Goal: Feedback & Contribution: Submit feedback/report problem

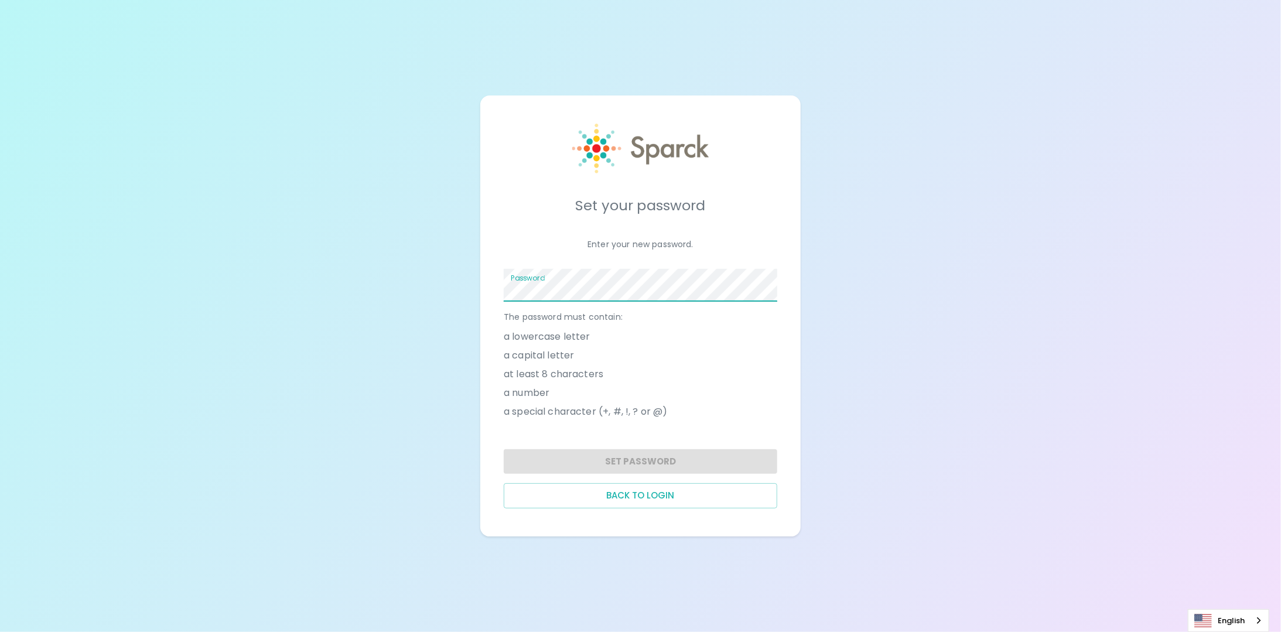
click at [775, 285] on span at bounding box center [770, 284] width 9 height 9
click at [642, 460] on button "Set Password" at bounding box center [640, 461] width 273 height 25
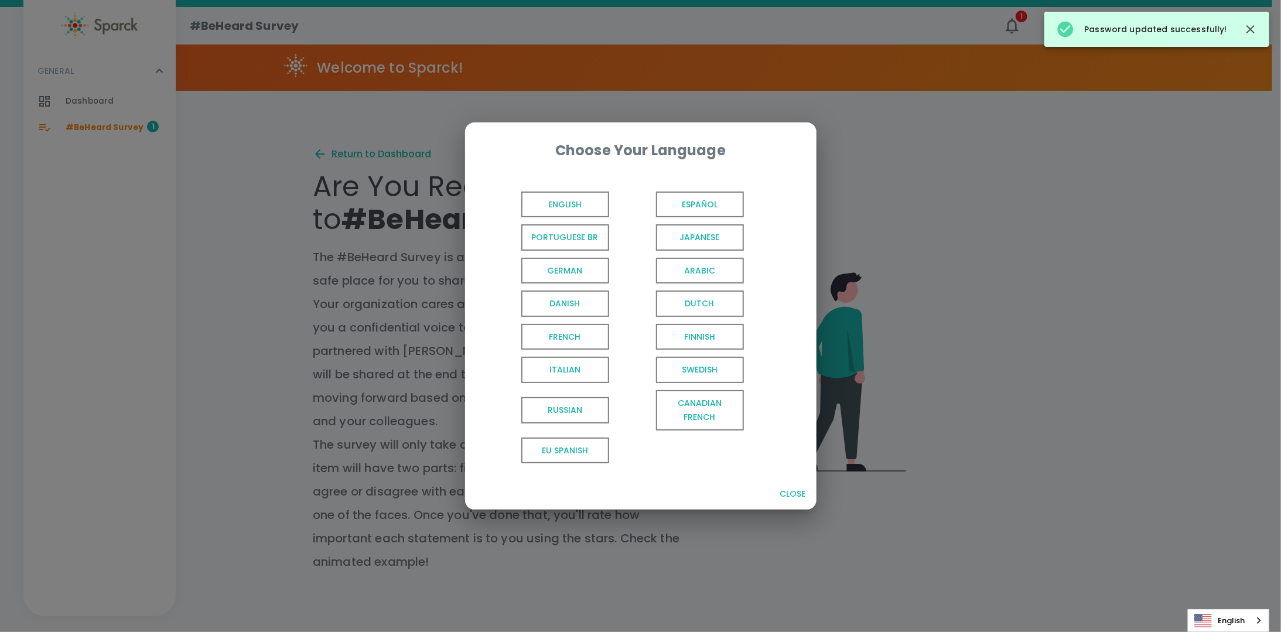
click at [587, 202] on span "English" at bounding box center [565, 204] width 88 height 26
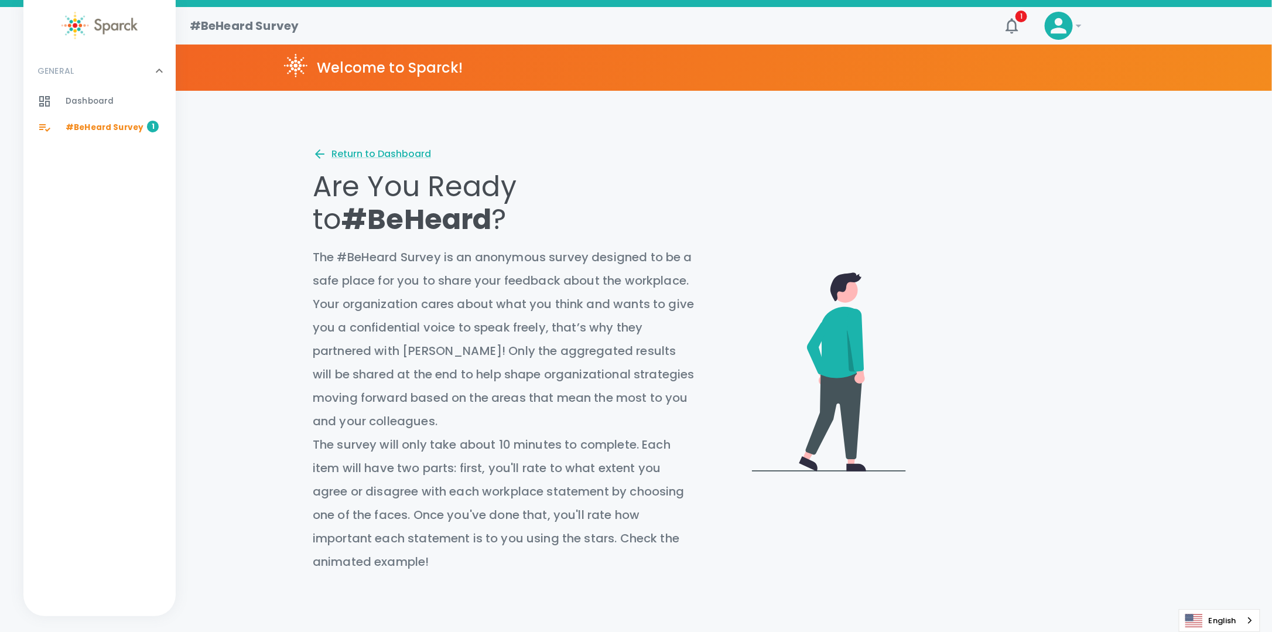
click at [1048, 284] on video at bounding box center [1025, 279] width 220 height 109
click at [1049, 289] on video at bounding box center [1025, 279] width 220 height 109
click at [1049, 283] on video at bounding box center [1025, 279] width 220 height 109
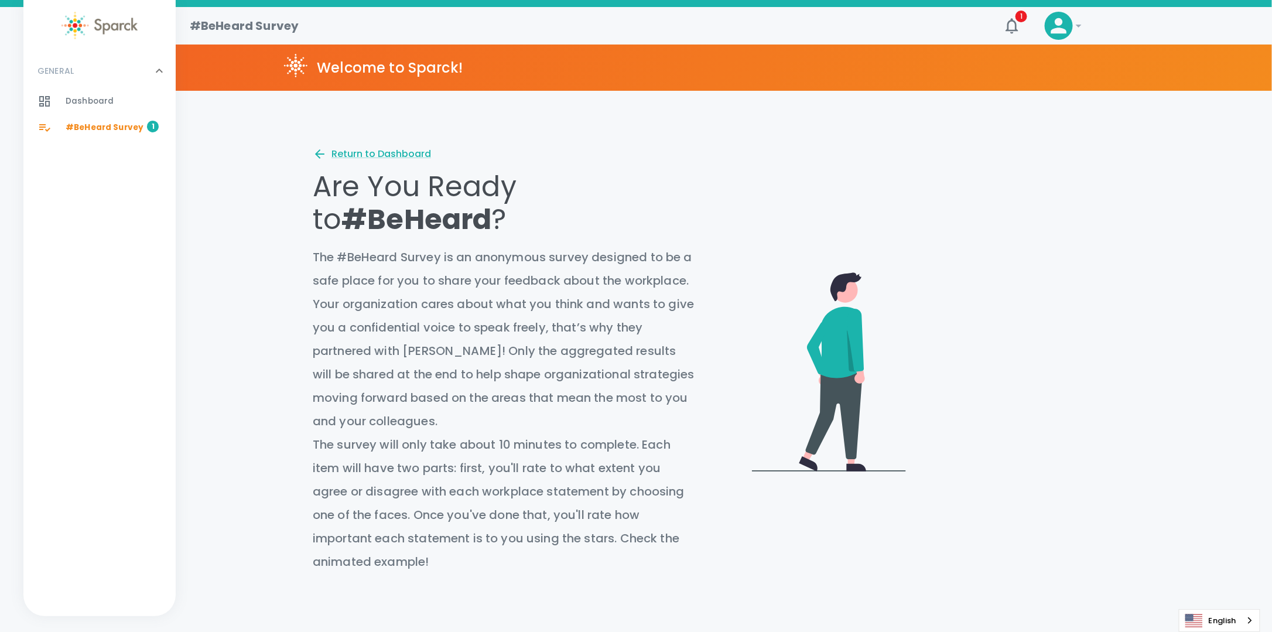
click at [1109, 329] on video at bounding box center [1025, 279] width 220 height 109
click at [1043, 283] on video at bounding box center [1025, 279] width 220 height 109
drag, startPoint x: 1050, startPoint y: 289, endPoint x: 1068, endPoint y: 300, distance: 21.0
click at [1068, 300] on video at bounding box center [1025, 279] width 220 height 109
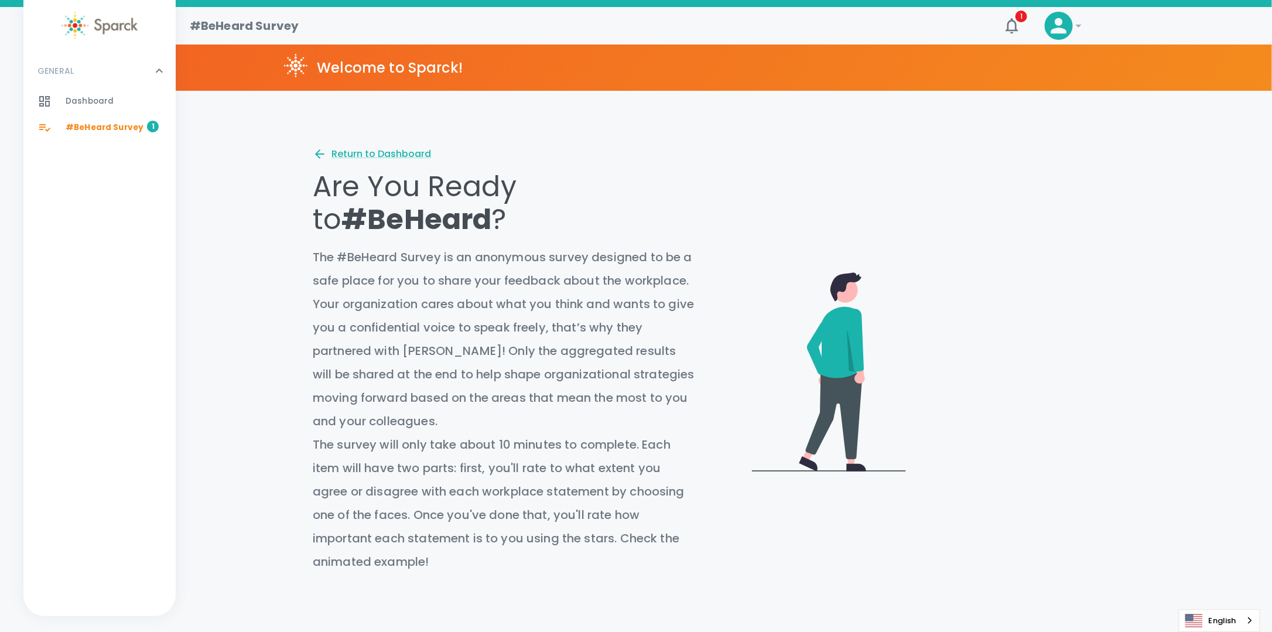
click at [1185, 311] on div "Return to Dashboard Are You Ready to #BeHeard ? The #BeHeard Survey is an anony…" at bounding box center [724, 562] width 1096 height 831
click at [1204, 178] on div "Return to Dashboard Are You Ready to #BeHeard ? The #BeHeard Survey is an anony…" at bounding box center [724, 562] width 1096 height 831
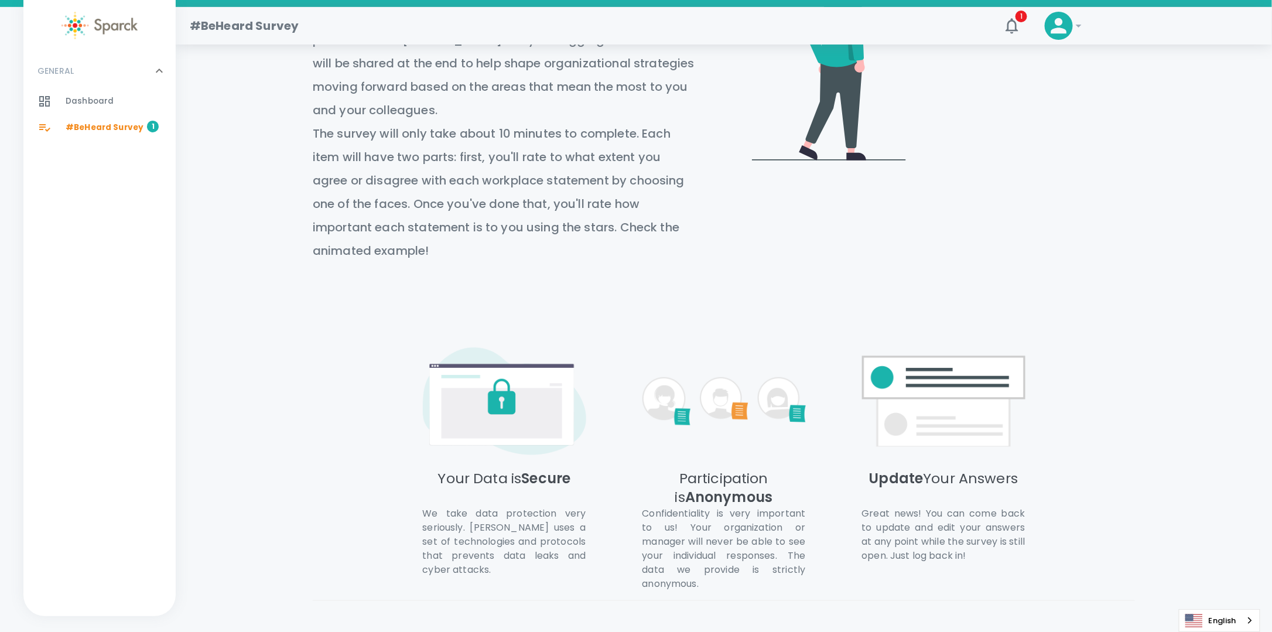
scroll to position [369, 0]
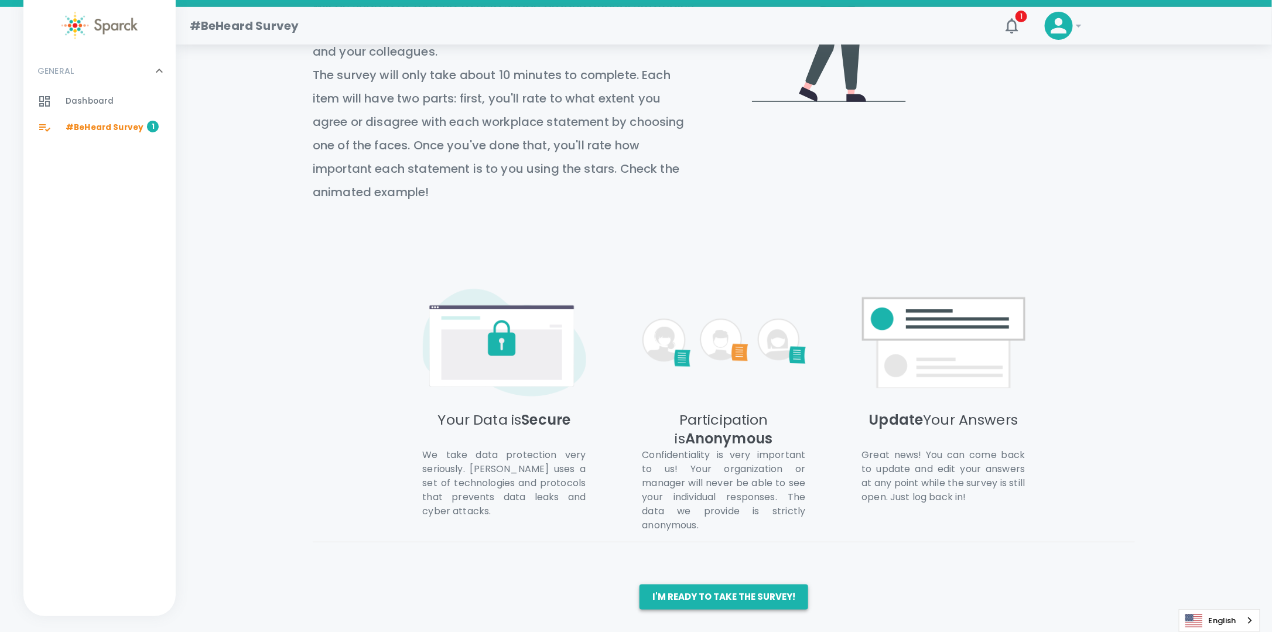
click at [693, 596] on button "I'm ready to take the survey!" at bounding box center [723, 596] width 169 height 25
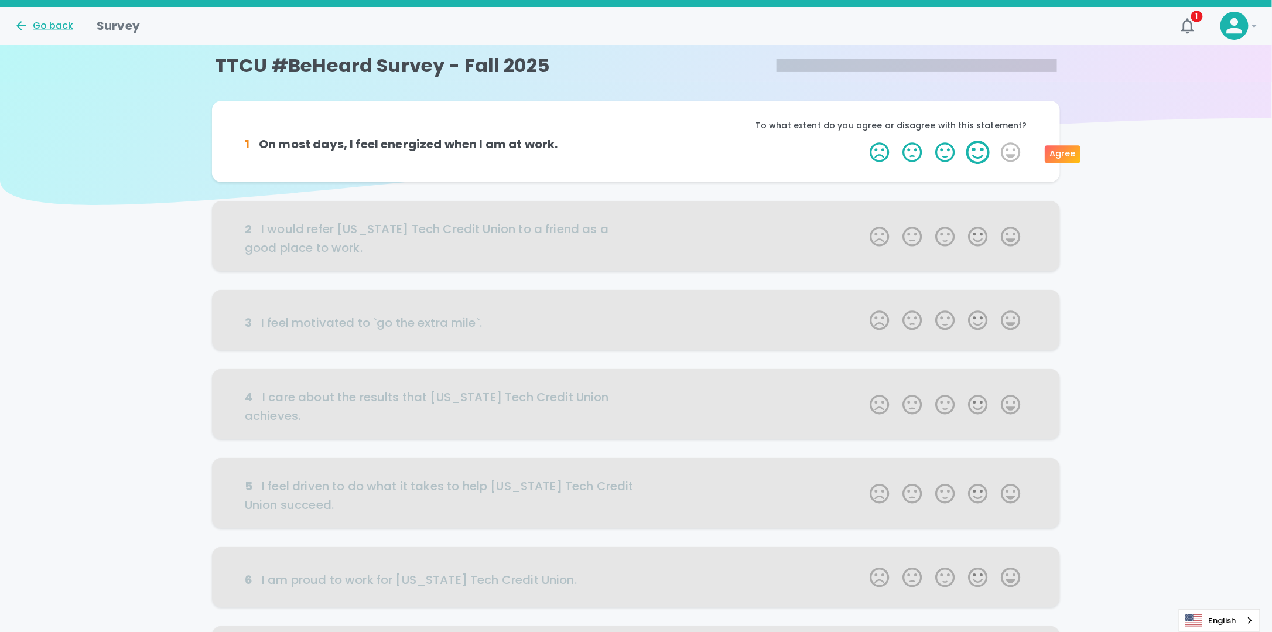
click at [981, 156] on label "4 Stars" at bounding box center [977, 152] width 33 height 23
click at [863, 141] on input "4 Stars" at bounding box center [863, 140] width 1 height 1
click at [1008, 149] on label "5 Stars" at bounding box center [1010, 152] width 33 height 23
click at [863, 141] on input "5 Stars" at bounding box center [863, 140] width 1 height 1
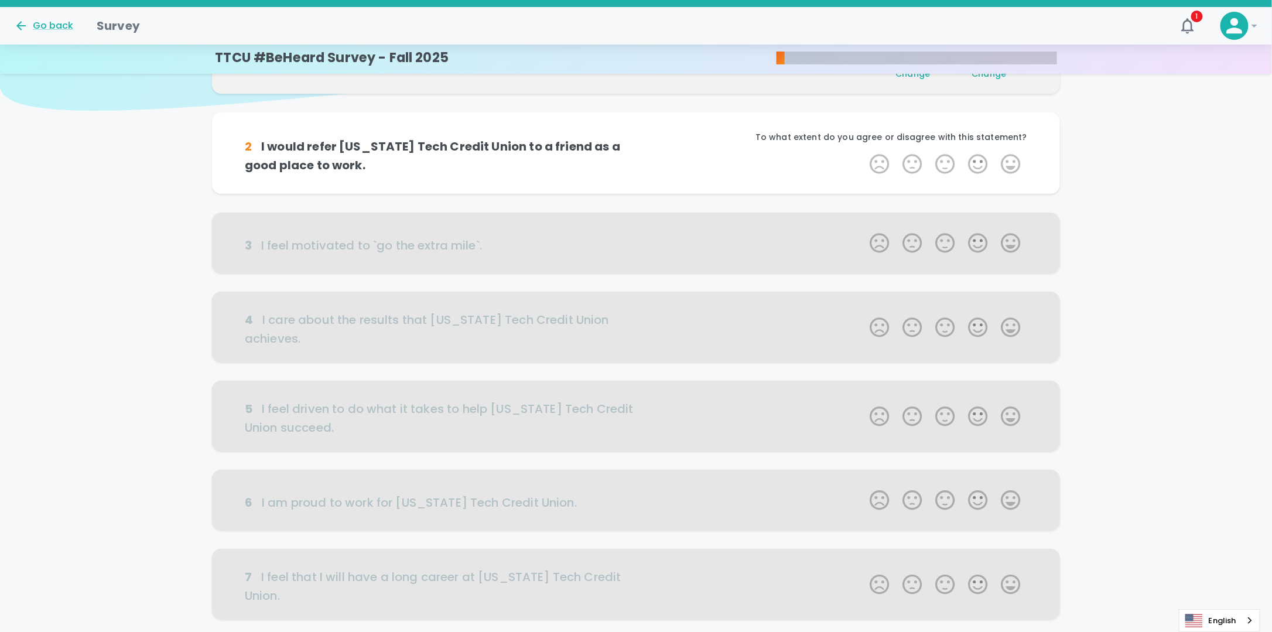
scroll to position [103, 0]
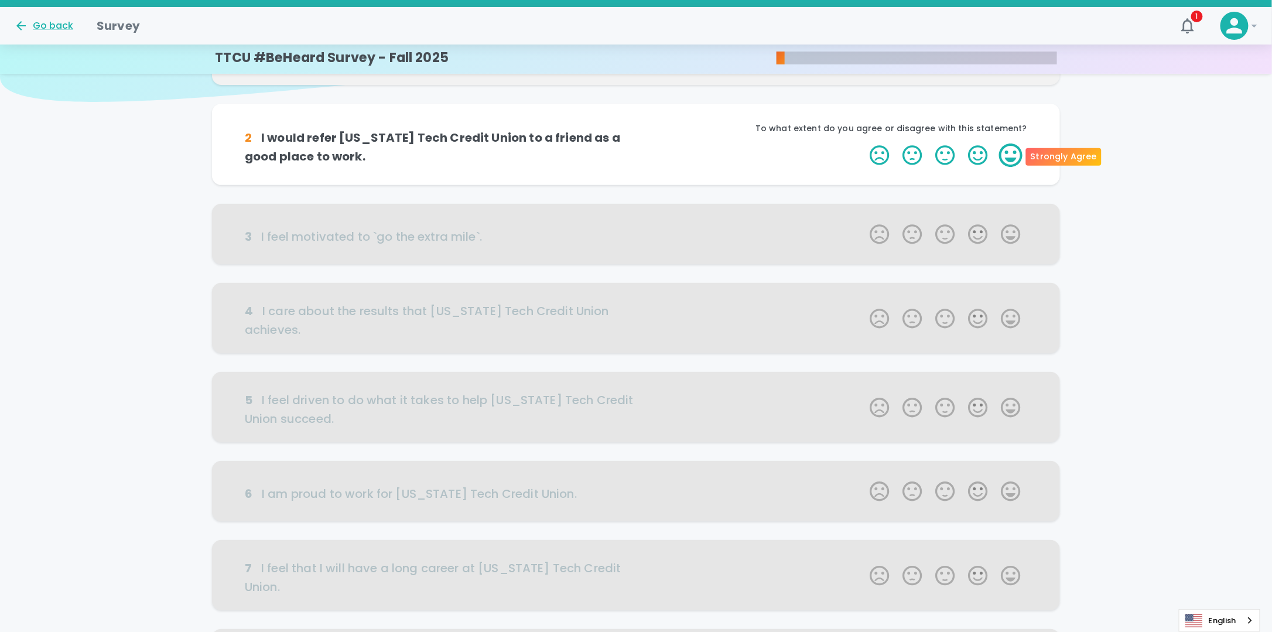
click at [1012, 156] on label "5 Stars" at bounding box center [1010, 154] width 33 height 23
click at [863, 143] on input "5 Stars" at bounding box center [863, 143] width 1 height 1
click at [1012, 156] on label "5 Stars" at bounding box center [1010, 154] width 33 height 23
click at [863, 143] on input "5 Stars" at bounding box center [863, 143] width 1 height 1
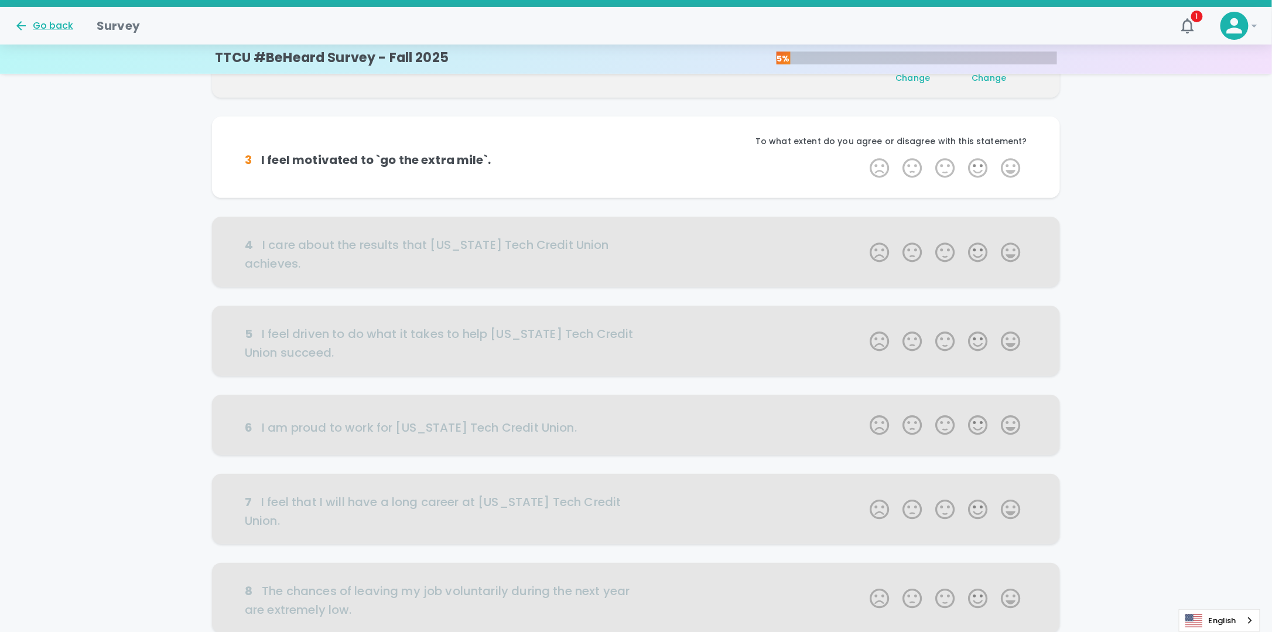
scroll to position [206, 0]
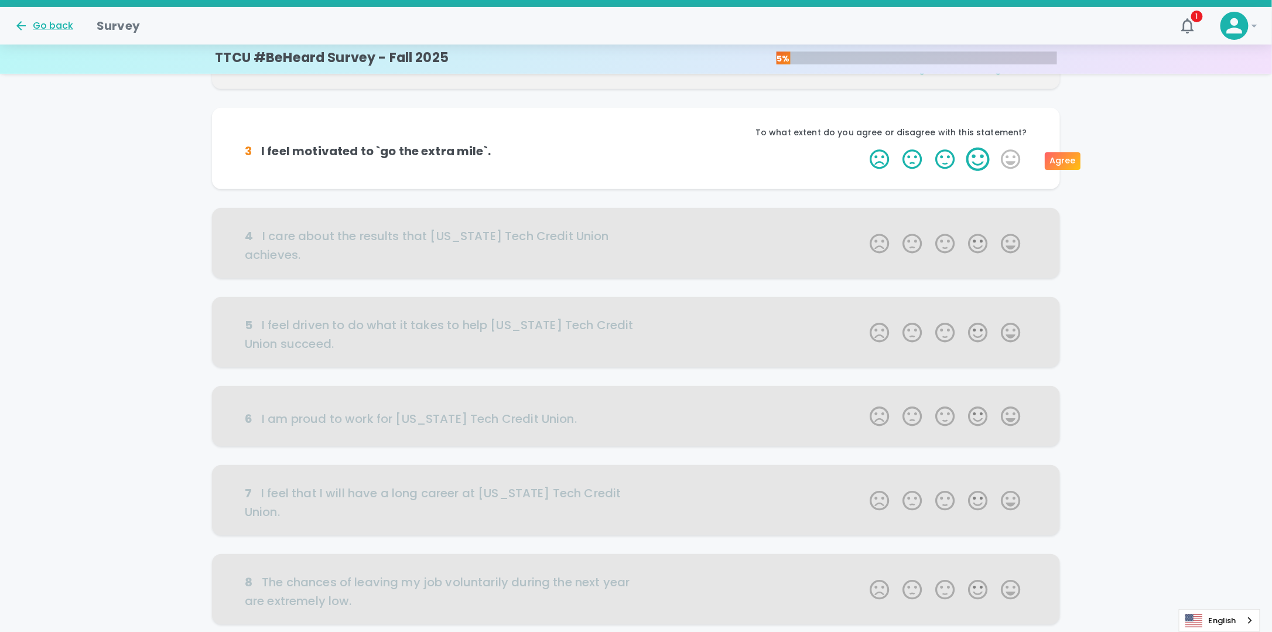
click at [972, 165] on label "4 Stars" at bounding box center [977, 159] width 33 height 23
click at [863, 148] on input "4 Stars" at bounding box center [863, 147] width 1 height 1
click at [972, 165] on label "4 Stars" at bounding box center [977, 159] width 33 height 23
click at [863, 148] on input "4 Stars" at bounding box center [863, 147] width 1 height 1
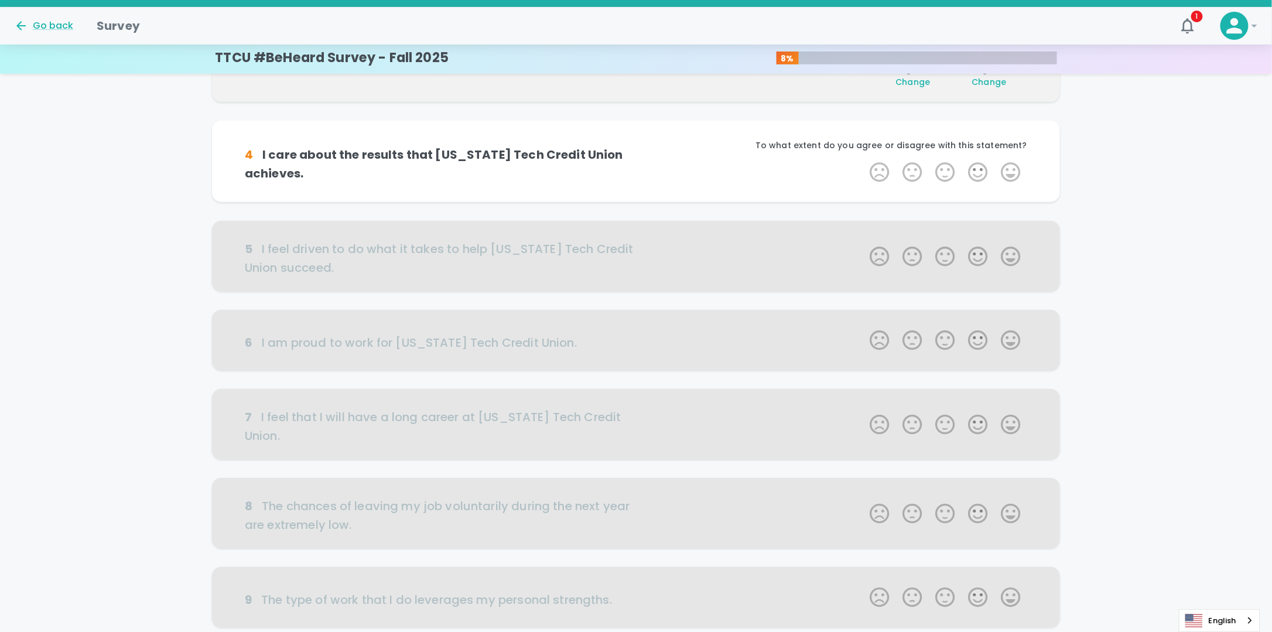
scroll to position [309, 0]
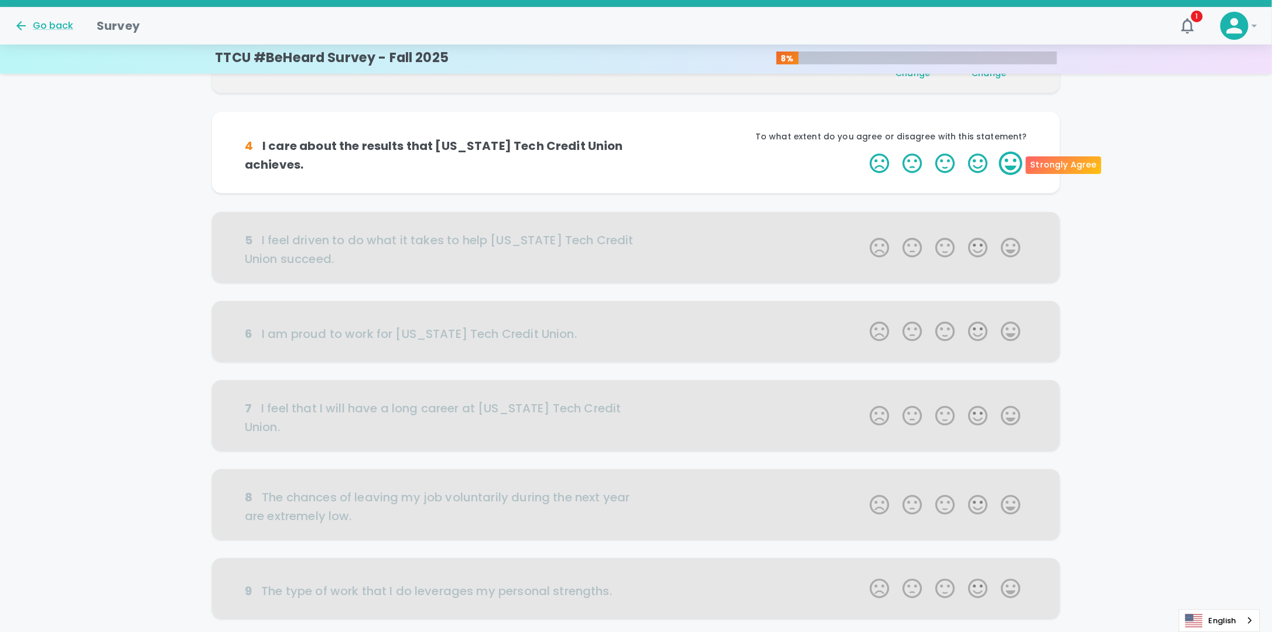
click at [1015, 160] on label "5 Stars" at bounding box center [1010, 163] width 33 height 23
click at [863, 152] on input "5 Stars" at bounding box center [863, 151] width 1 height 1
click at [1015, 160] on label "5 Stars" at bounding box center [1010, 163] width 33 height 23
click at [863, 152] on input "5 Stars" at bounding box center [863, 151] width 1 height 1
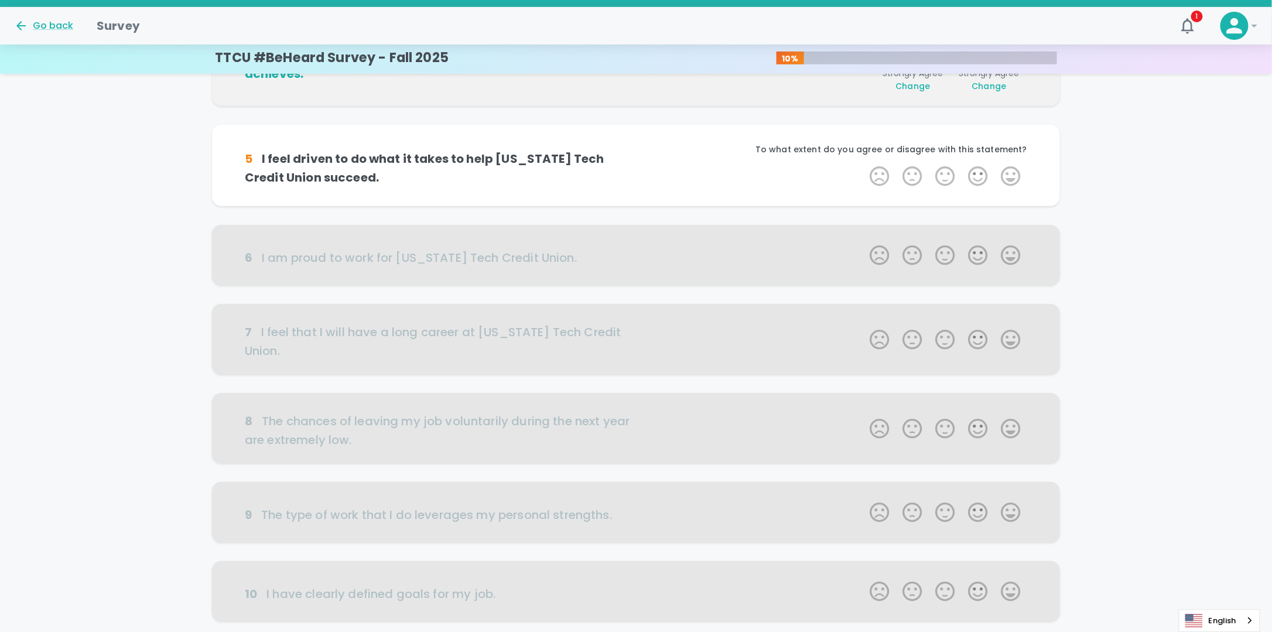
scroll to position [412, 0]
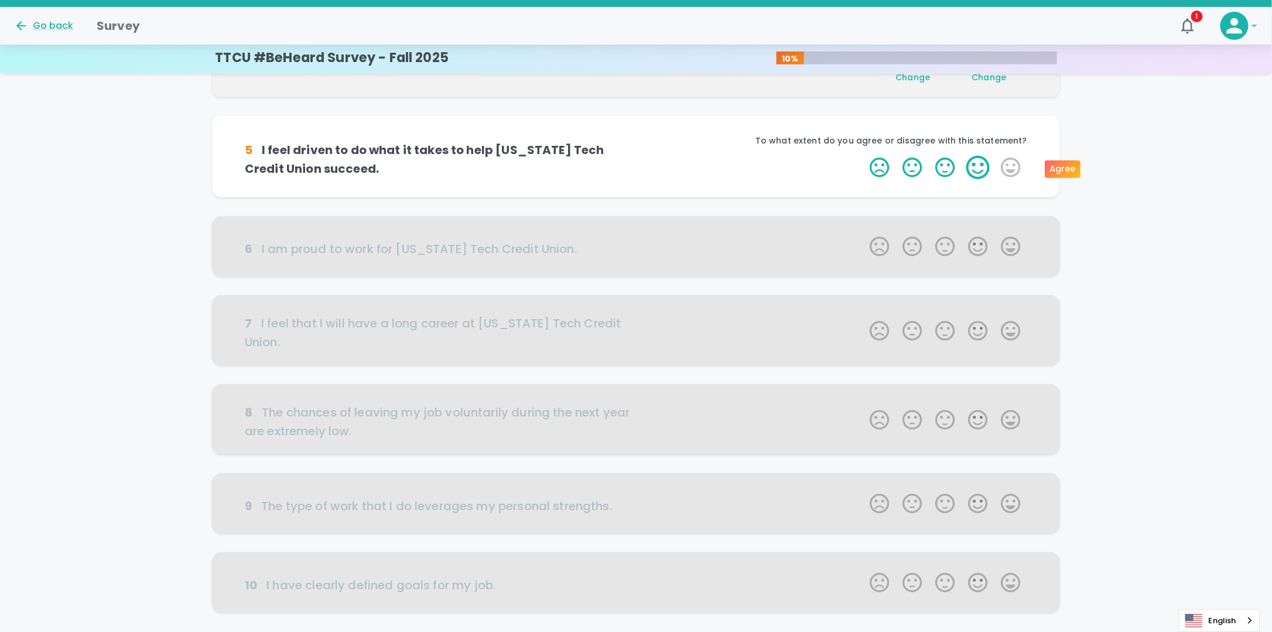
click at [980, 168] on label "4 Stars" at bounding box center [977, 167] width 33 height 23
click at [863, 156] on input "4 Stars" at bounding box center [863, 155] width 1 height 1
click at [980, 168] on label "4 Stars" at bounding box center [977, 167] width 33 height 23
click at [863, 156] on input "4 Stars" at bounding box center [863, 155] width 1 height 1
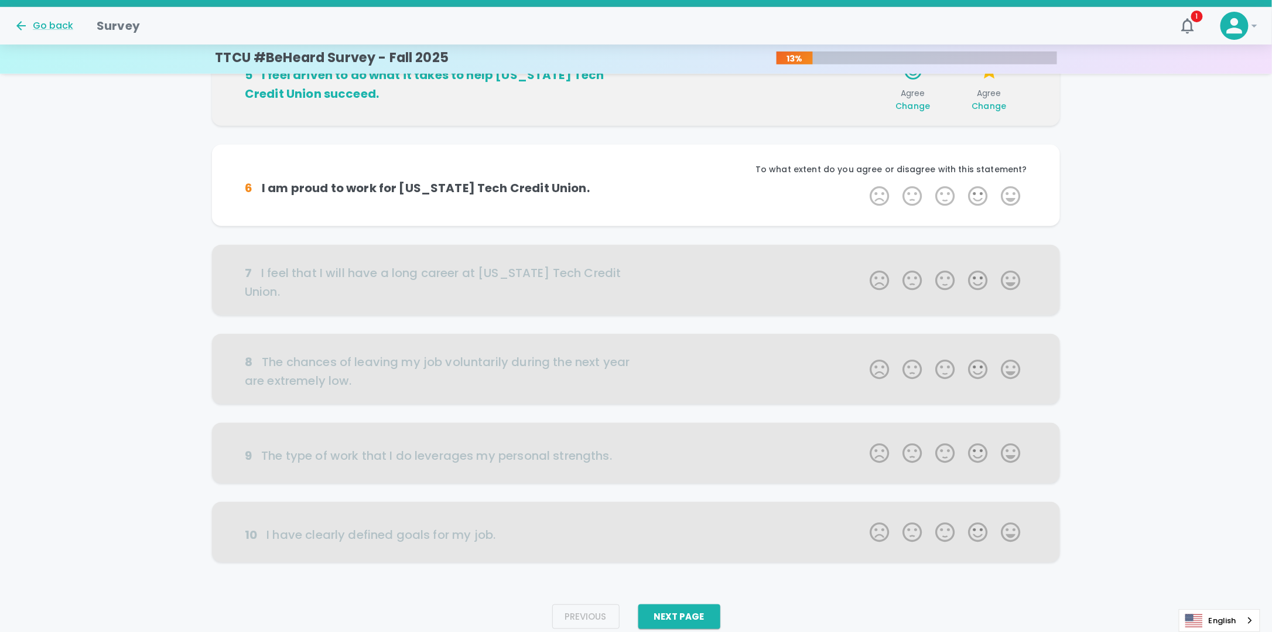
scroll to position [496, 0]
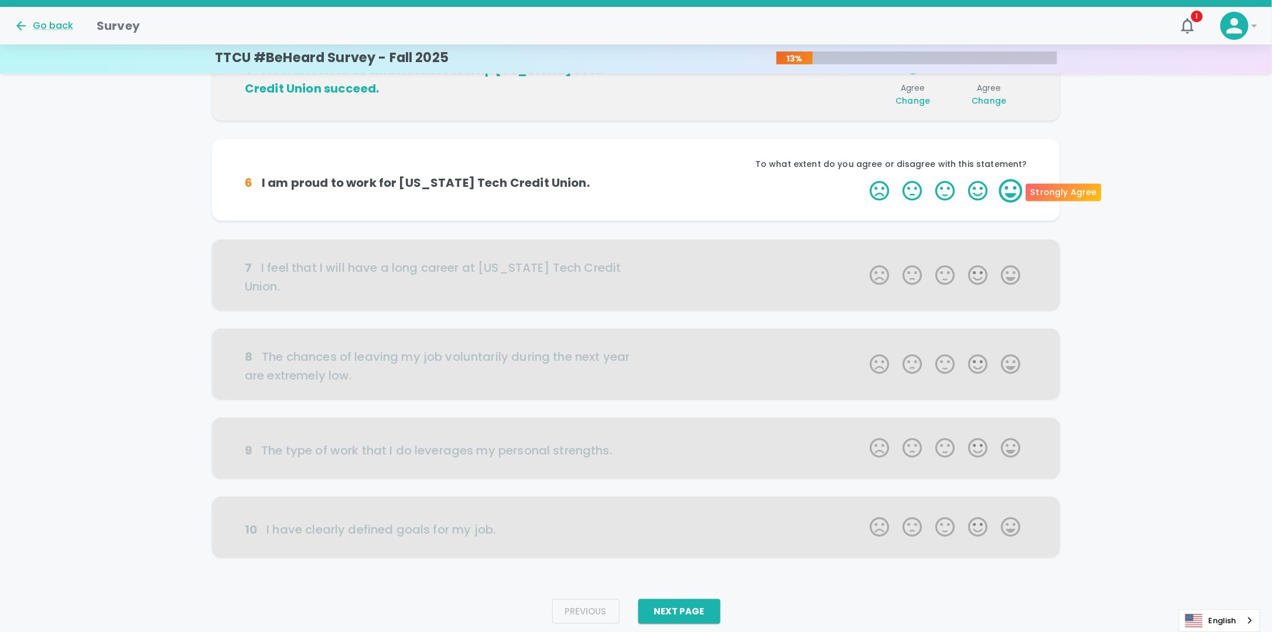
click at [1009, 188] on label "5 Stars" at bounding box center [1010, 190] width 33 height 23
click at [863, 179] on input "5 Stars" at bounding box center [863, 179] width 1 height 1
click at [1009, 188] on label "5 Stars" at bounding box center [1010, 190] width 33 height 23
click at [863, 179] on input "5 Stars" at bounding box center [863, 179] width 1 height 1
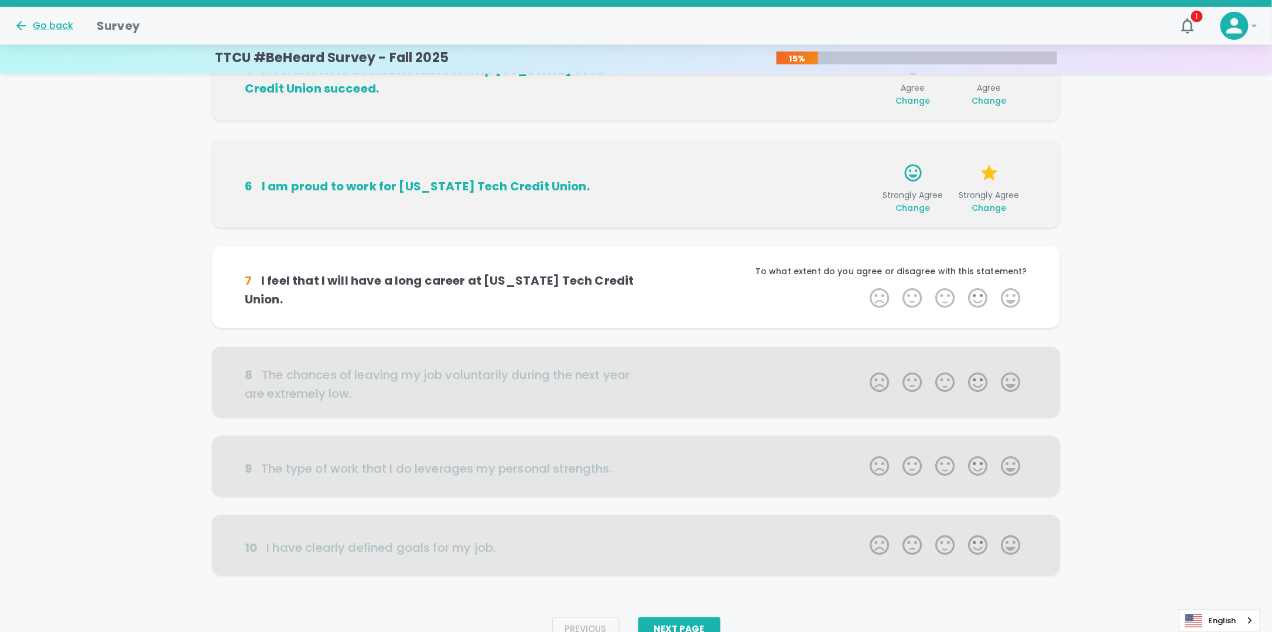
scroll to position [524, 0]
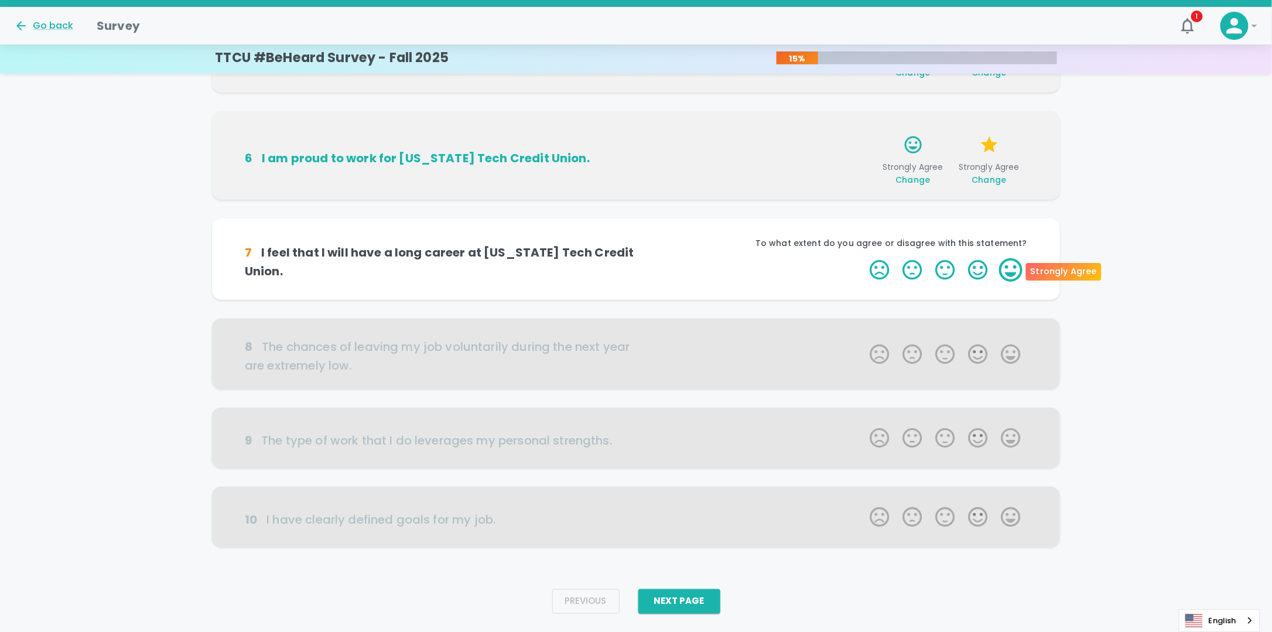
click at [1014, 266] on label "5 Stars" at bounding box center [1010, 269] width 33 height 23
click at [863, 258] on input "5 Stars" at bounding box center [863, 258] width 1 height 1
click at [1014, 266] on label "5 Stars" at bounding box center [1010, 269] width 33 height 23
click at [863, 258] on input "5 Stars" at bounding box center [863, 258] width 1 height 1
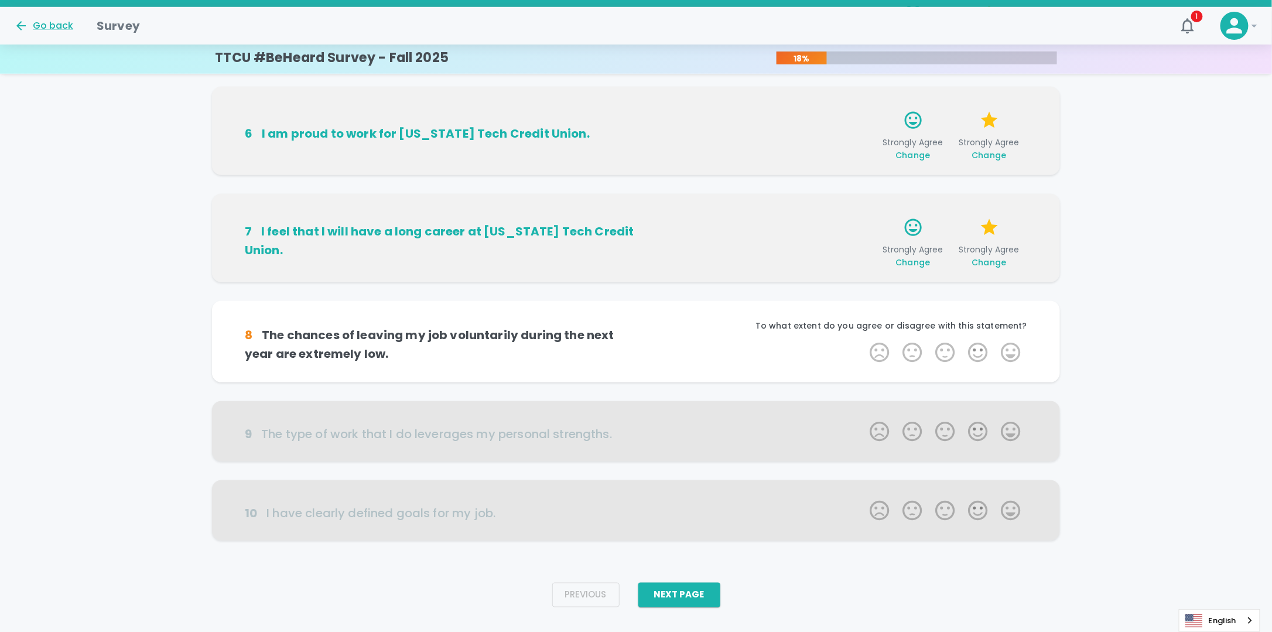
scroll to position [552, 0]
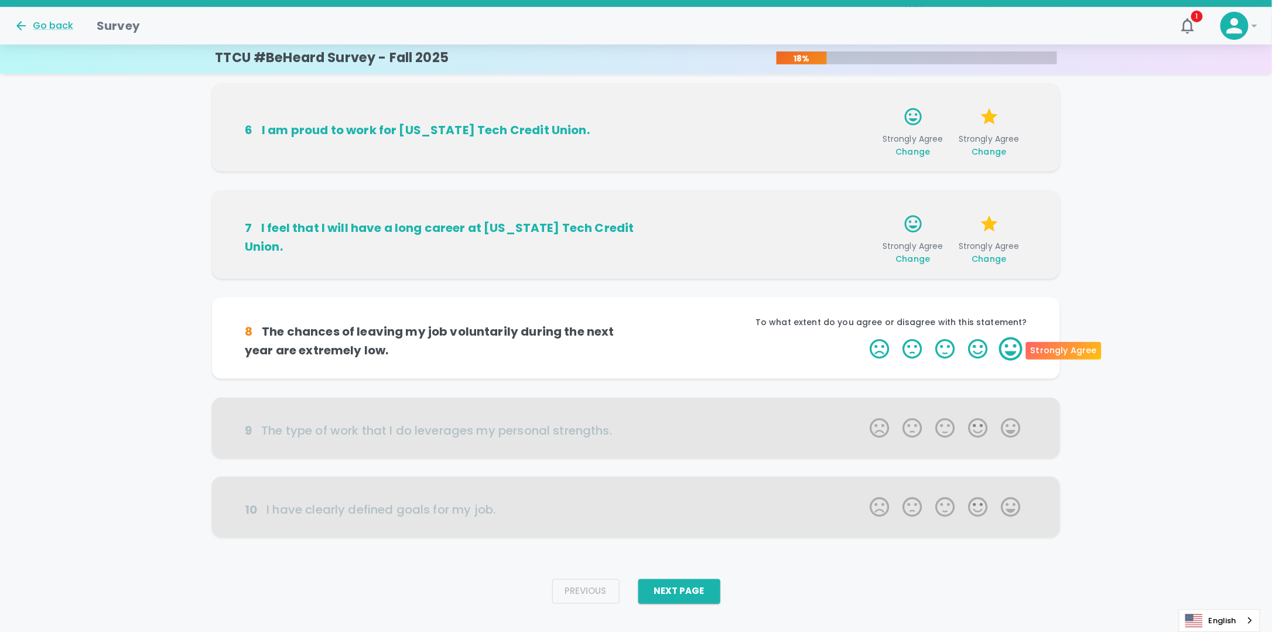
click at [1015, 350] on label "5 Stars" at bounding box center [1010, 348] width 33 height 23
click at [863, 337] on input "5 Stars" at bounding box center [863, 337] width 1 height 1
click at [1015, 350] on label "5 Stars" at bounding box center [1010, 348] width 33 height 23
click at [863, 337] on input "5 Stars" at bounding box center [863, 337] width 1 height 1
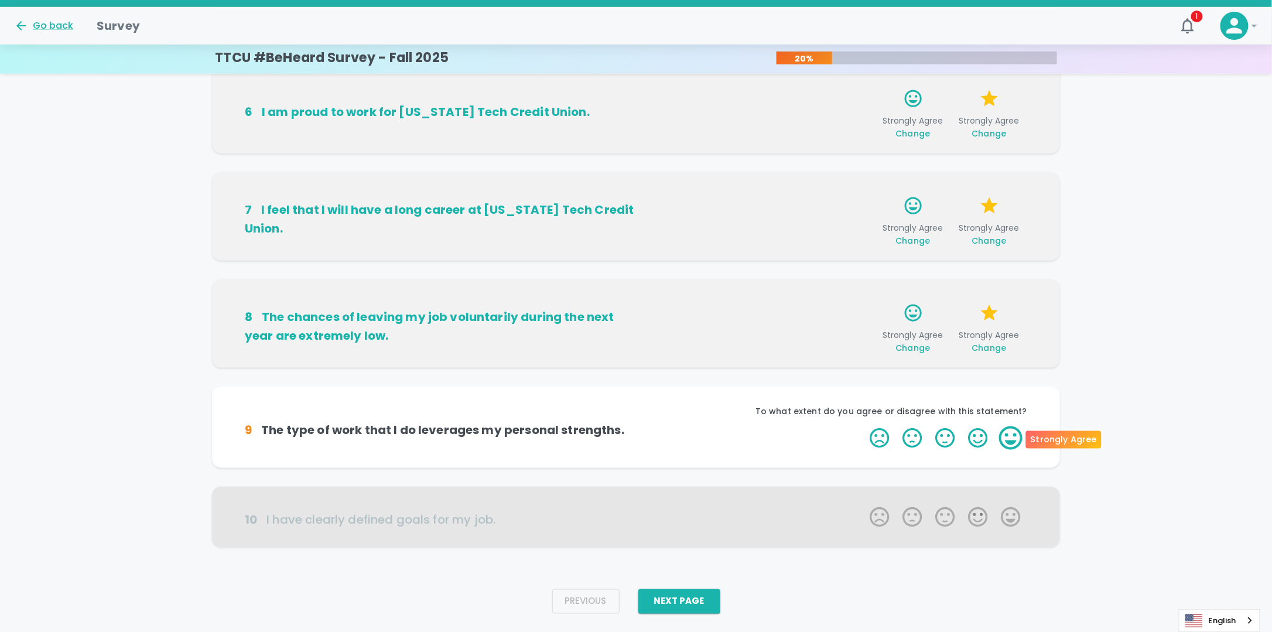
click at [1011, 434] on label "5 Stars" at bounding box center [1010, 437] width 33 height 23
click at [863, 426] on input "5 Stars" at bounding box center [863, 426] width 1 height 1
click at [1015, 438] on label "5 Stars" at bounding box center [1010, 437] width 33 height 23
click at [863, 426] on input "5 Stars" at bounding box center [863, 426] width 1 height 1
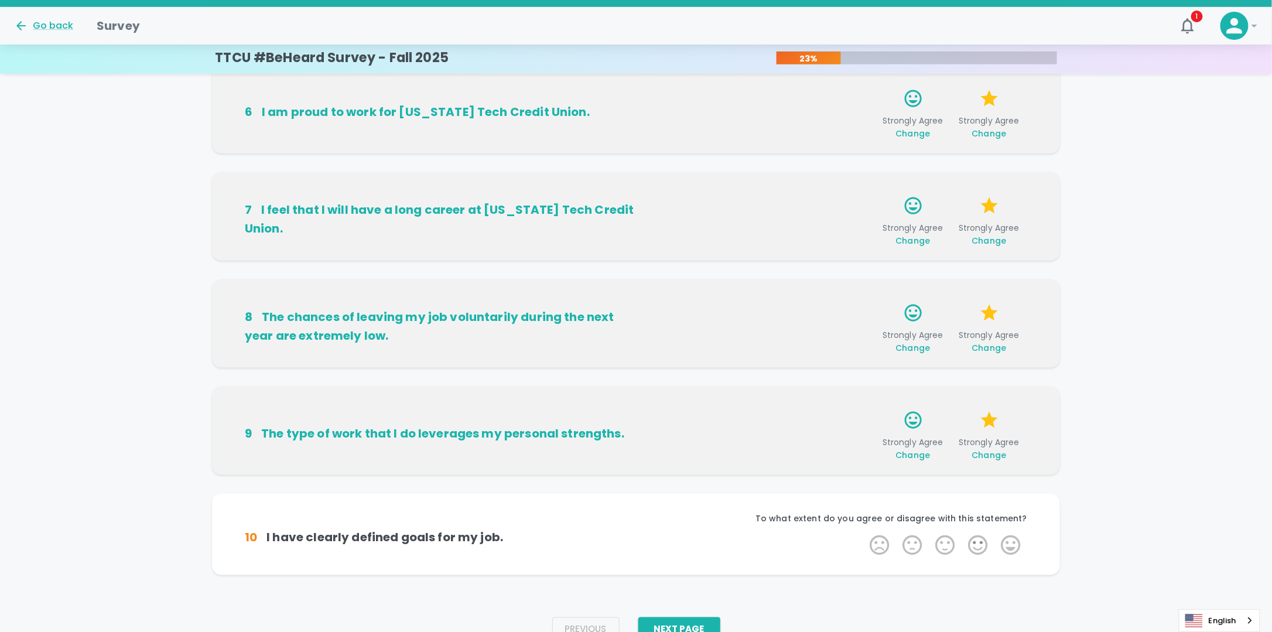
scroll to position [598, 0]
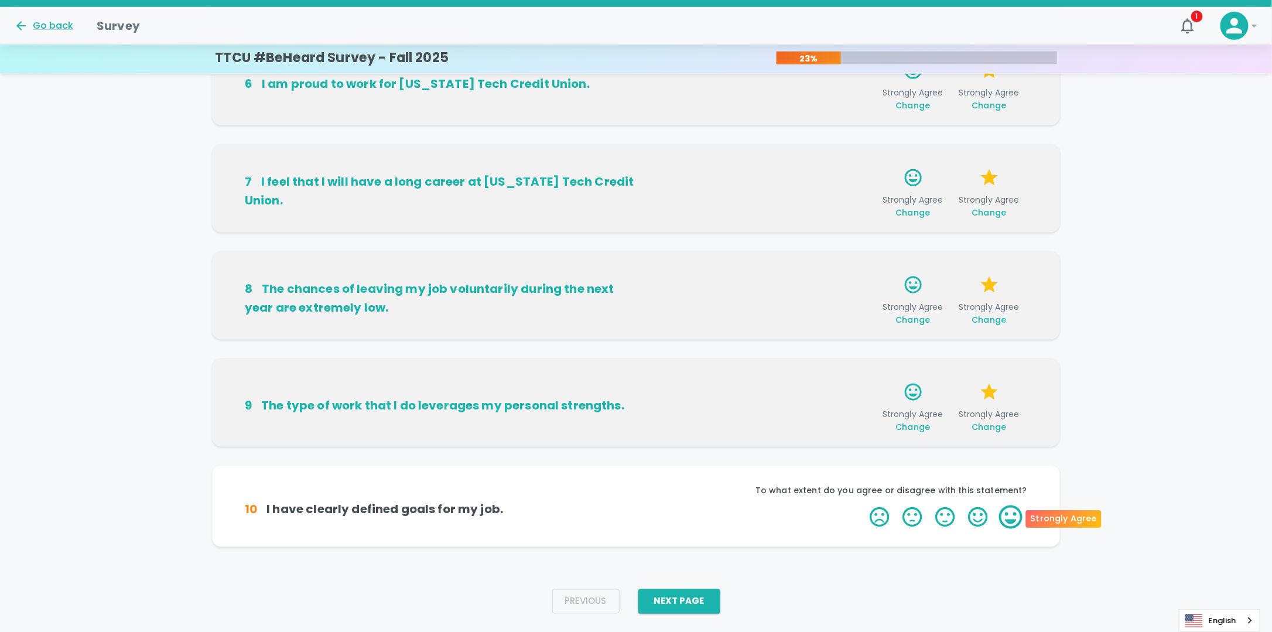
click at [1014, 518] on label "5 Stars" at bounding box center [1010, 516] width 33 height 23
click at [863, 505] on input "5 Stars" at bounding box center [863, 505] width 1 height 1
click at [1014, 518] on label "5 Stars" at bounding box center [1010, 516] width 33 height 23
click at [863, 505] on input "5 Stars" at bounding box center [863, 505] width 1 height 1
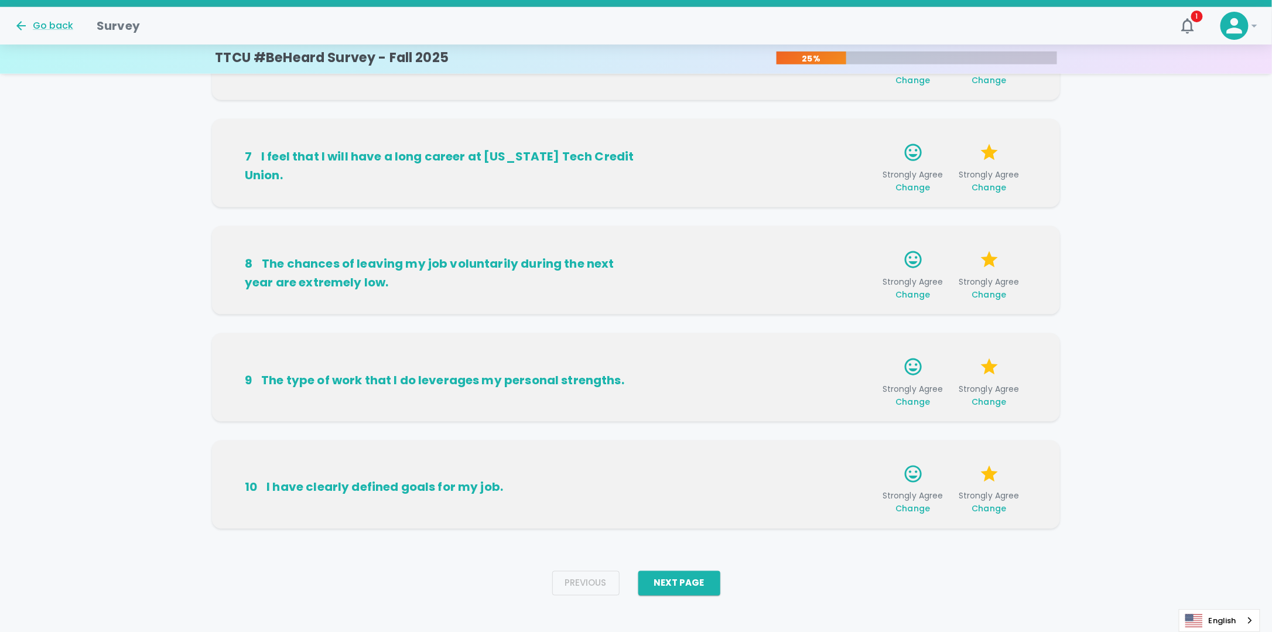
scroll to position [627, 0]
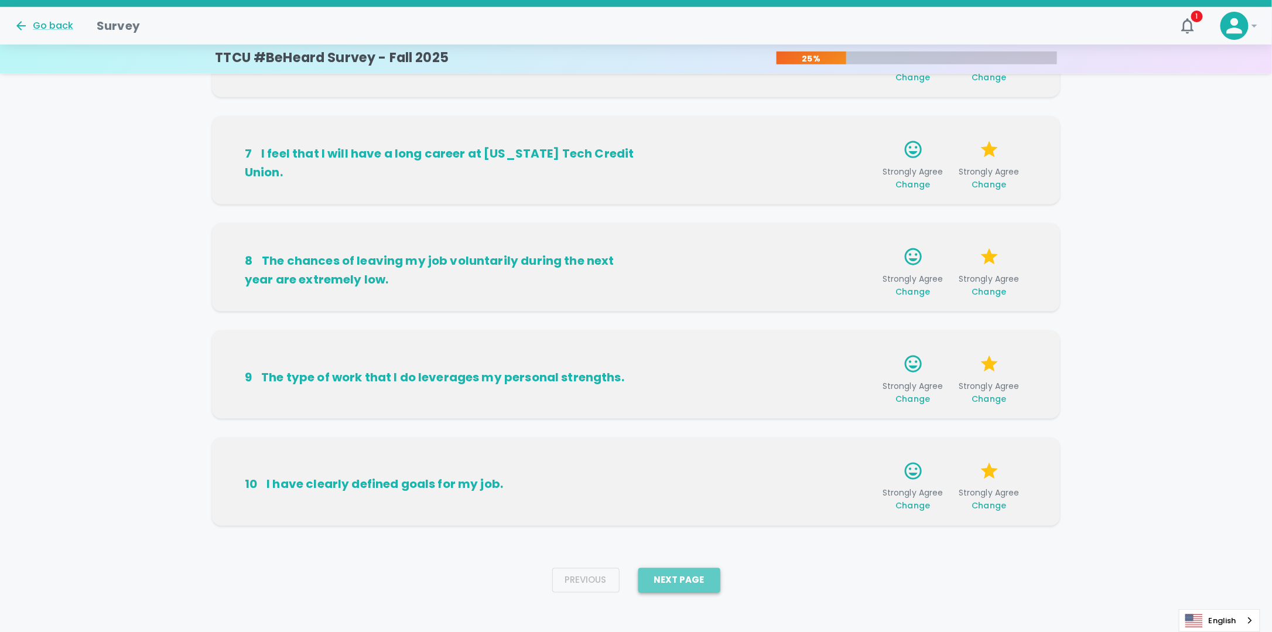
click at [707, 582] on button "Next Page" at bounding box center [679, 580] width 82 height 25
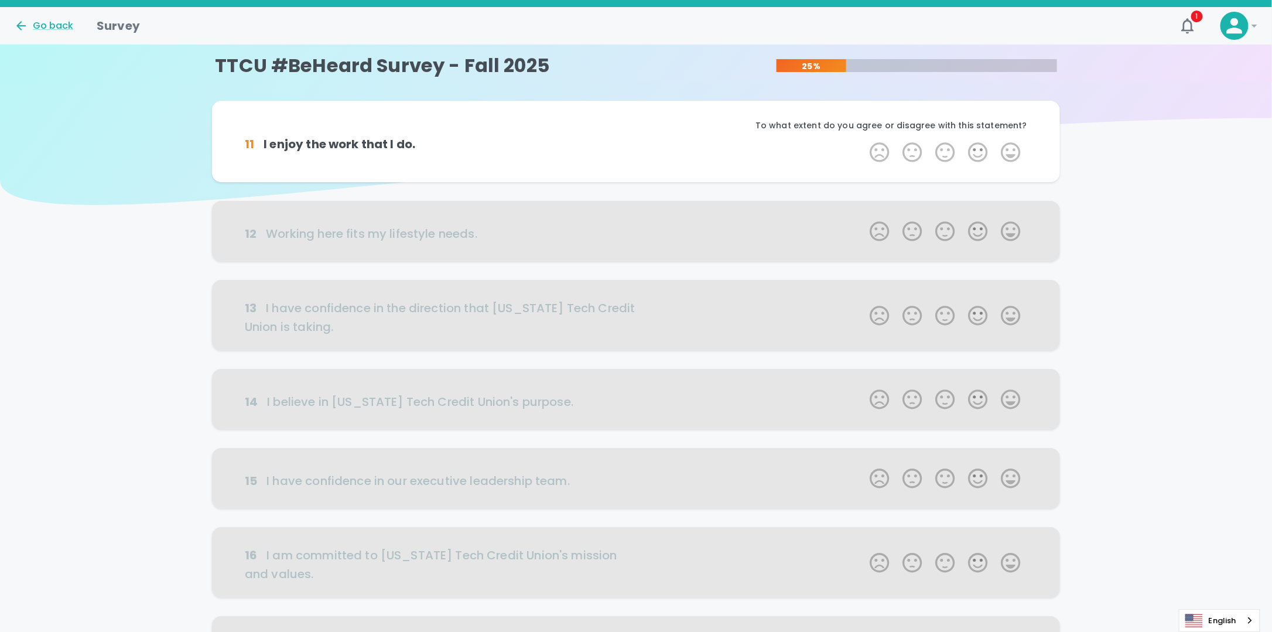
scroll to position [0, 0]
click at [1009, 150] on label "5 Stars" at bounding box center [1010, 152] width 33 height 23
click at [863, 141] on input "5 Stars" at bounding box center [863, 140] width 1 height 1
click at [1009, 150] on label "5 Stars" at bounding box center [1010, 152] width 33 height 23
click at [863, 141] on input "5 Stars" at bounding box center [863, 140] width 1 height 1
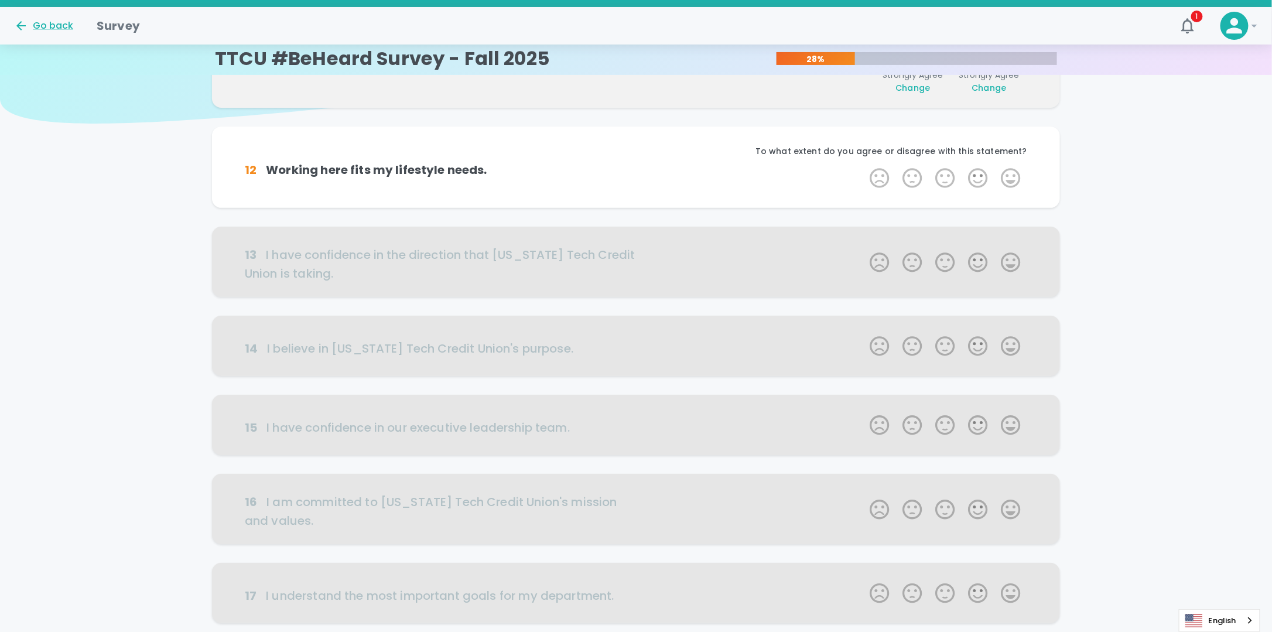
scroll to position [103, 0]
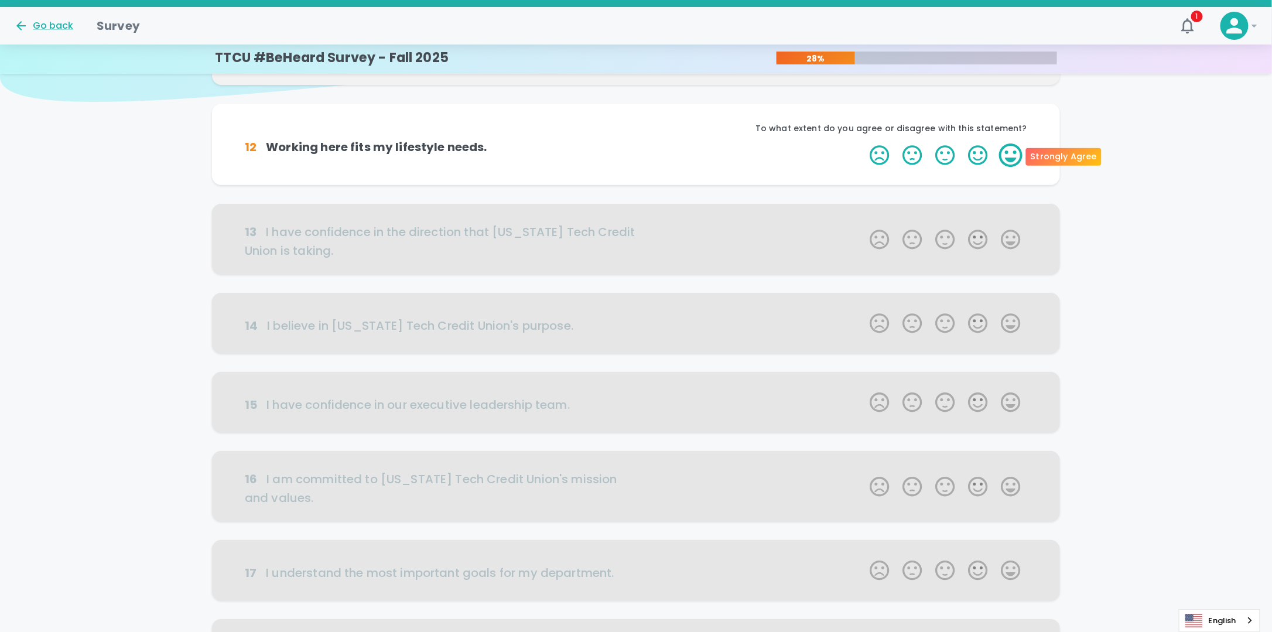
click at [1009, 147] on label "5 Stars" at bounding box center [1010, 154] width 33 height 23
click at [863, 143] on input "5 Stars" at bounding box center [863, 143] width 1 height 1
click at [1012, 156] on label "5 Stars" at bounding box center [1010, 154] width 33 height 23
click at [863, 143] on input "5 Stars" at bounding box center [863, 143] width 1 height 1
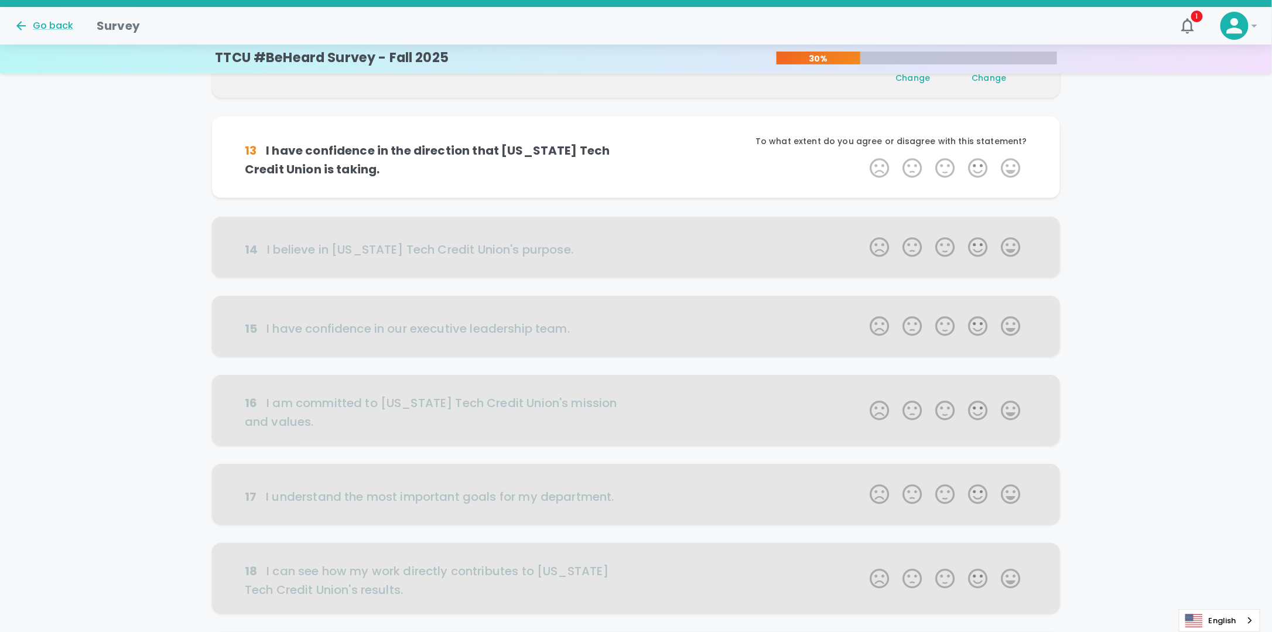
scroll to position [206, 0]
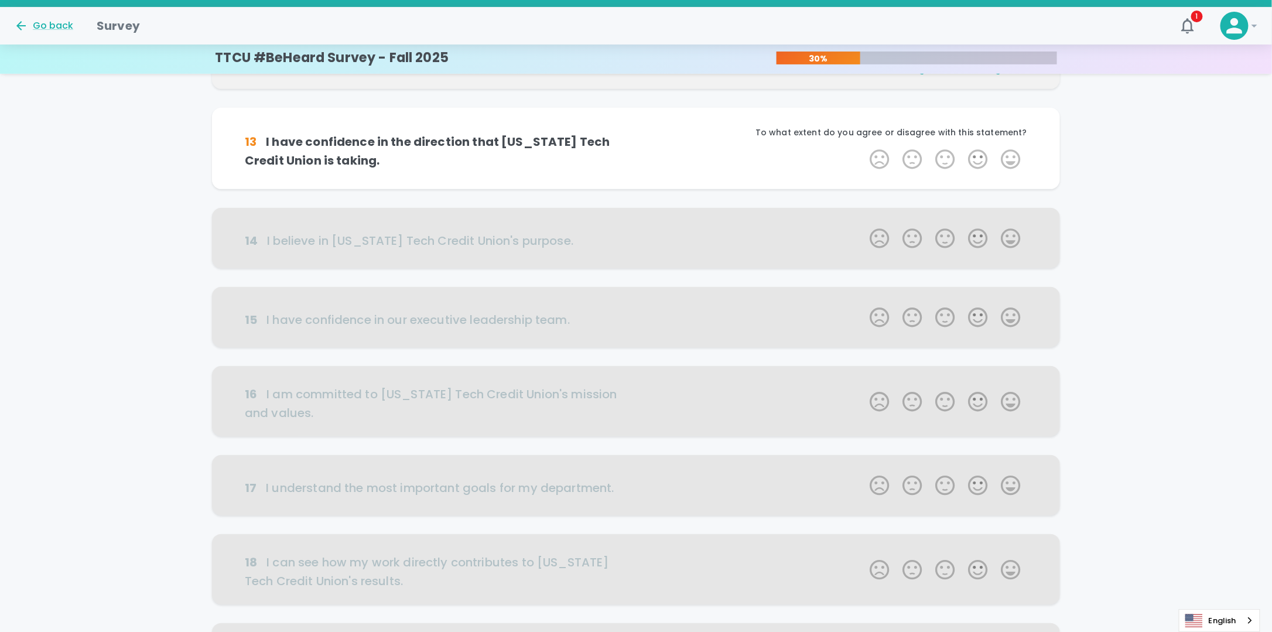
click at [1012, 156] on label "5 Stars" at bounding box center [1010, 159] width 33 height 23
click at [863, 148] on input "5 Stars" at bounding box center [863, 147] width 1 height 1
click at [1012, 158] on label "5 Stars" at bounding box center [1010, 159] width 33 height 23
click at [863, 148] on input "5 Stars" at bounding box center [863, 147] width 1 height 1
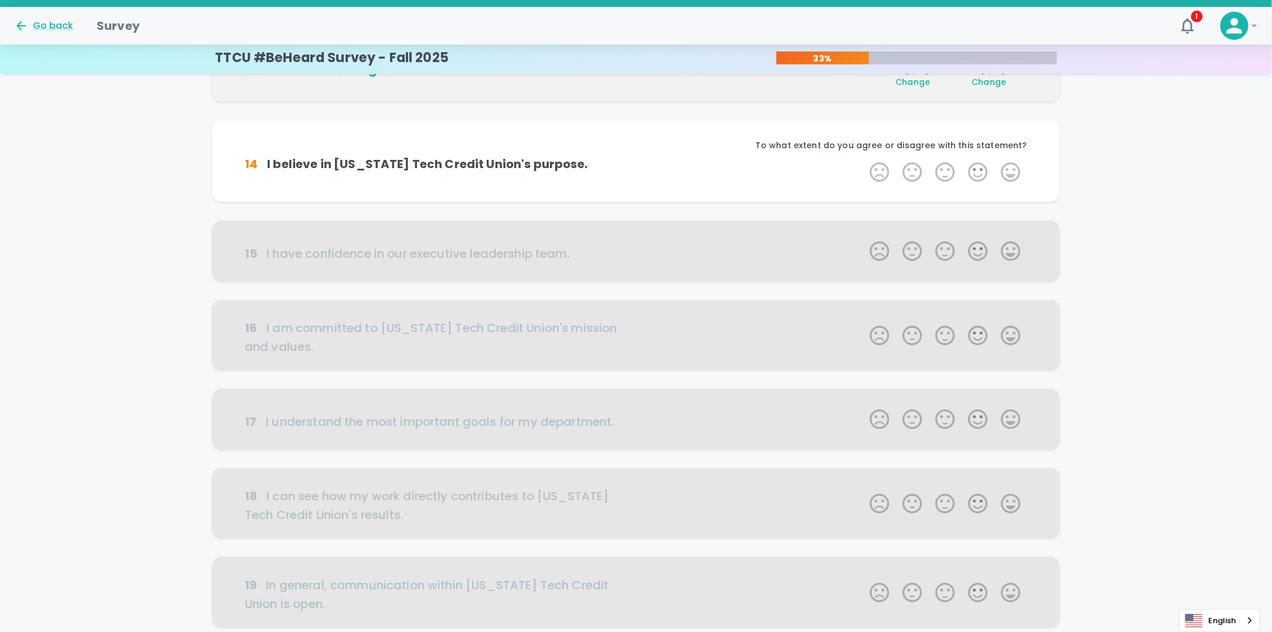
scroll to position [309, 0]
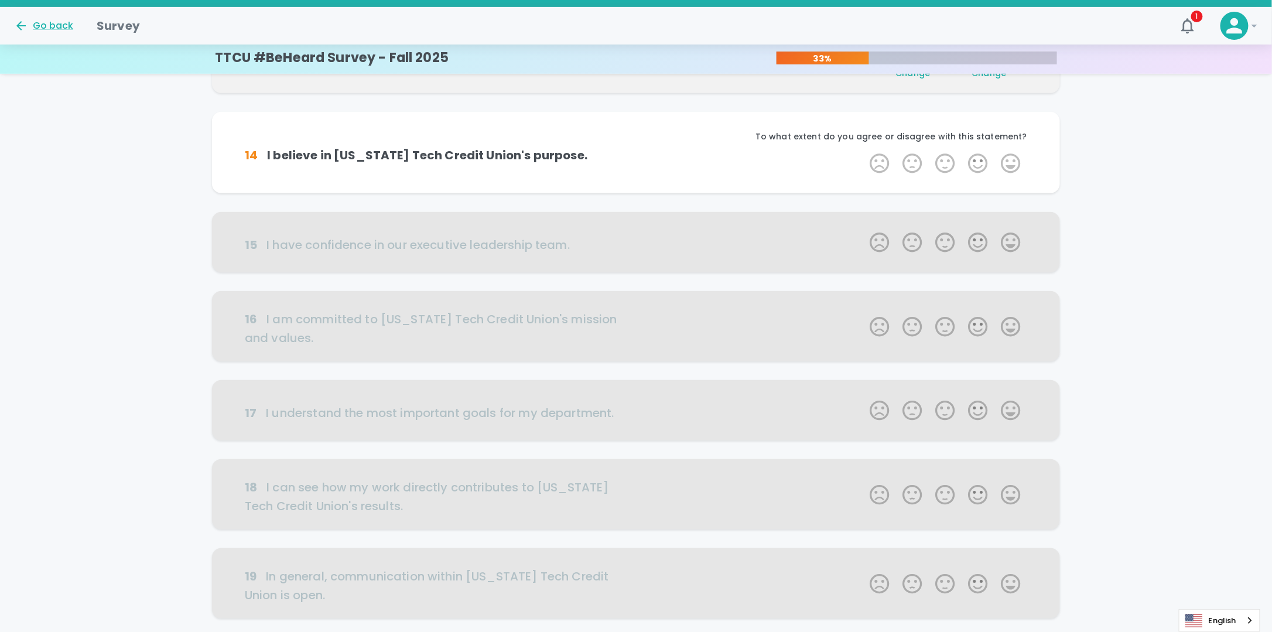
click at [1012, 158] on label "5 Stars" at bounding box center [1010, 163] width 33 height 23
click at [863, 152] on input "5 Stars" at bounding box center [863, 151] width 1 height 1
click at [1012, 160] on label "5 Stars" at bounding box center [1010, 163] width 33 height 23
click at [863, 152] on input "5 Stars" at bounding box center [863, 151] width 1 height 1
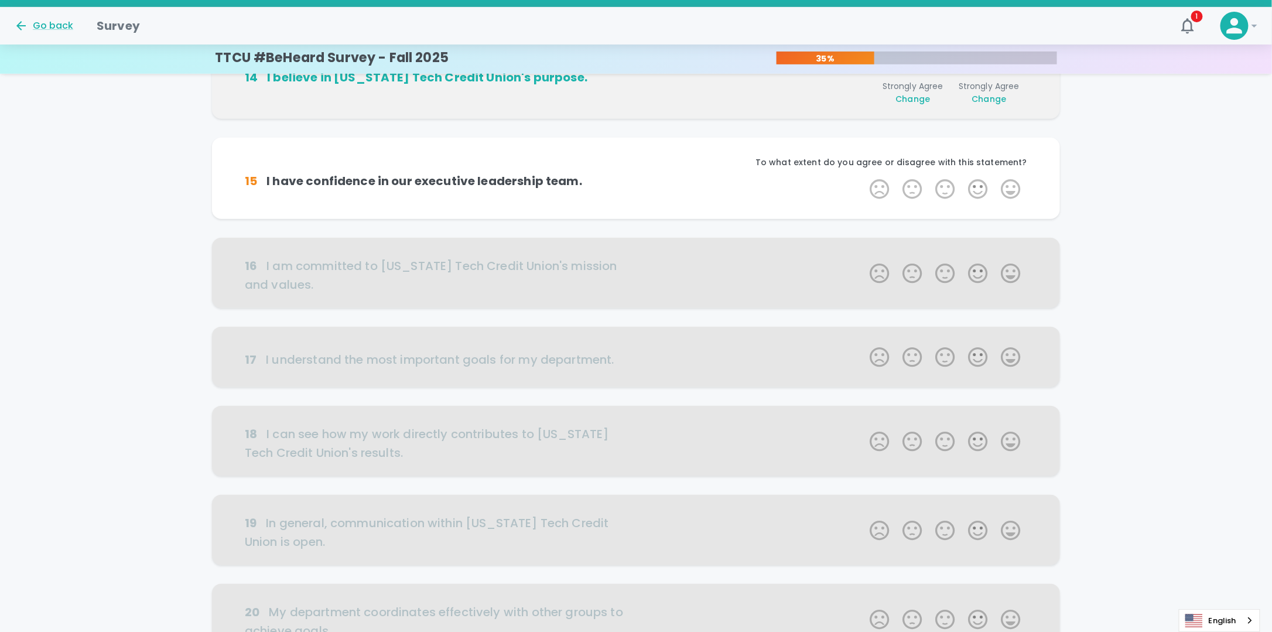
scroll to position [412, 0]
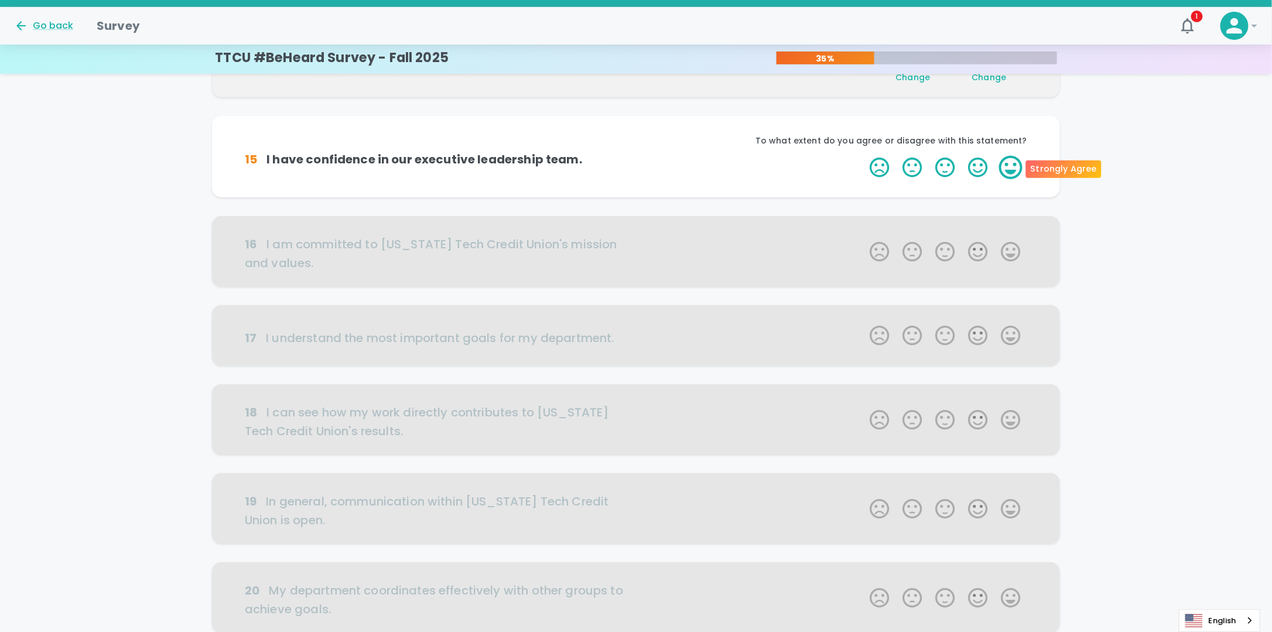
click at [1012, 159] on label "5 Stars" at bounding box center [1010, 167] width 33 height 23
click at [863, 156] on input "5 Stars" at bounding box center [863, 155] width 1 height 1
click at [1012, 166] on label "5 Stars" at bounding box center [1010, 167] width 33 height 23
click at [863, 156] on input "5 Stars" at bounding box center [863, 155] width 1 height 1
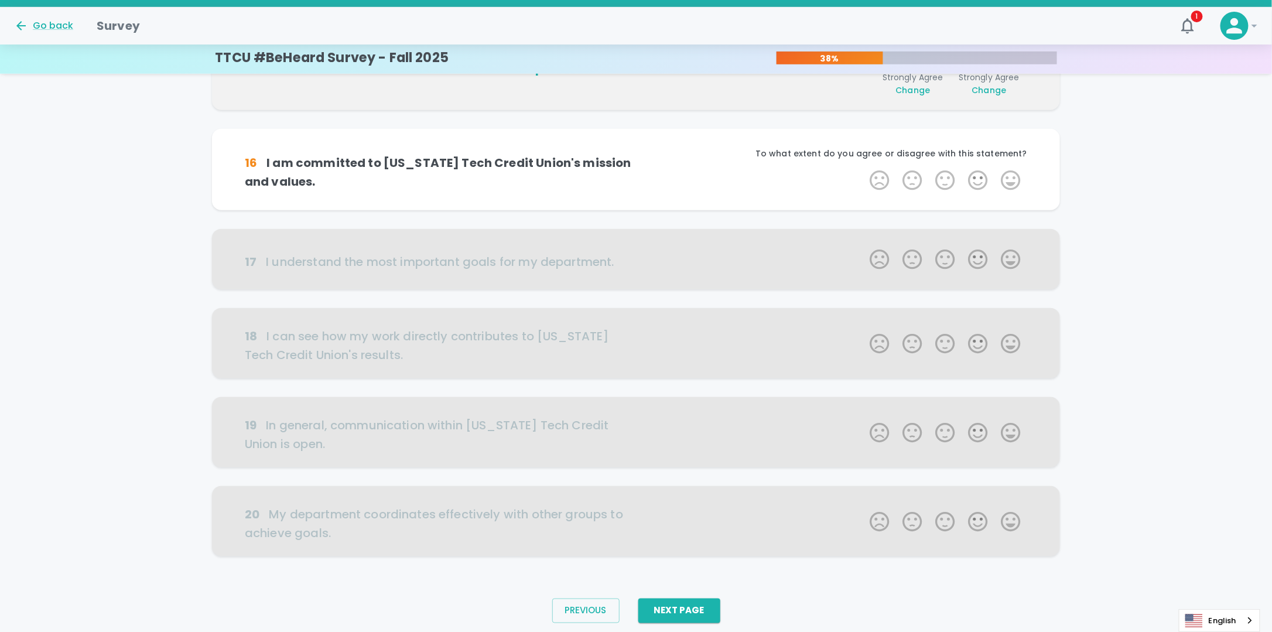
scroll to position [515, 0]
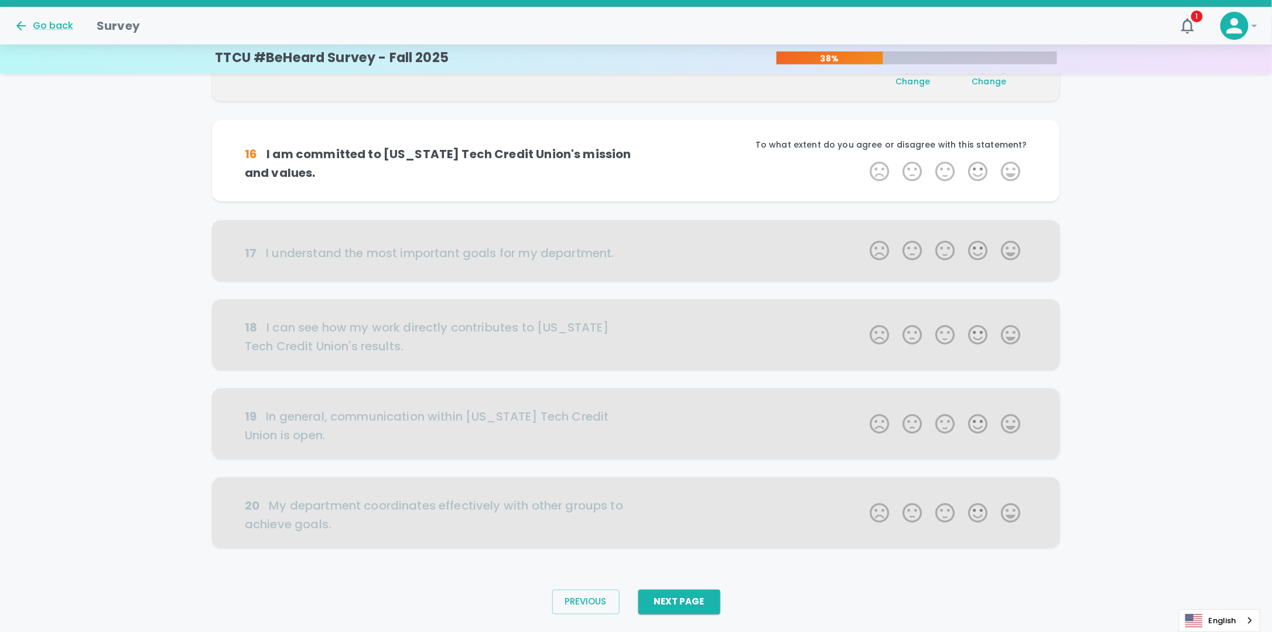
click at [1012, 166] on label "5 Stars" at bounding box center [1010, 171] width 33 height 23
click at [863, 160] on input "5 Stars" at bounding box center [863, 159] width 1 height 1
click at [1012, 166] on label "5 Stars" at bounding box center [1010, 171] width 33 height 23
click at [863, 160] on input "5 Stars" at bounding box center [863, 159] width 1 height 1
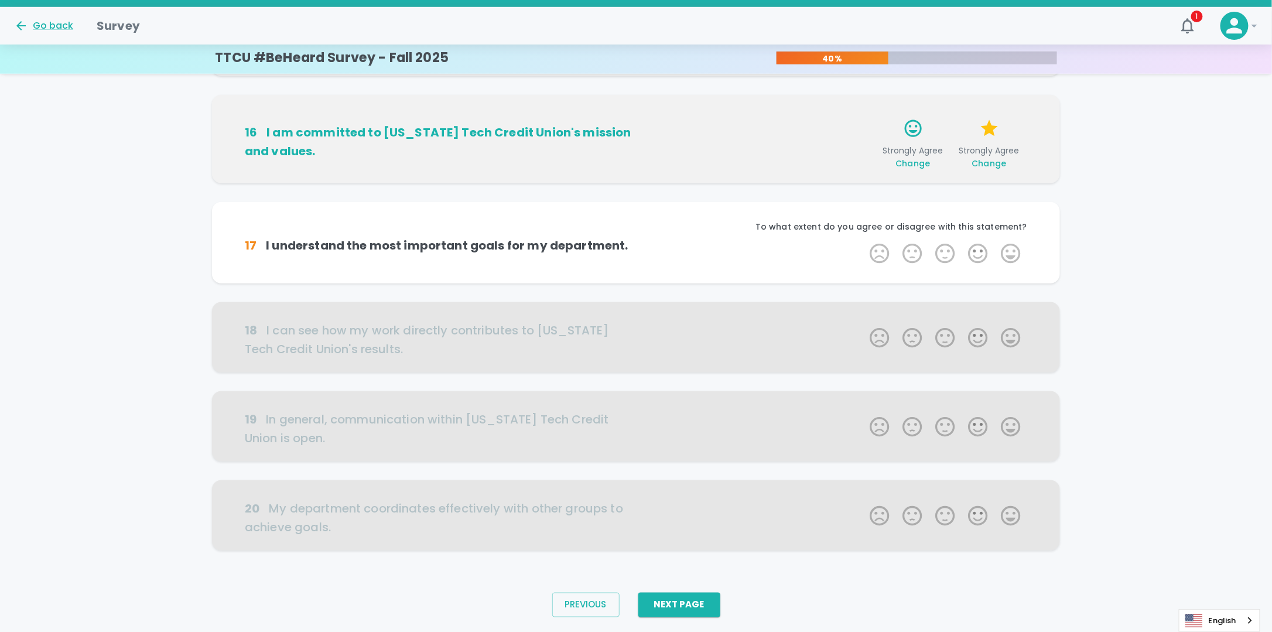
scroll to position [544, 0]
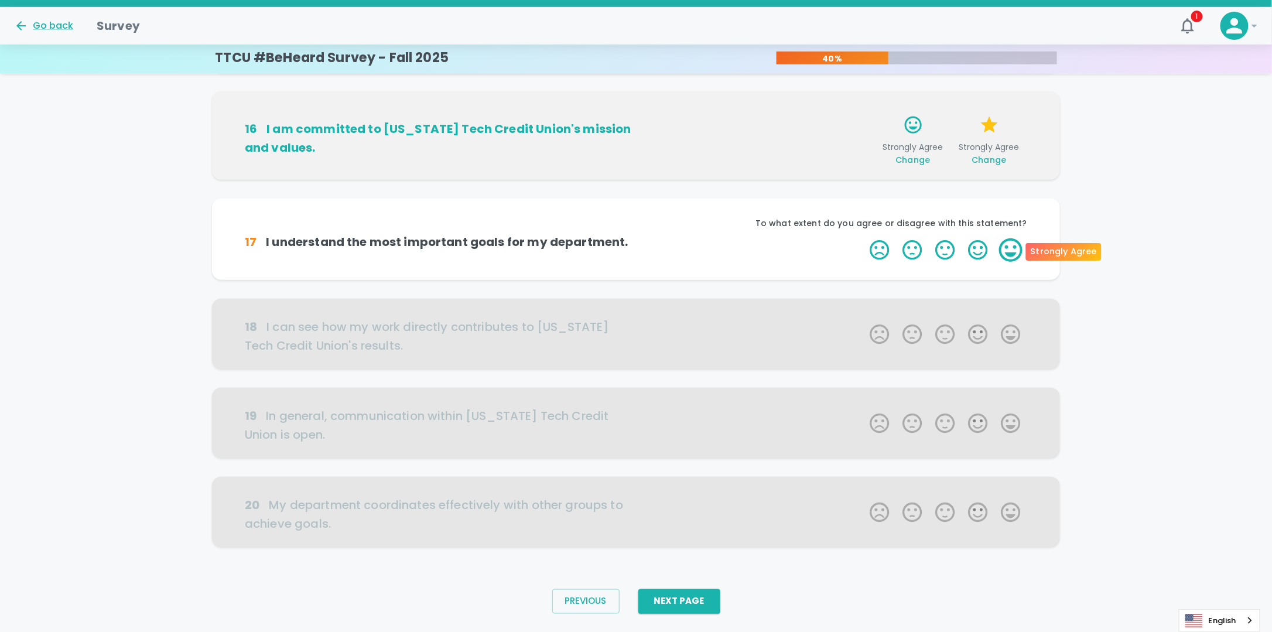
click at [1010, 249] on label "5 Stars" at bounding box center [1010, 249] width 33 height 23
click at [863, 238] on input "5 Stars" at bounding box center [863, 238] width 1 height 1
click at [1011, 251] on label "5 Stars" at bounding box center [1010, 249] width 33 height 23
click at [863, 238] on input "5 Stars" at bounding box center [863, 238] width 1 height 1
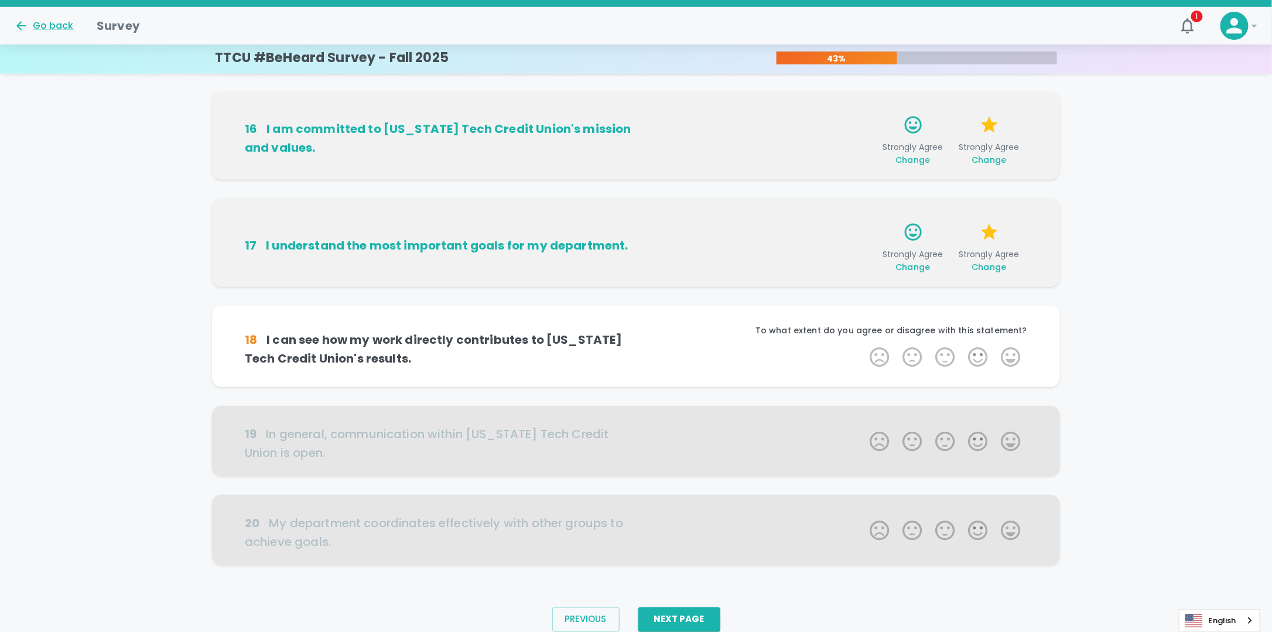
scroll to position [572, 0]
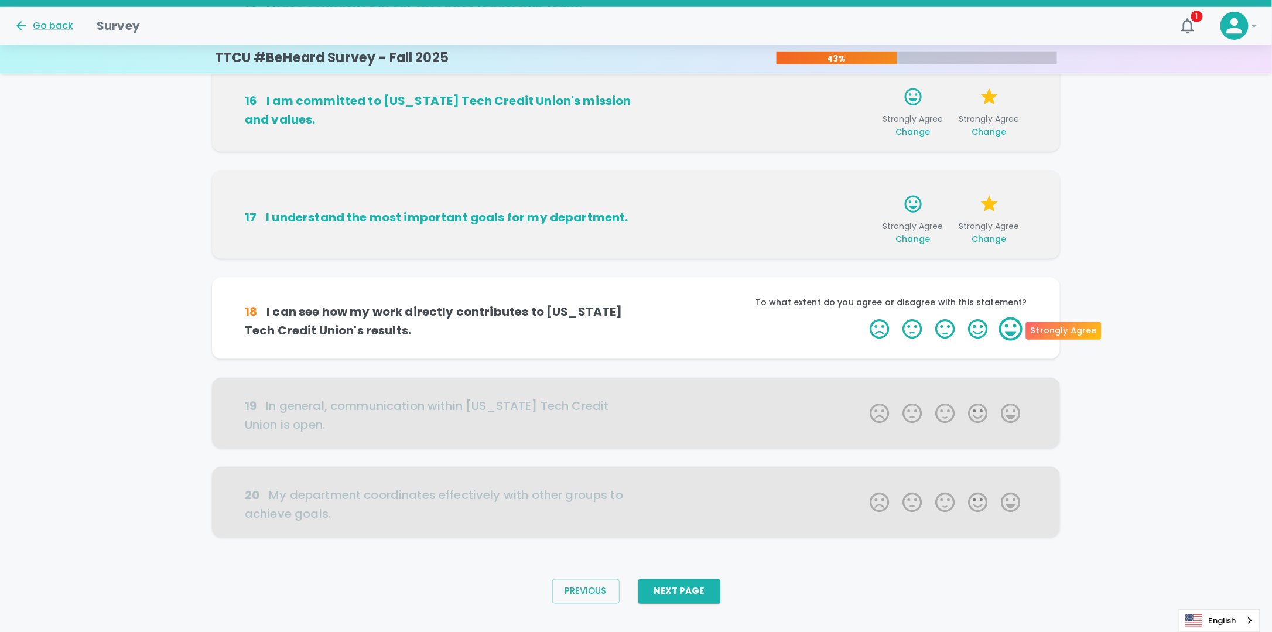
click at [1009, 324] on label "5 Stars" at bounding box center [1010, 328] width 33 height 23
click at [863, 317] on input "5 Stars" at bounding box center [863, 317] width 1 height 1
click at [1012, 329] on label "5 Stars" at bounding box center [1010, 328] width 33 height 23
click at [863, 317] on input "5 Stars" at bounding box center [863, 317] width 1 height 1
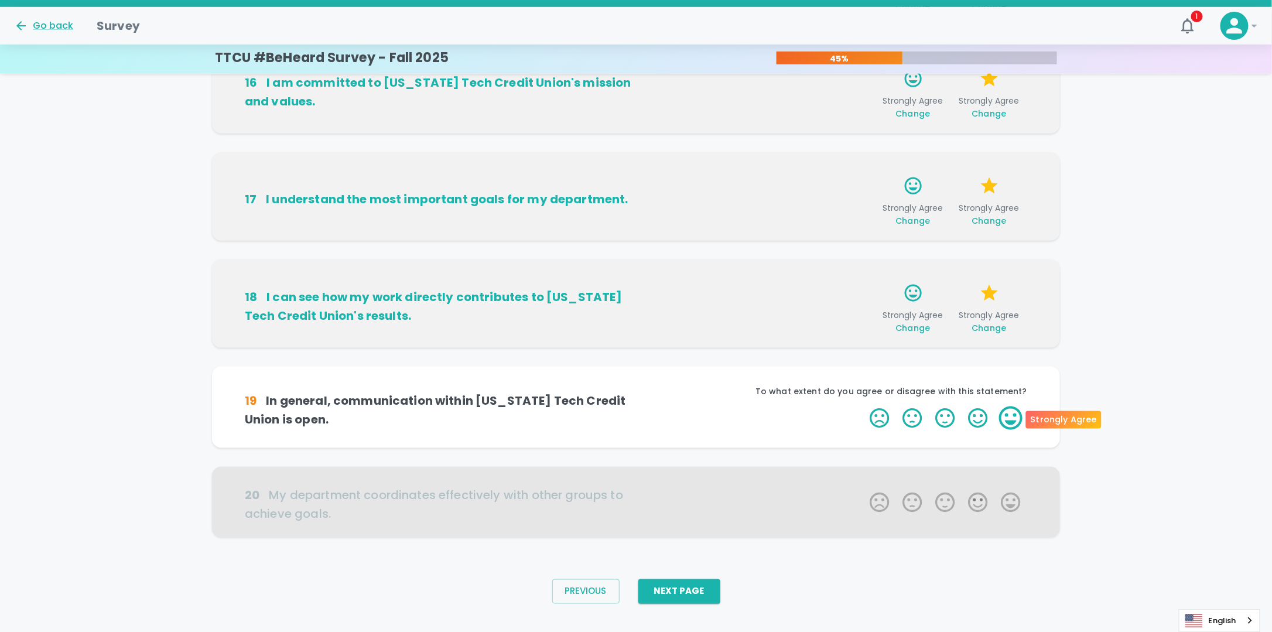
click at [1014, 420] on label "5 Stars" at bounding box center [1010, 417] width 33 height 23
click at [863, 406] on input "5 Stars" at bounding box center [863, 406] width 1 height 1
click at [1012, 419] on label "5 Stars" at bounding box center [1010, 417] width 33 height 23
click at [863, 406] on input "5 Stars" at bounding box center [863, 406] width 1 height 1
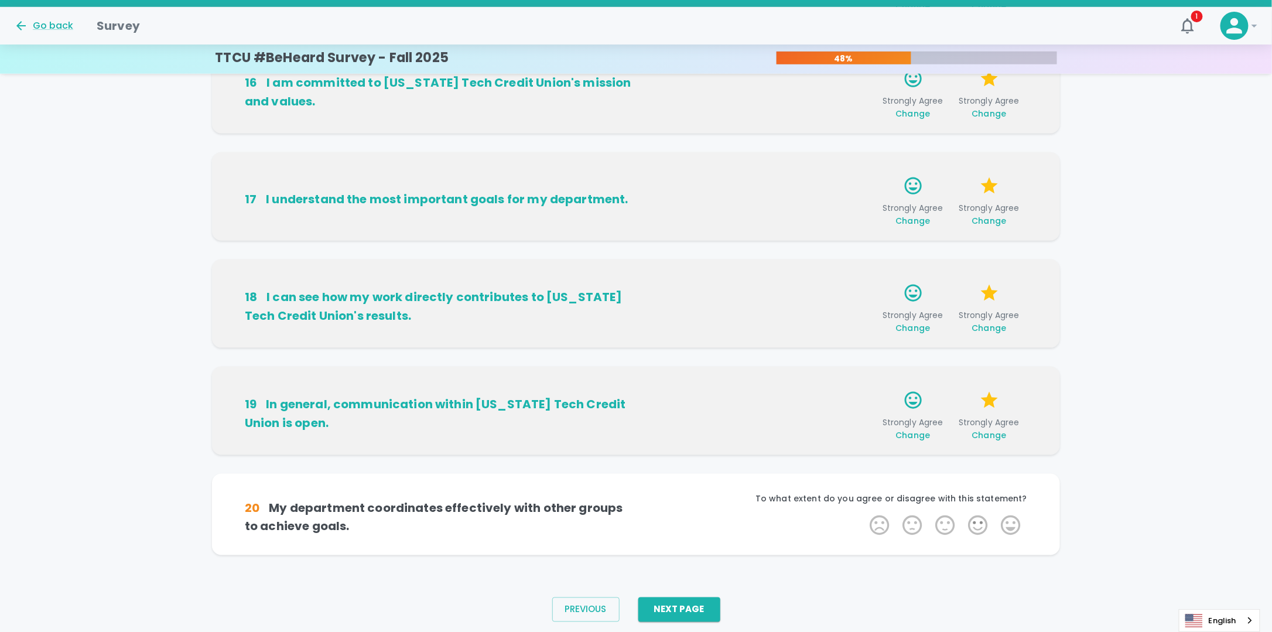
scroll to position [609, 0]
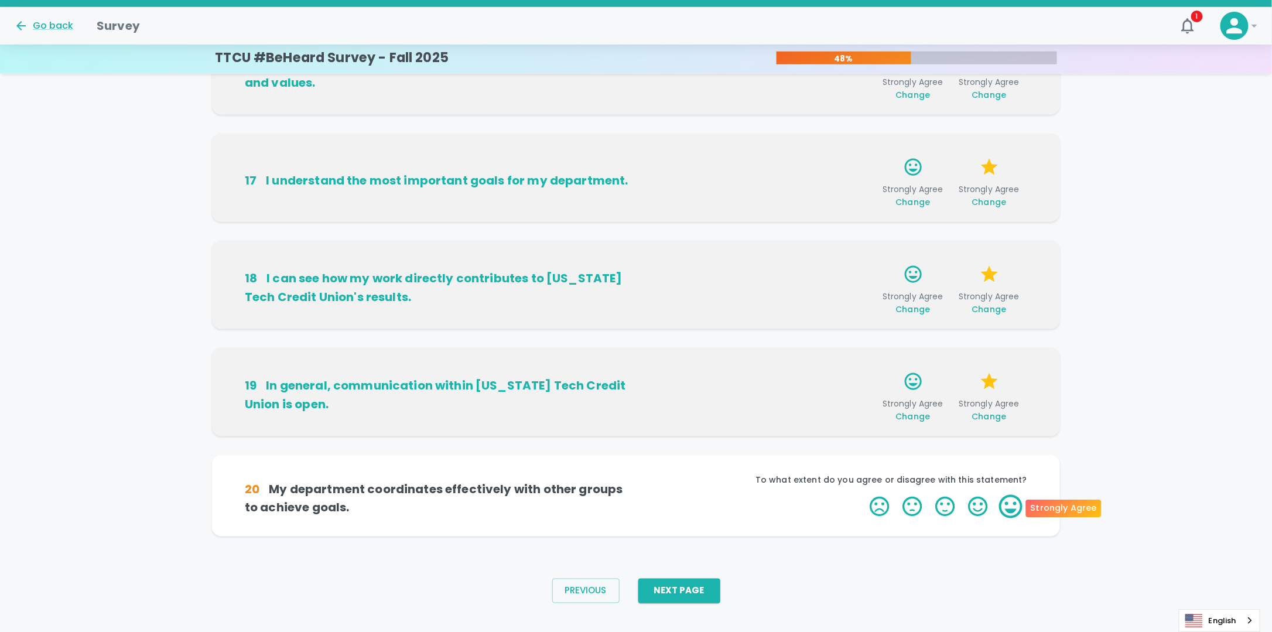
click at [1015, 506] on label "5 Stars" at bounding box center [1010, 506] width 33 height 23
click at [863, 495] on input "5 Stars" at bounding box center [863, 494] width 1 height 1
click at [1014, 513] on label "5 Stars" at bounding box center [1010, 506] width 33 height 23
click at [863, 495] on input "5 Stars" at bounding box center [863, 494] width 1 height 1
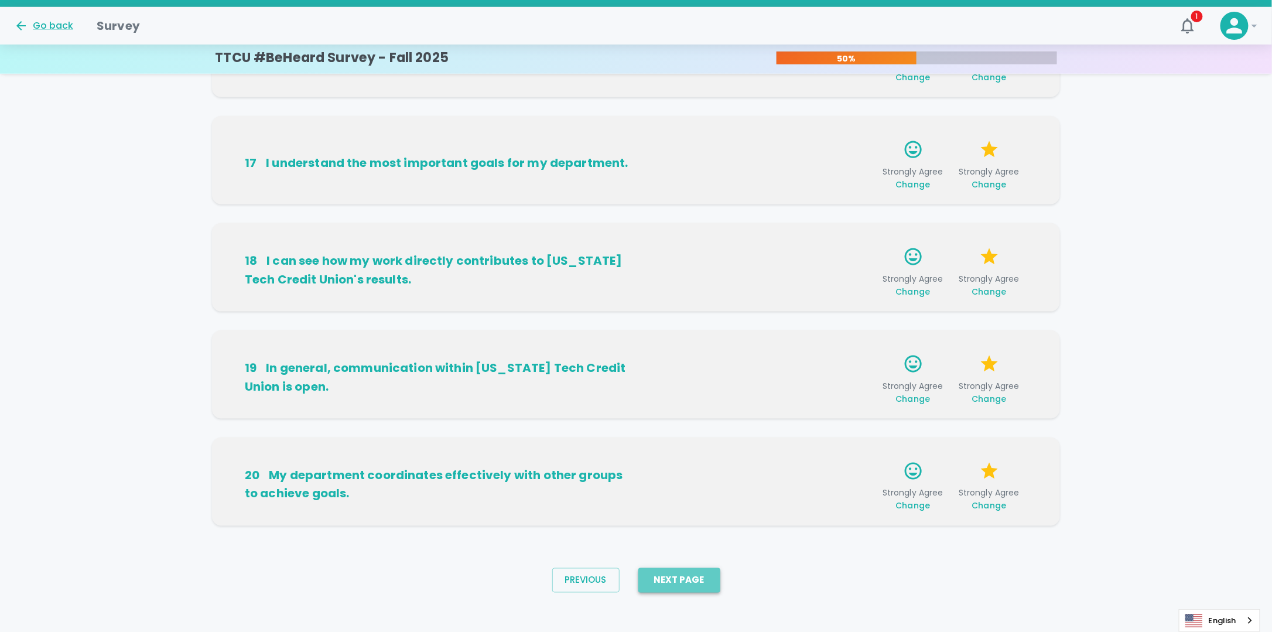
click at [677, 581] on button "Next Page" at bounding box center [679, 580] width 82 height 25
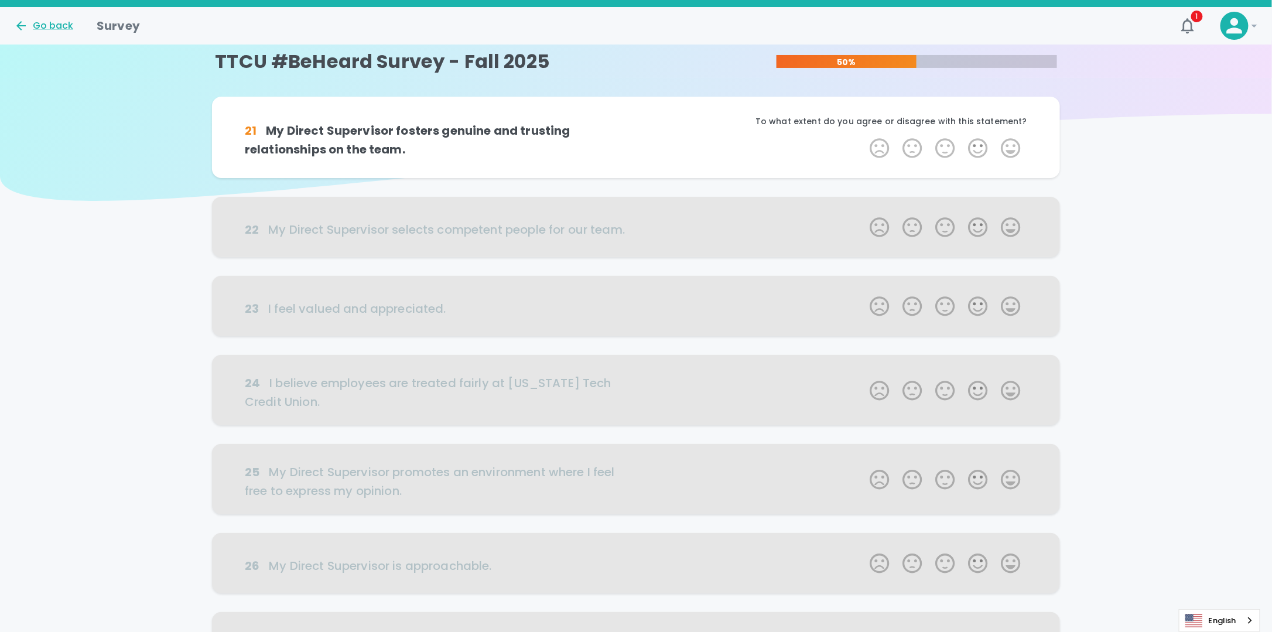
scroll to position [0, 0]
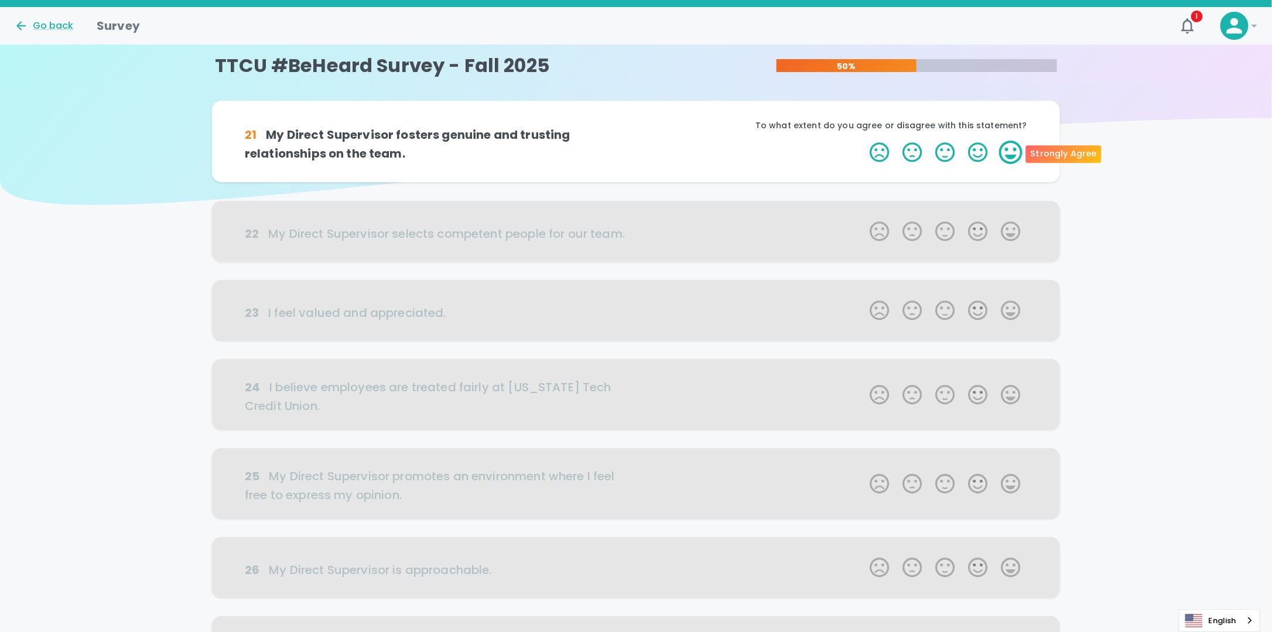
click at [1010, 151] on label "5 Stars" at bounding box center [1010, 152] width 33 height 23
click at [863, 141] on input "5 Stars" at bounding box center [863, 140] width 1 height 1
click at [1012, 159] on label "5 Stars" at bounding box center [1010, 152] width 33 height 23
click at [863, 141] on input "5 Stars" at bounding box center [863, 140] width 1 height 1
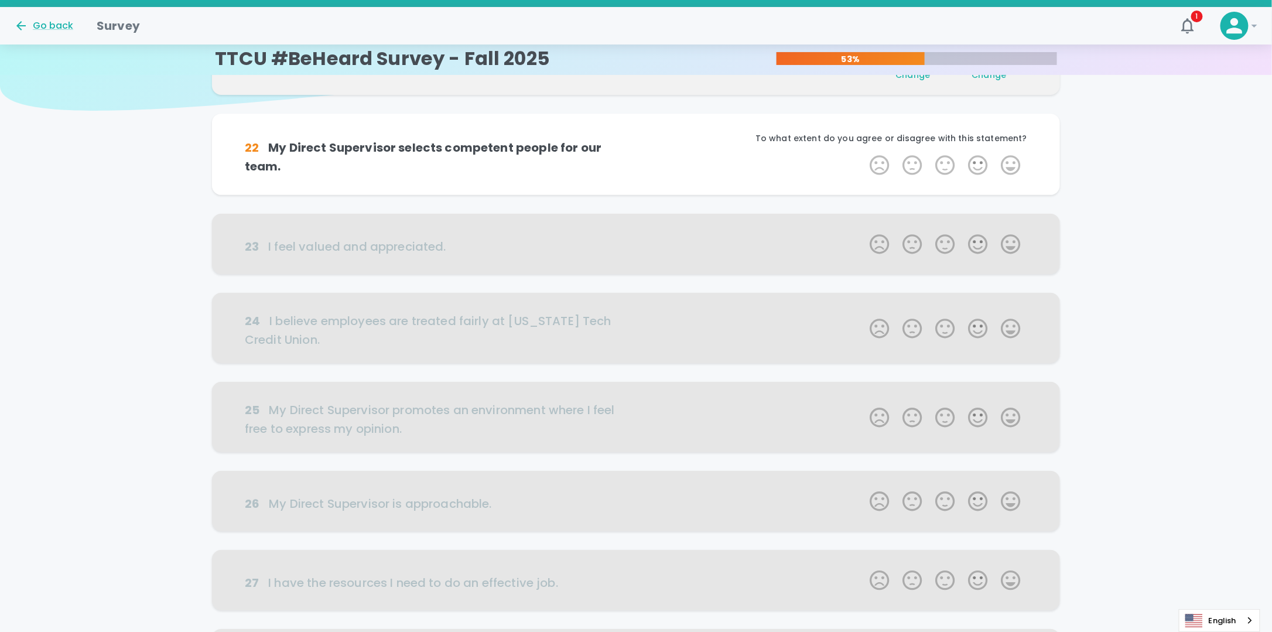
scroll to position [103, 0]
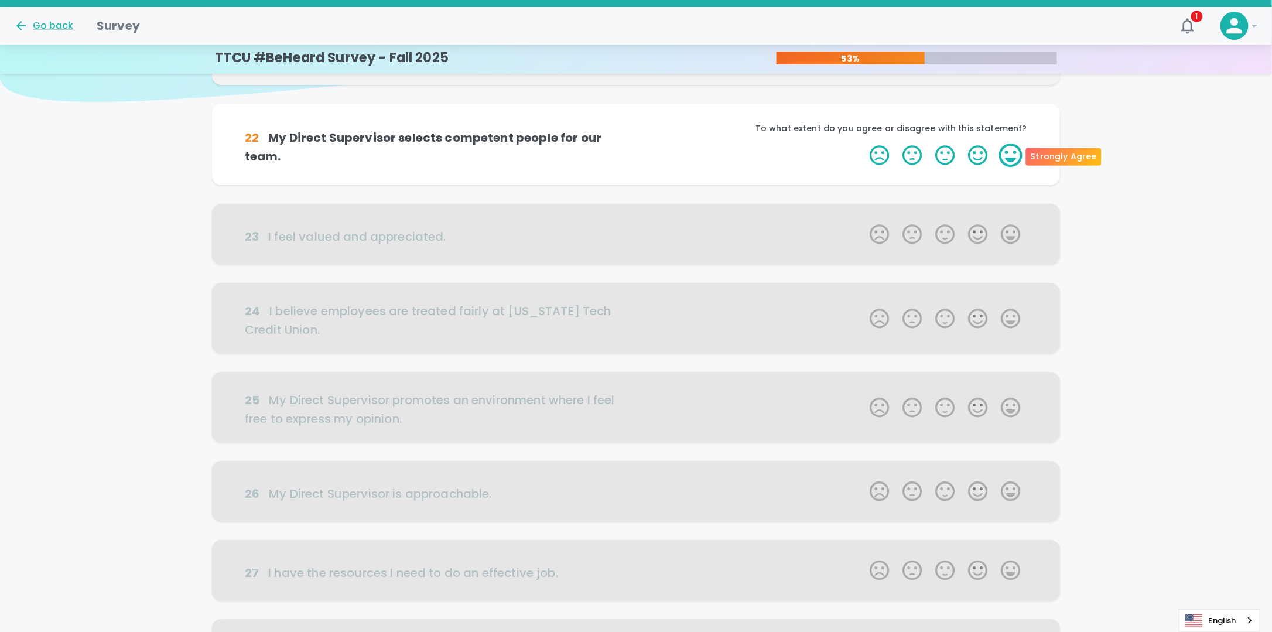
click at [1014, 153] on label "5 Stars" at bounding box center [1010, 154] width 33 height 23
click at [863, 143] on input "5 Stars" at bounding box center [863, 143] width 1 height 1
click at [1014, 153] on label "5 Stars" at bounding box center [1010, 154] width 33 height 23
click at [863, 143] on input "5 Stars" at bounding box center [863, 143] width 1 height 1
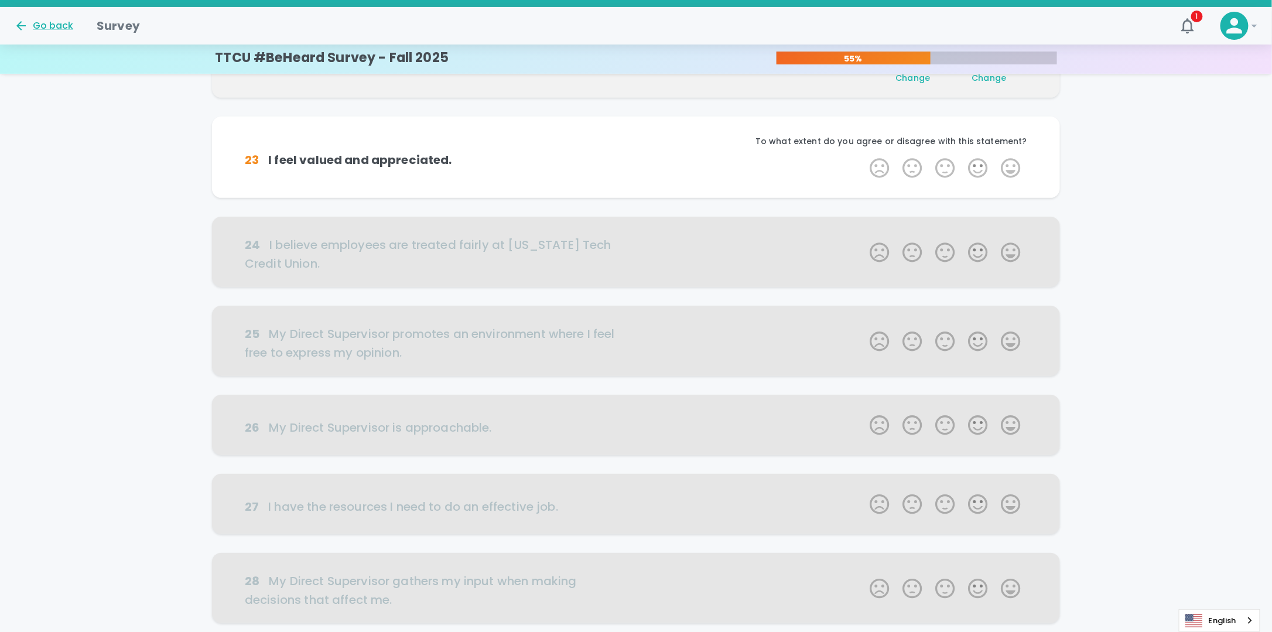
scroll to position [206, 0]
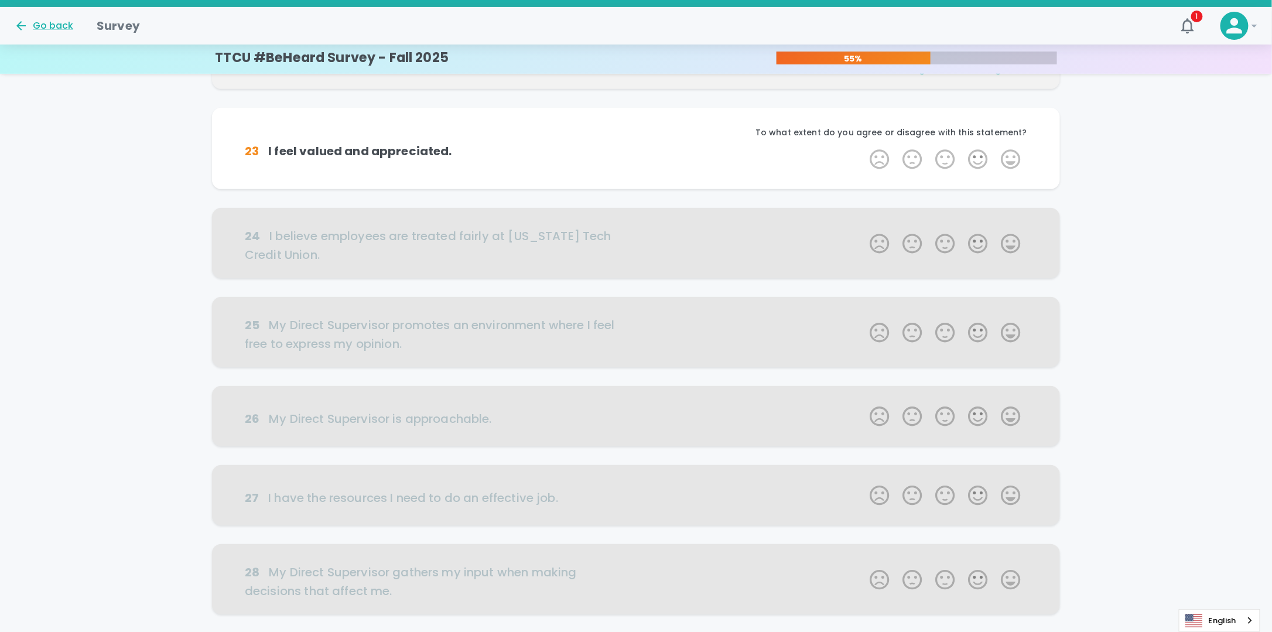
click at [1014, 153] on label "5 Stars" at bounding box center [1010, 159] width 33 height 23
click at [863, 148] on input "5 Stars" at bounding box center [863, 147] width 1 height 1
click at [1014, 153] on label "5 Stars" at bounding box center [1010, 159] width 33 height 23
click at [863, 148] on input "5 Stars" at bounding box center [863, 147] width 1 height 1
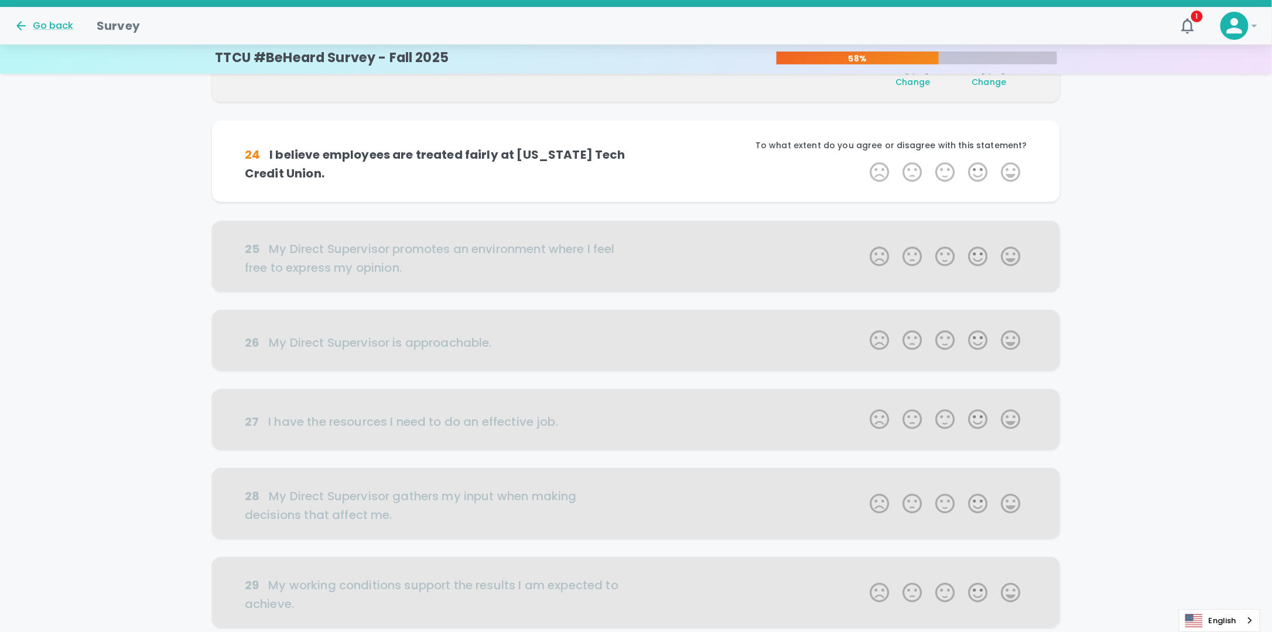
scroll to position [309, 0]
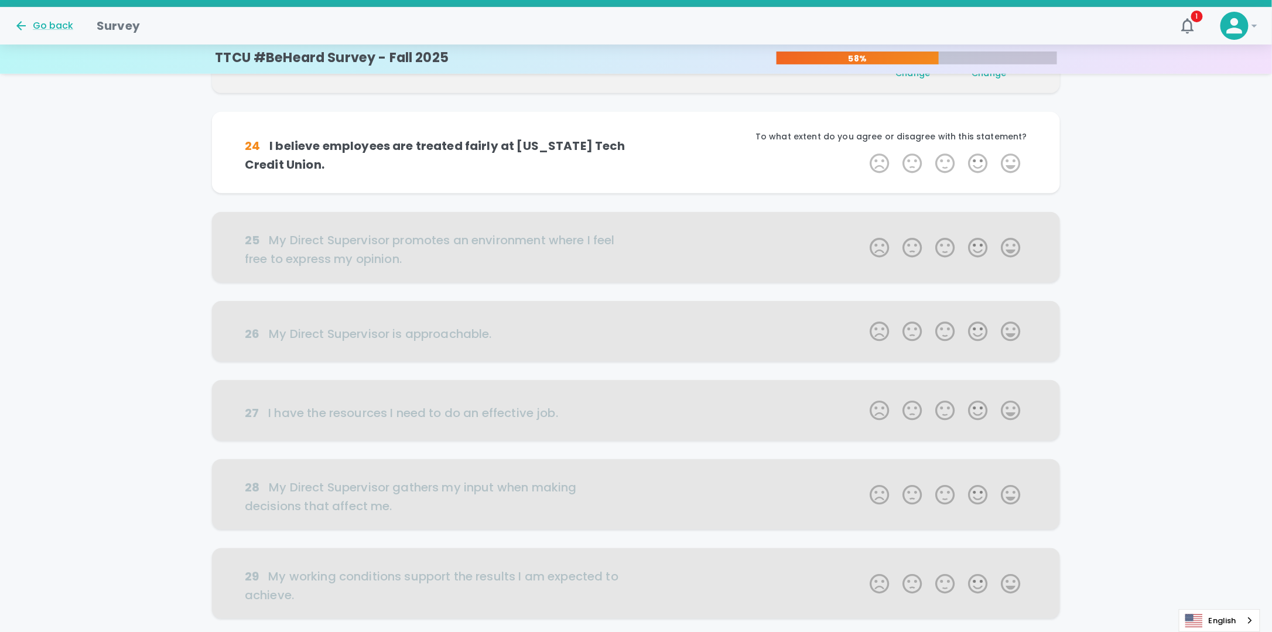
click at [1014, 153] on label "5 Stars" at bounding box center [1010, 163] width 33 height 23
click at [863, 152] on input "5 Stars" at bounding box center [863, 151] width 1 height 1
click at [1014, 157] on label "5 Stars" at bounding box center [1010, 163] width 33 height 23
click at [863, 152] on input "5 Stars" at bounding box center [863, 151] width 1 height 1
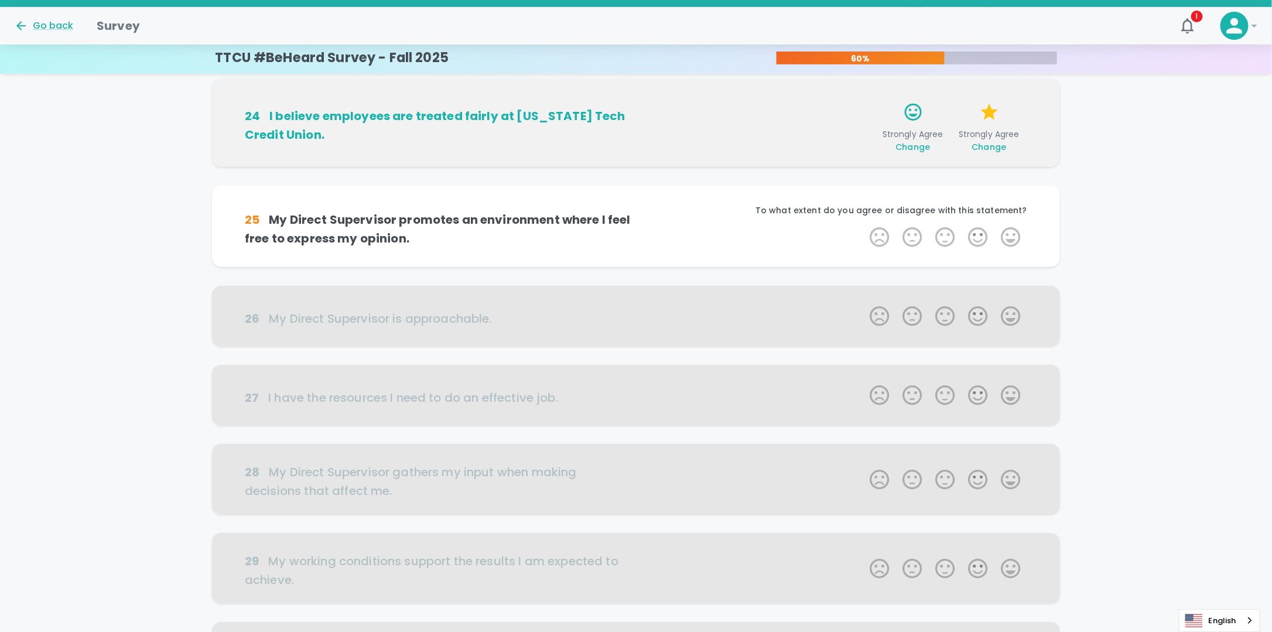
scroll to position [412, 0]
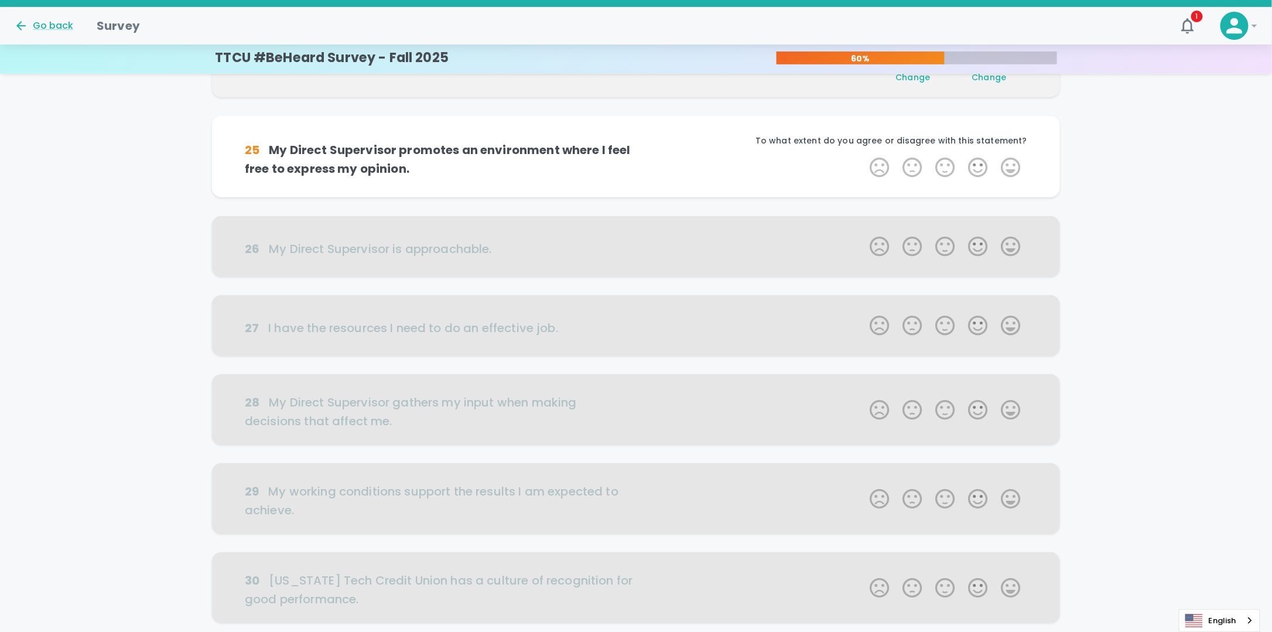
click at [1014, 157] on label "5 Stars" at bounding box center [1010, 167] width 33 height 23
click at [863, 156] on input "5 Stars" at bounding box center [863, 155] width 1 height 1
click at [1011, 165] on label "5 Stars" at bounding box center [1010, 167] width 33 height 23
click at [863, 156] on input "5 Stars" at bounding box center [863, 155] width 1 height 1
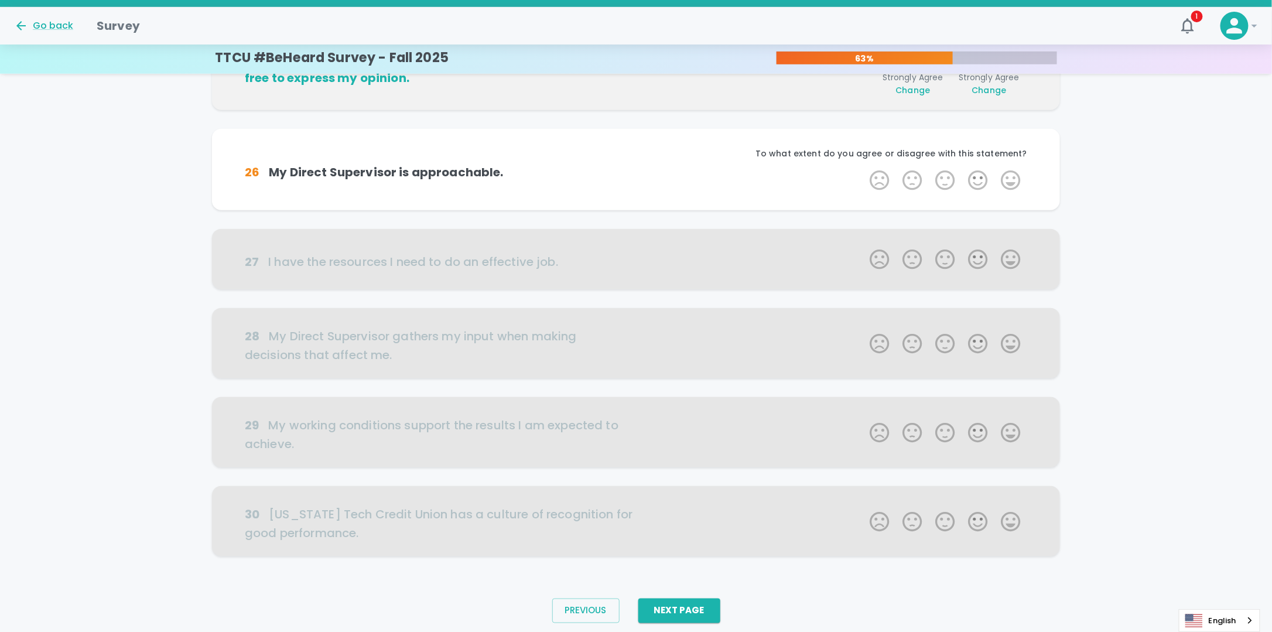
scroll to position [515, 0]
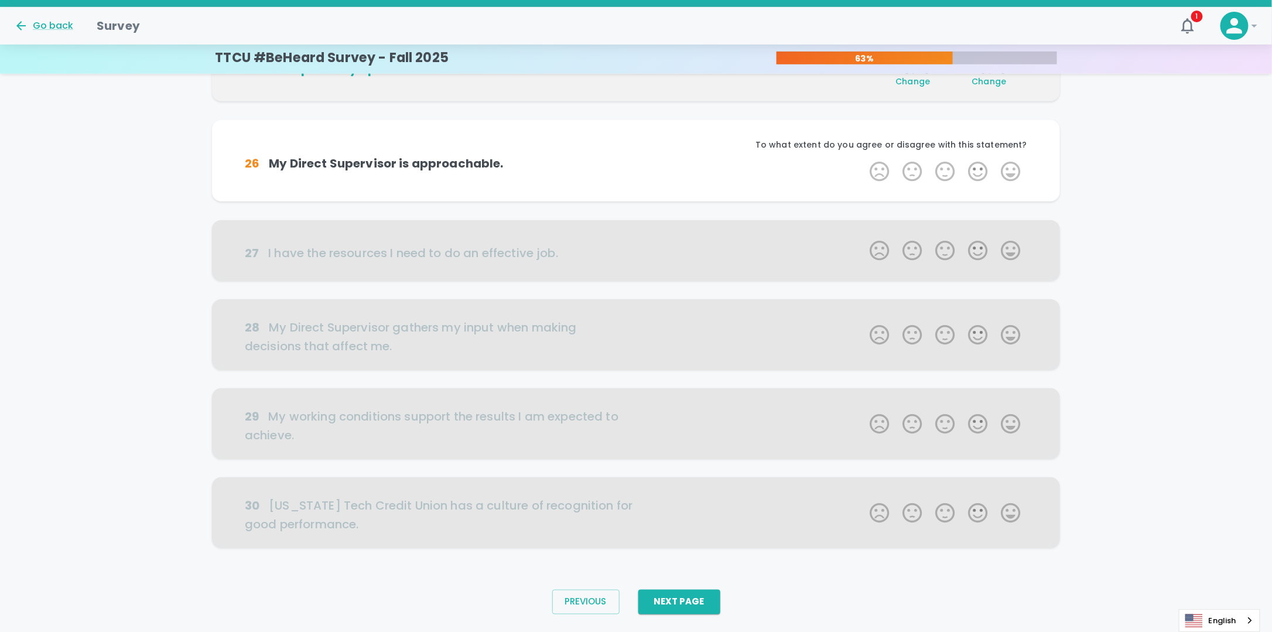
click at [1011, 165] on label "5 Stars" at bounding box center [1010, 171] width 33 height 23
click at [863, 160] on input "5 Stars" at bounding box center [863, 159] width 1 height 1
click at [1009, 169] on label "5 Stars" at bounding box center [1010, 171] width 33 height 23
click at [863, 160] on input "5 Stars" at bounding box center [863, 159] width 1 height 1
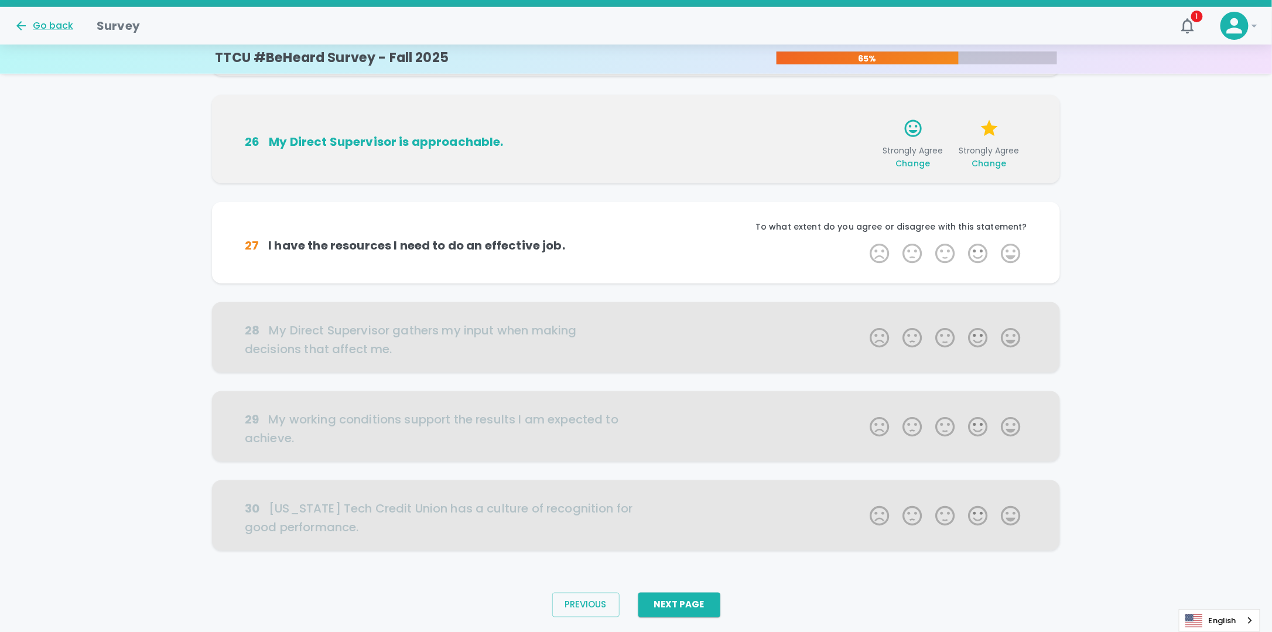
scroll to position [544, 0]
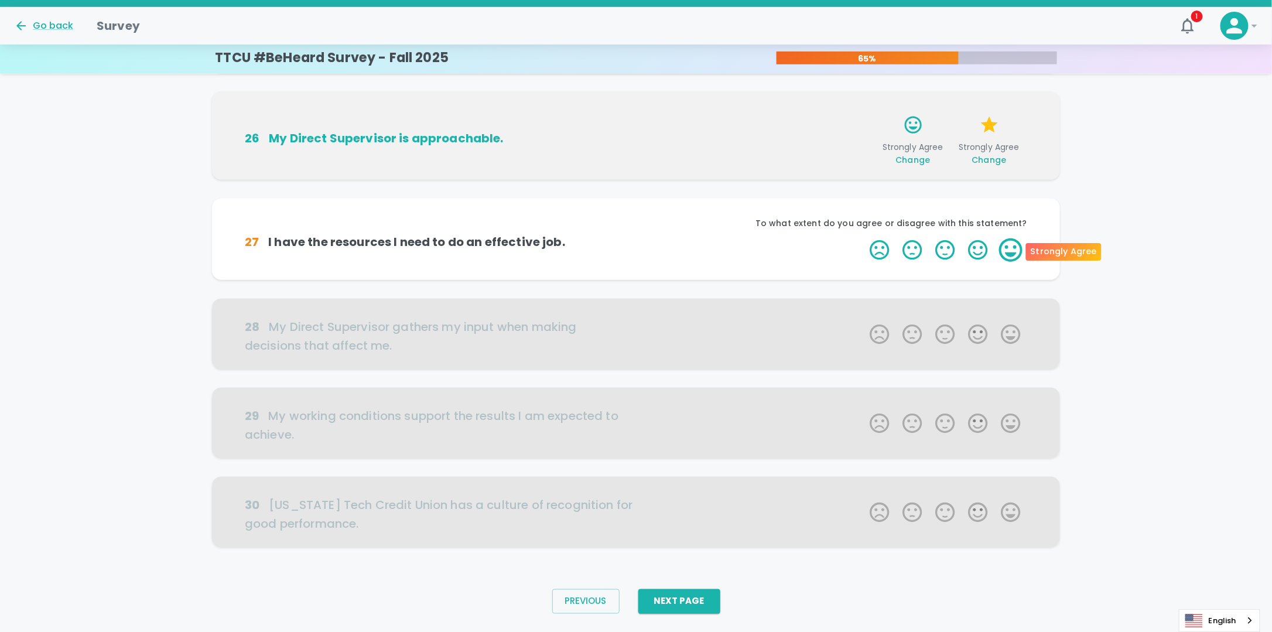
click at [1012, 254] on label "5 Stars" at bounding box center [1010, 249] width 33 height 23
click at [863, 238] on input "5 Stars" at bounding box center [863, 238] width 1 height 1
click at [1012, 254] on label "5 Stars" at bounding box center [1010, 249] width 33 height 23
click at [863, 238] on input "5 Stars" at bounding box center [863, 238] width 1 height 1
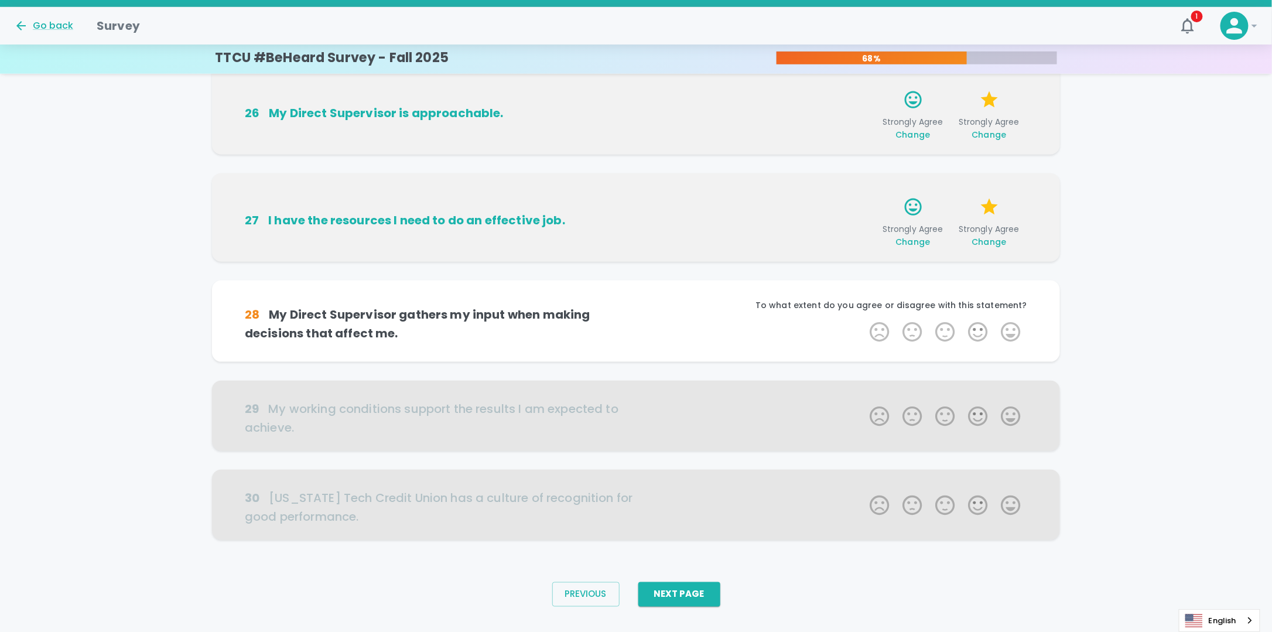
scroll to position [572, 0]
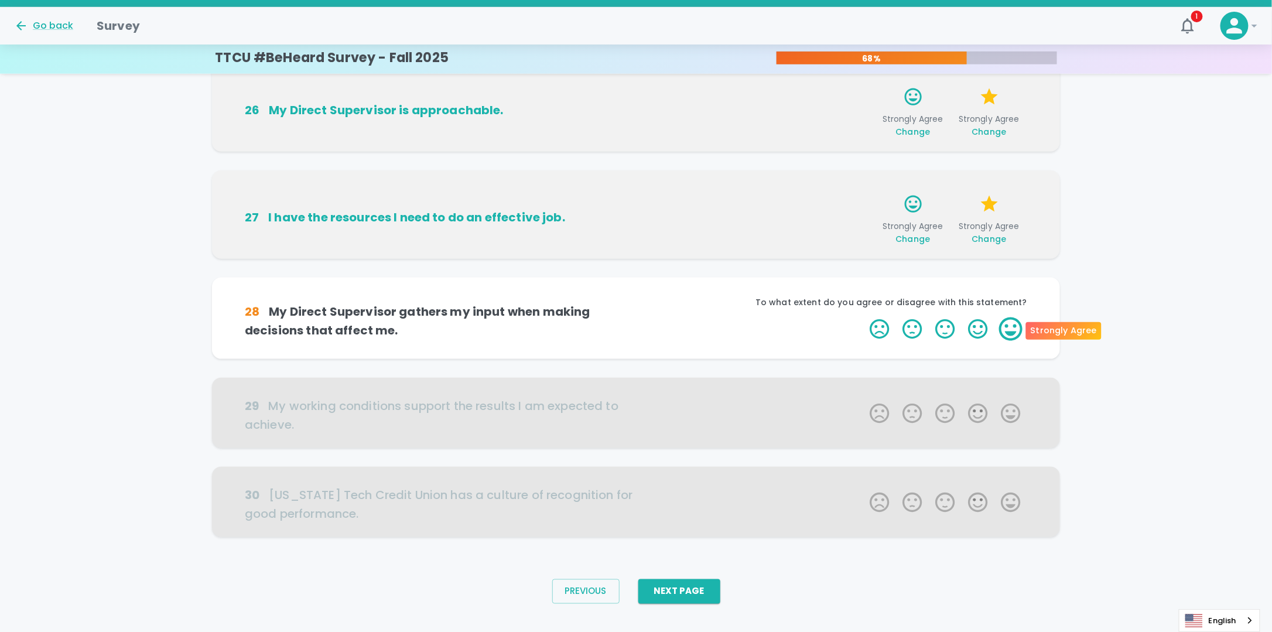
click at [1012, 333] on label "5 Stars" at bounding box center [1010, 328] width 33 height 23
click at [863, 317] on input "5 Stars" at bounding box center [863, 317] width 1 height 1
click at [1012, 333] on label "5 Stars" at bounding box center [1010, 328] width 33 height 23
click at [863, 317] on input "5 Stars" at bounding box center [863, 317] width 1 height 1
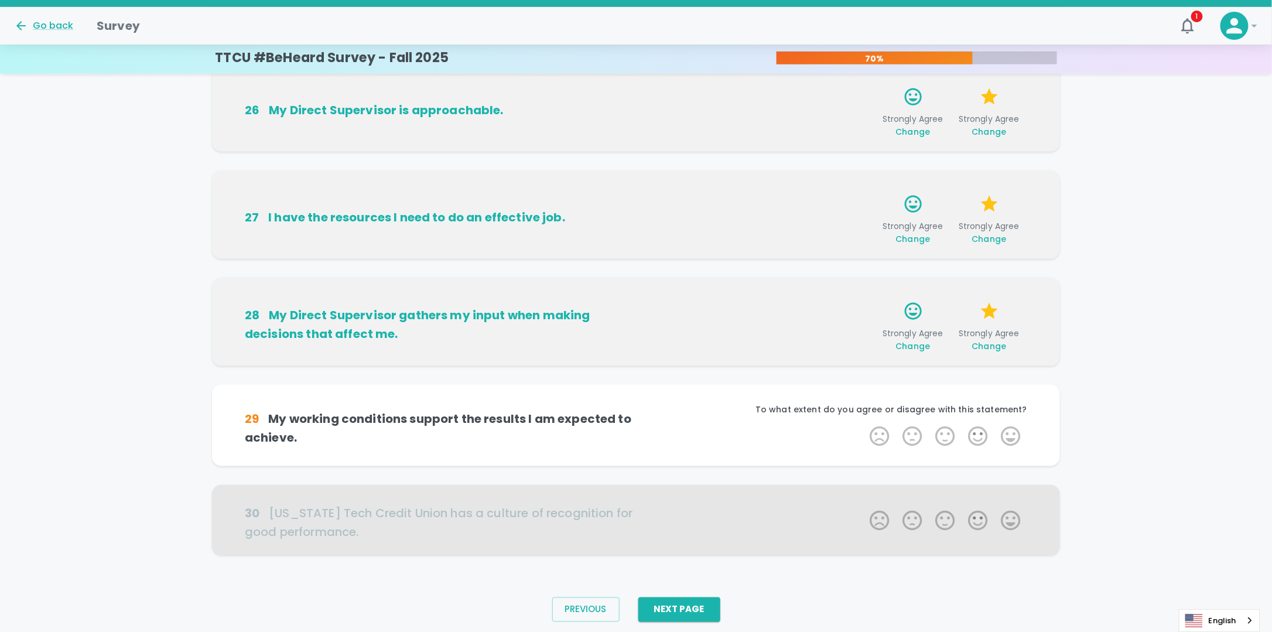
scroll to position [590, 0]
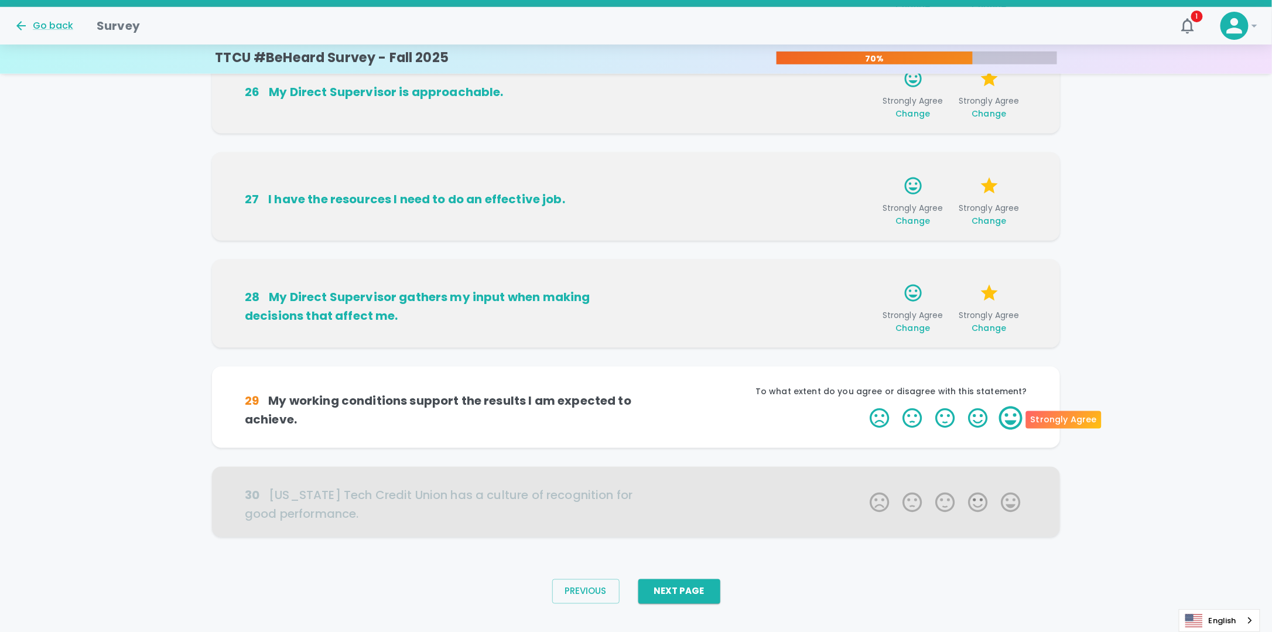
click at [1013, 420] on label "5 Stars" at bounding box center [1010, 417] width 33 height 23
click at [863, 406] on input "5 Stars" at bounding box center [863, 406] width 1 height 1
click at [1012, 419] on label "5 Stars" at bounding box center [1010, 417] width 33 height 23
click at [863, 406] on input "5 Stars" at bounding box center [863, 406] width 1 height 1
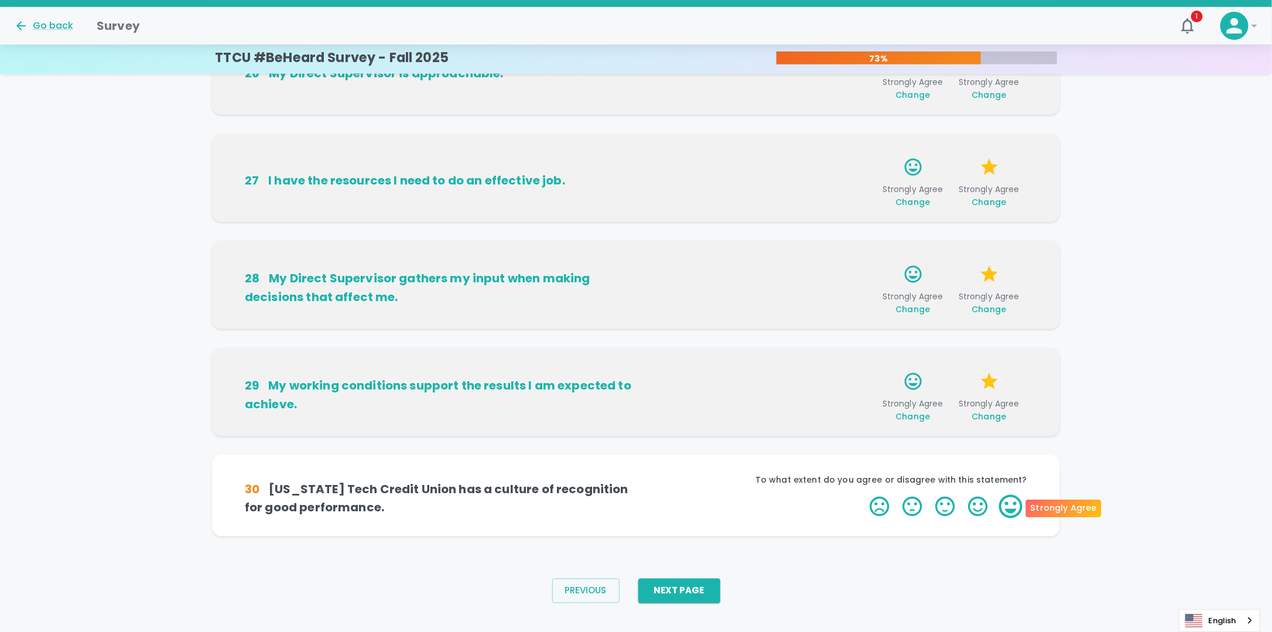
click at [1009, 505] on label "5 Stars" at bounding box center [1010, 506] width 33 height 23
click at [863, 495] on input "5 Stars" at bounding box center [863, 494] width 1 height 1
click at [1012, 509] on label "5 Stars" at bounding box center [1010, 506] width 33 height 23
click at [863, 495] on input "5 Stars" at bounding box center [863, 494] width 1 height 1
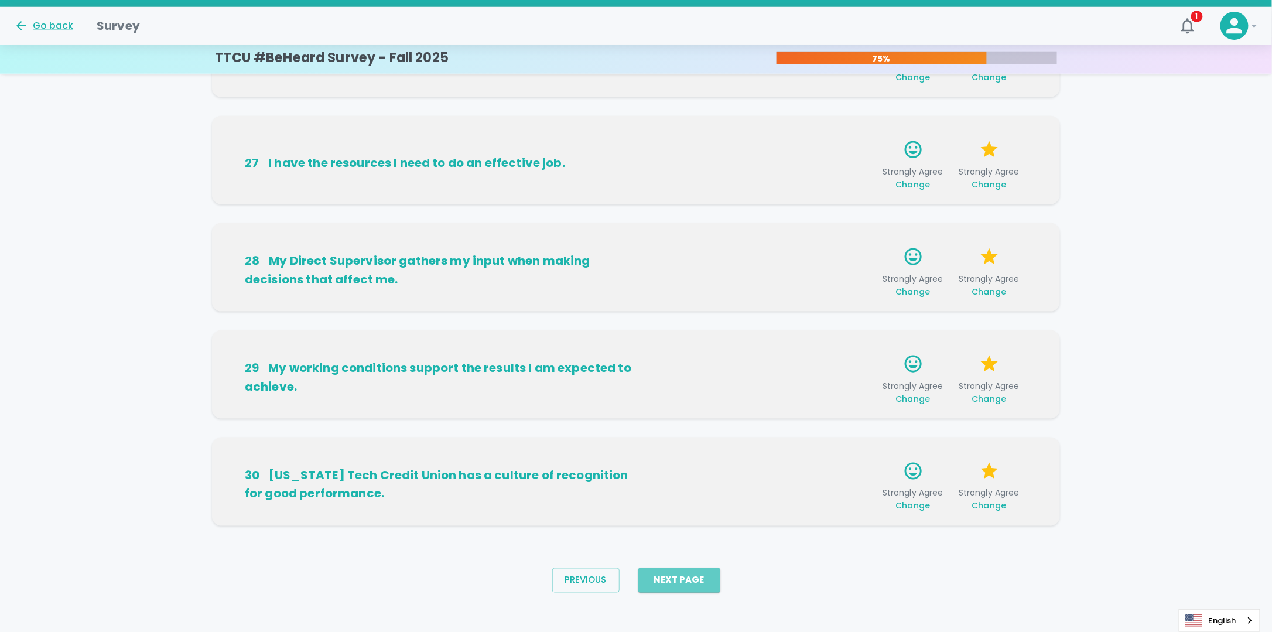
drag, startPoint x: 689, startPoint y: 582, endPoint x: 759, endPoint y: 601, distance: 73.3
click at [689, 582] on button "Next Page" at bounding box center [679, 580] width 82 height 25
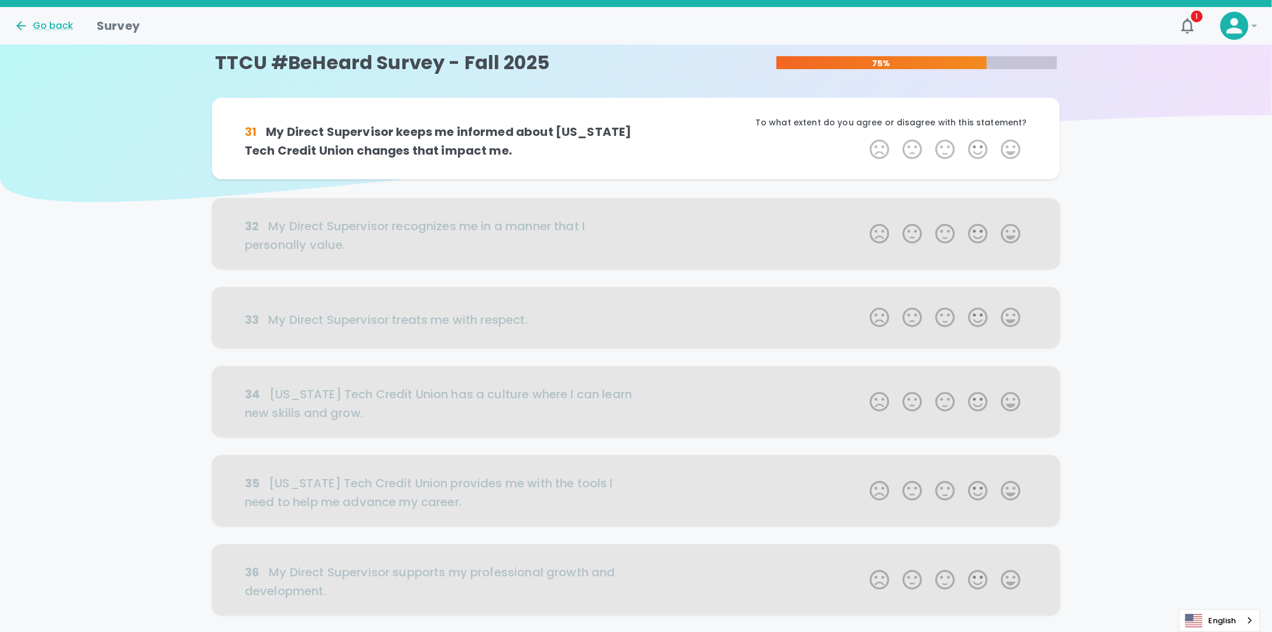
scroll to position [0, 0]
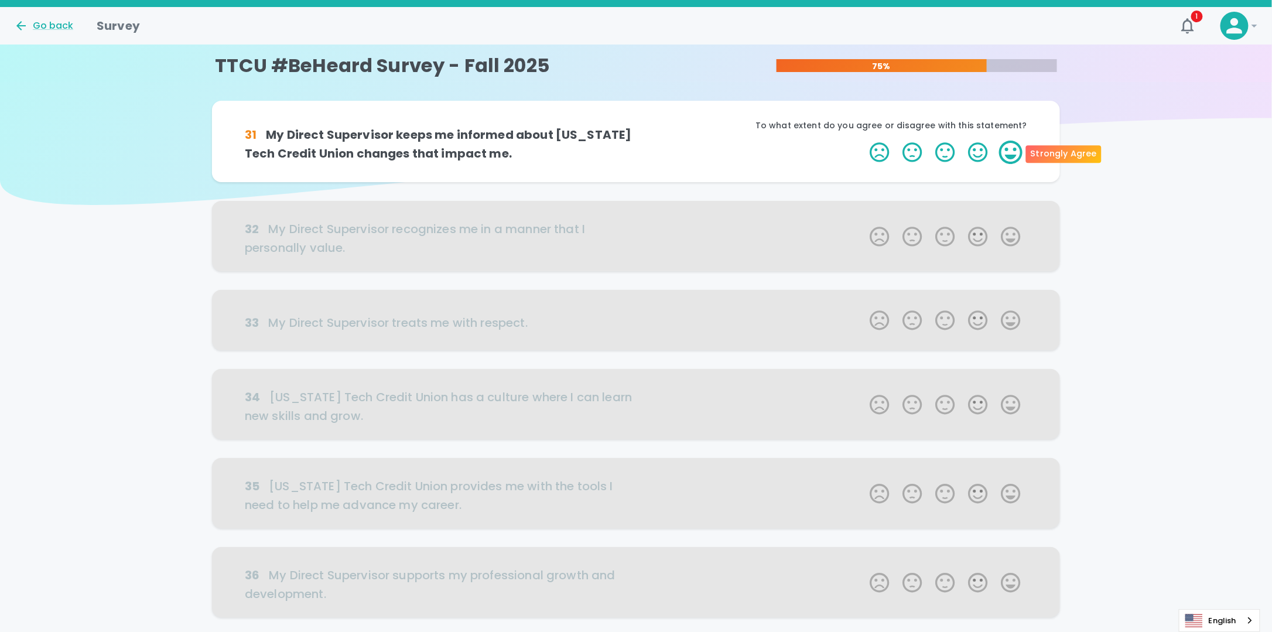
click at [1008, 150] on label "5 Stars" at bounding box center [1010, 152] width 33 height 23
click at [863, 141] on input "5 Stars" at bounding box center [863, 140] width 1 height 1
click at [1014, 153] on label "5 Stars" at bounding box center [1010, 152] width 33 height 23
click at [863, 141] on input "5 Stars" at bounding box center [863, 140] width 1 height 1
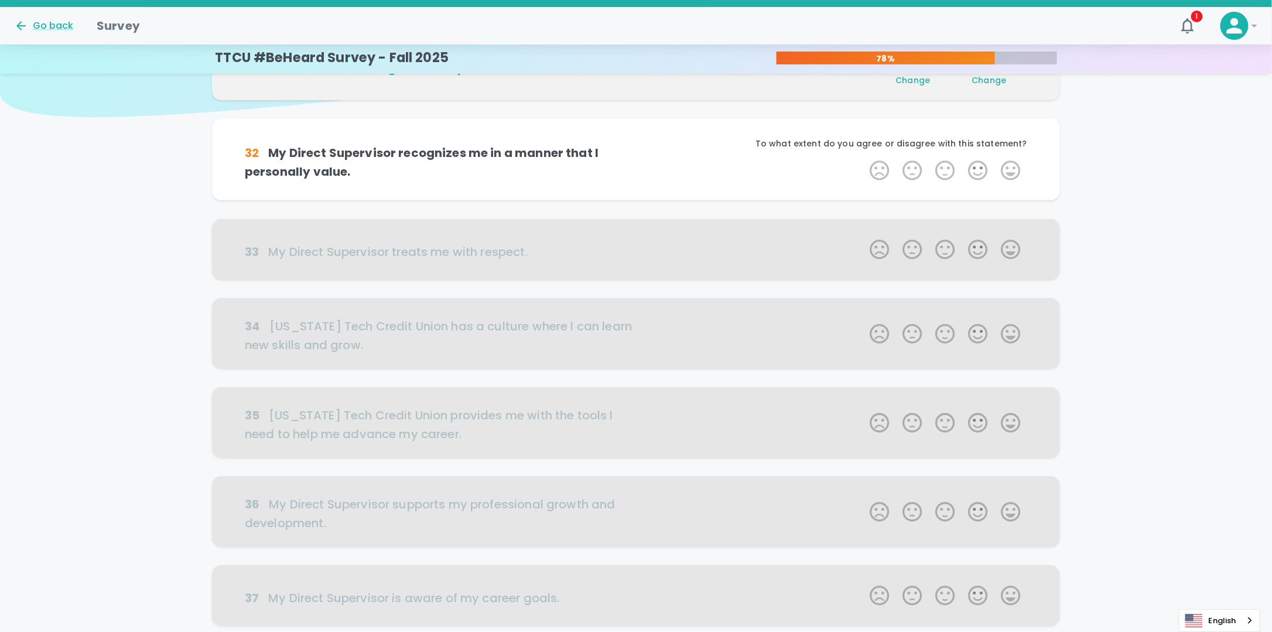
scroll to position [103, 0]
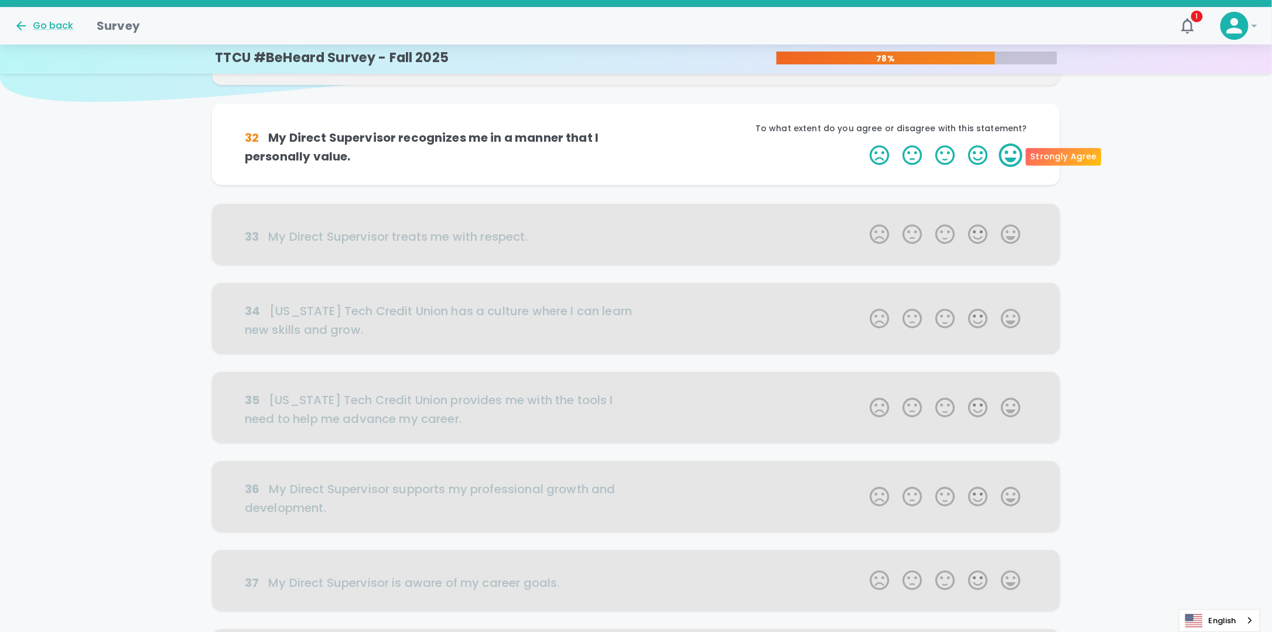
click at [1014, 152] on label "5 Stars" at bounding box center [1010, 154] width 33 height 23
click at [863, 143] on input "5 Stars" at bounding box center [863, 143] width 1 height 1
click at [1014, 155] on label "5 Stars" at bounding box center [1010, 154] width 33 height 23
click at [863, 143] on input "5 Stars" at bounding box center [863, 143] width 1 height 1
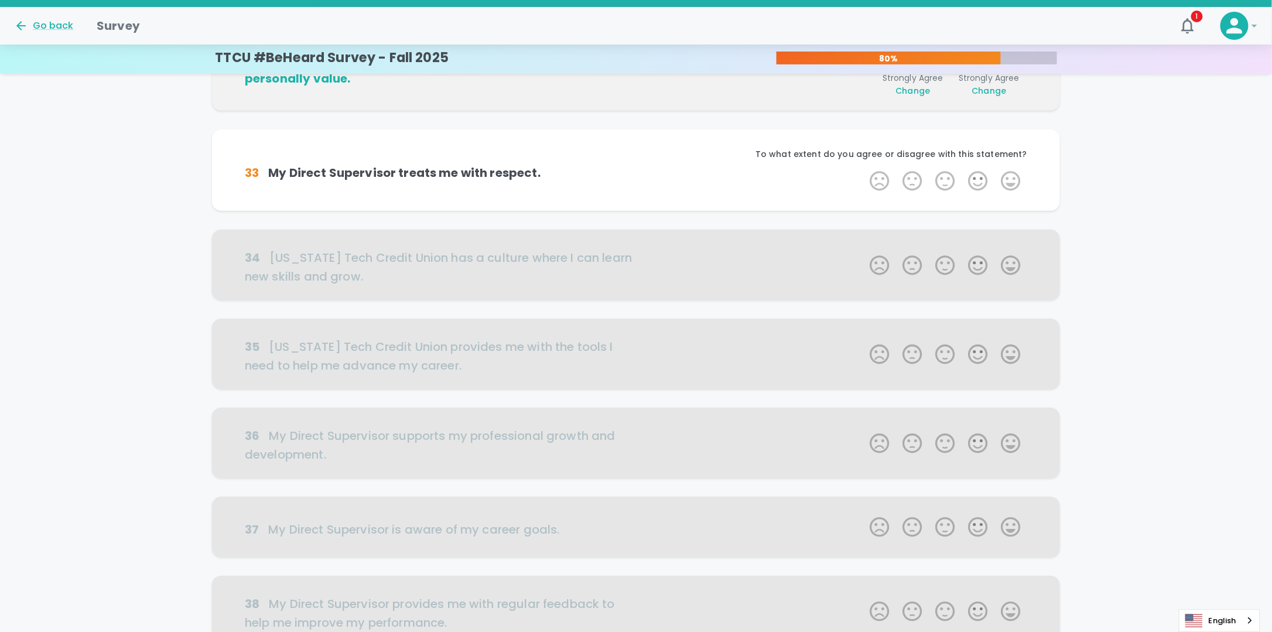
scroll to position [206, 0]
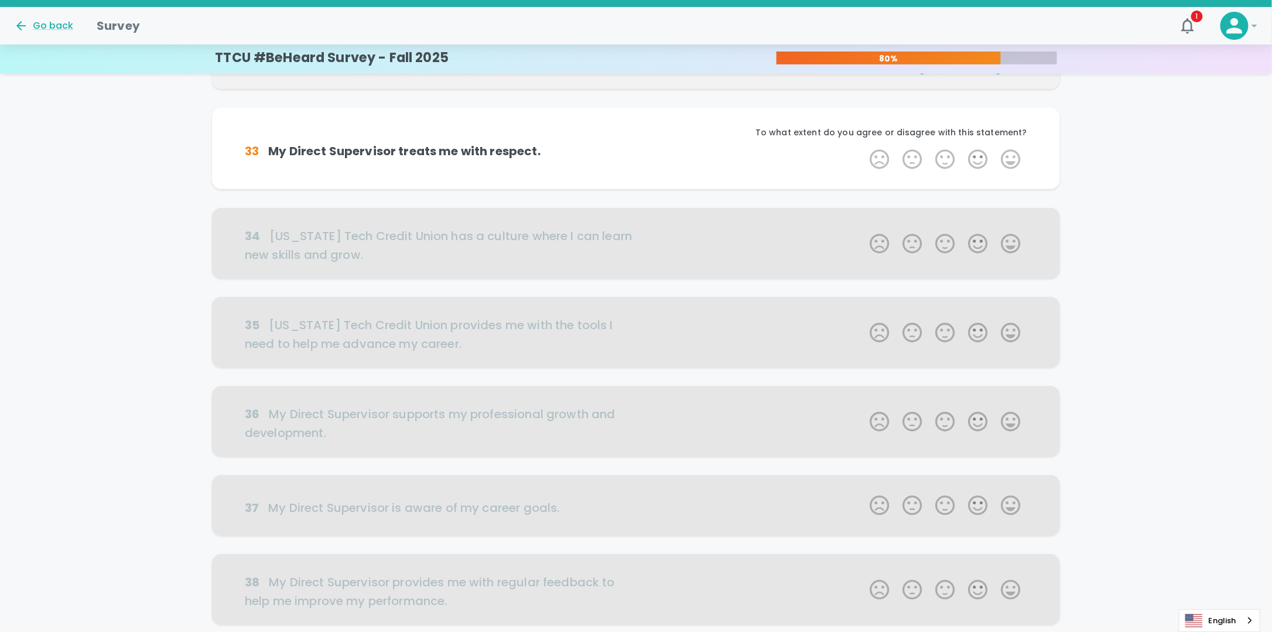
click at [1014, 155] on label "5 Stars" at bounding box center [1010, 159] width 33 height 23
click at [863, 148] on input "5 Stars" at bounding box center [863, 147] width 1 height 1
click at [1015, 160] on label "5 Stars" at bounding box center [1010, 159] width 33 height 23
click at [863, 148] on input "5 Stars" at bounding box center [863, 147] width 1 height 1
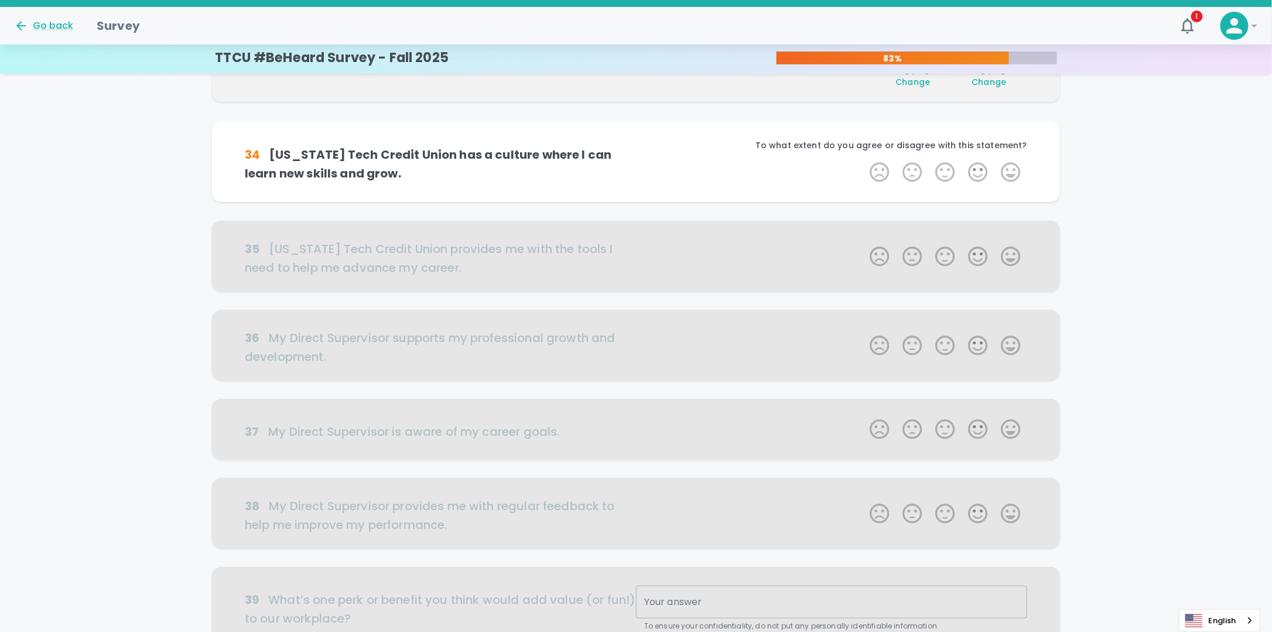
scroll to position [309, 0]
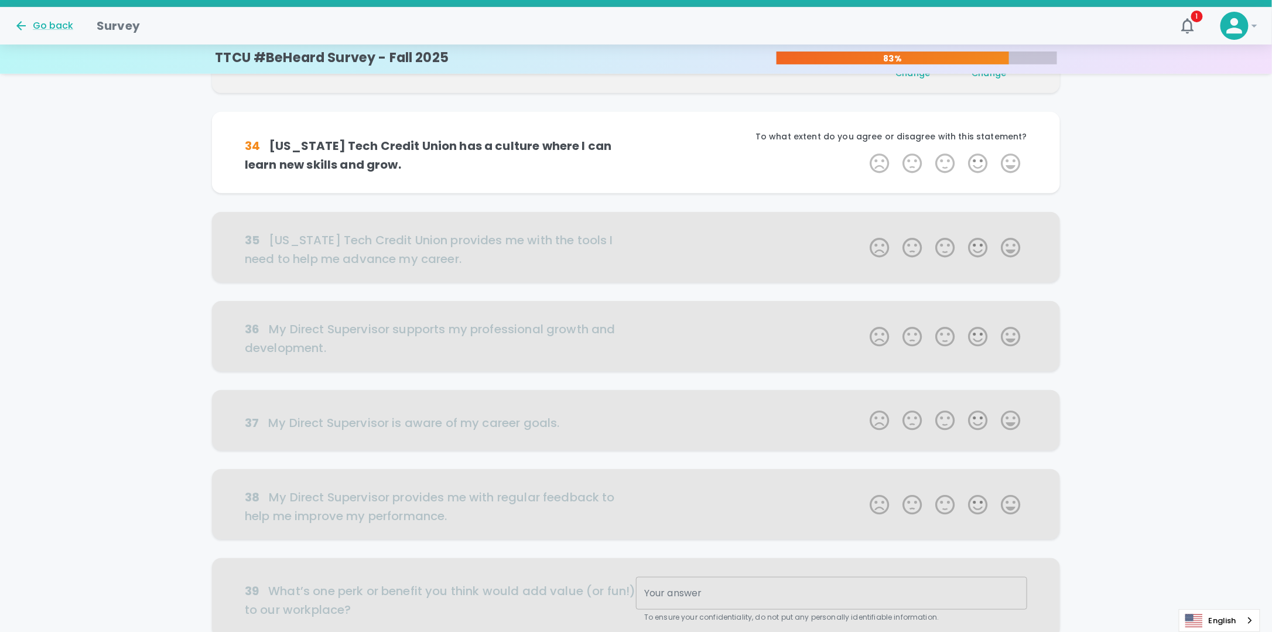
click at [1015, 160] on label "5 Stars" at bounding box center [1010, 163] width 33 height 23
click at [863, 152] on input "5 Stars" at bounding box center [863, 151] width 1 height 1
click at [1015, 160] on label "5 Stars" at bounding box center [1010, 163] width 33 height 23
click at [863, 152] on input "5 Stars" at bounding box center [863, 151] width 1 height 1
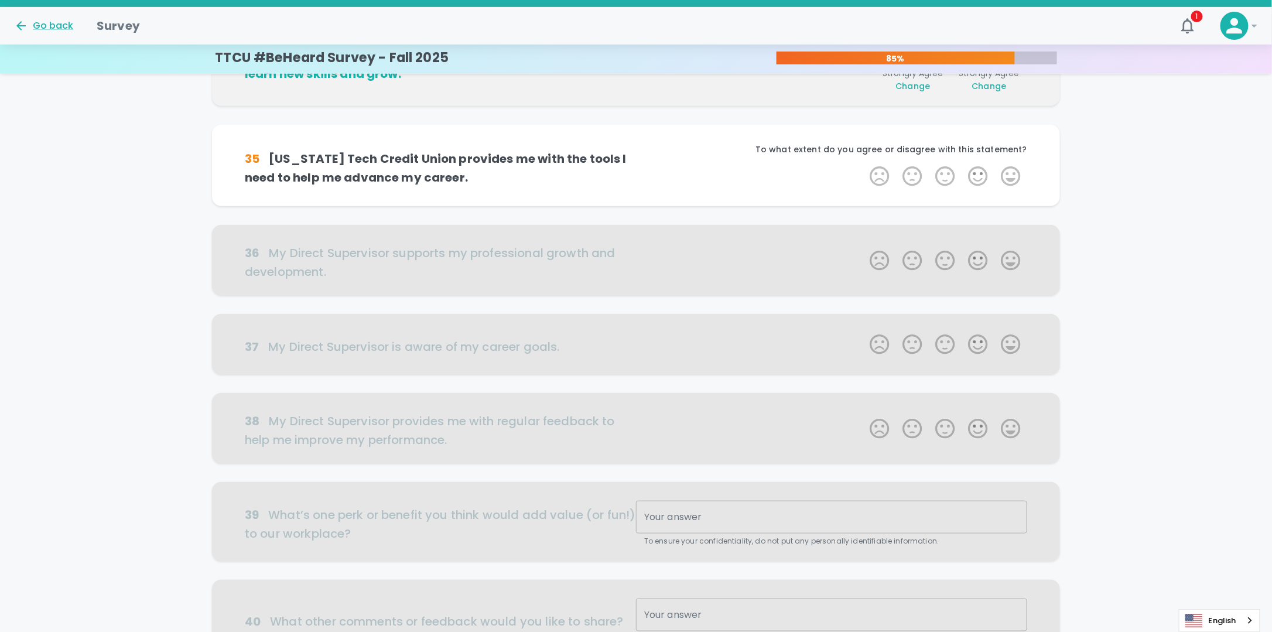
scroll to position [412, 0]
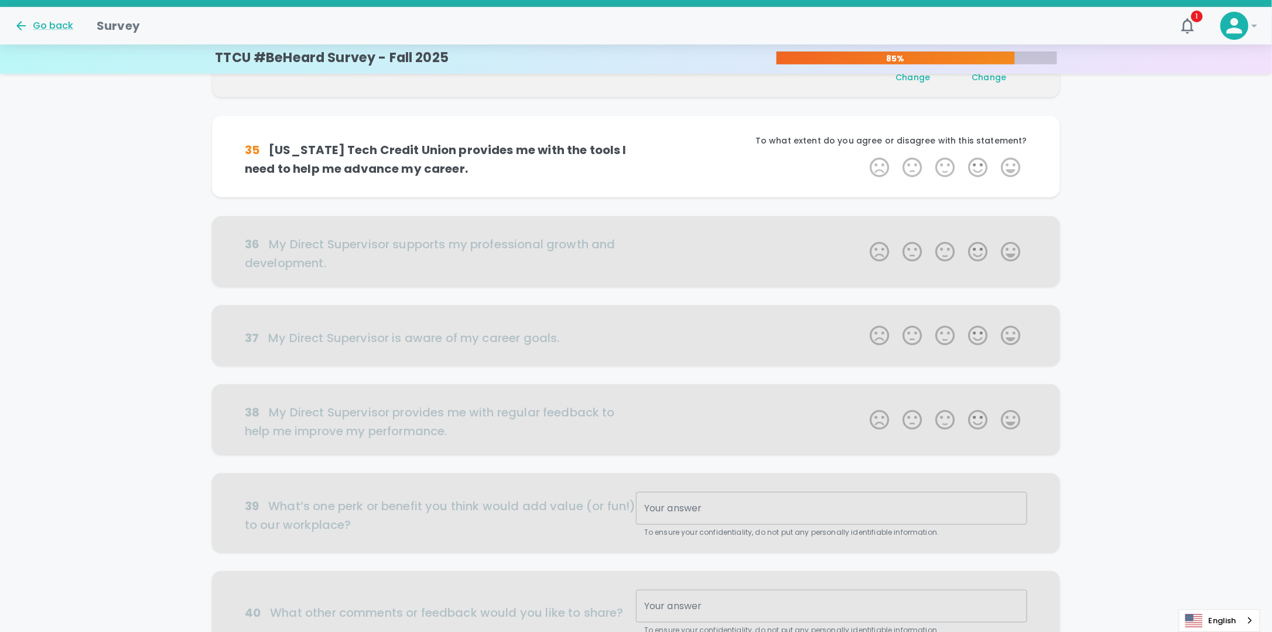
click at [1015, 160] on label "5 Stars" at bounding box center [1010, 167] width 33 height 23
click at [863, 156] on input "5 Stars" at bounding box center [863, 155] width 1 height 1
click at [1013, 165] on label "5 Stars" at bounding box center [1010, 167] width 33 height 23
click at [863, 156] on input "5 Stars" at bounding box center [863, 155] width 1 height 1
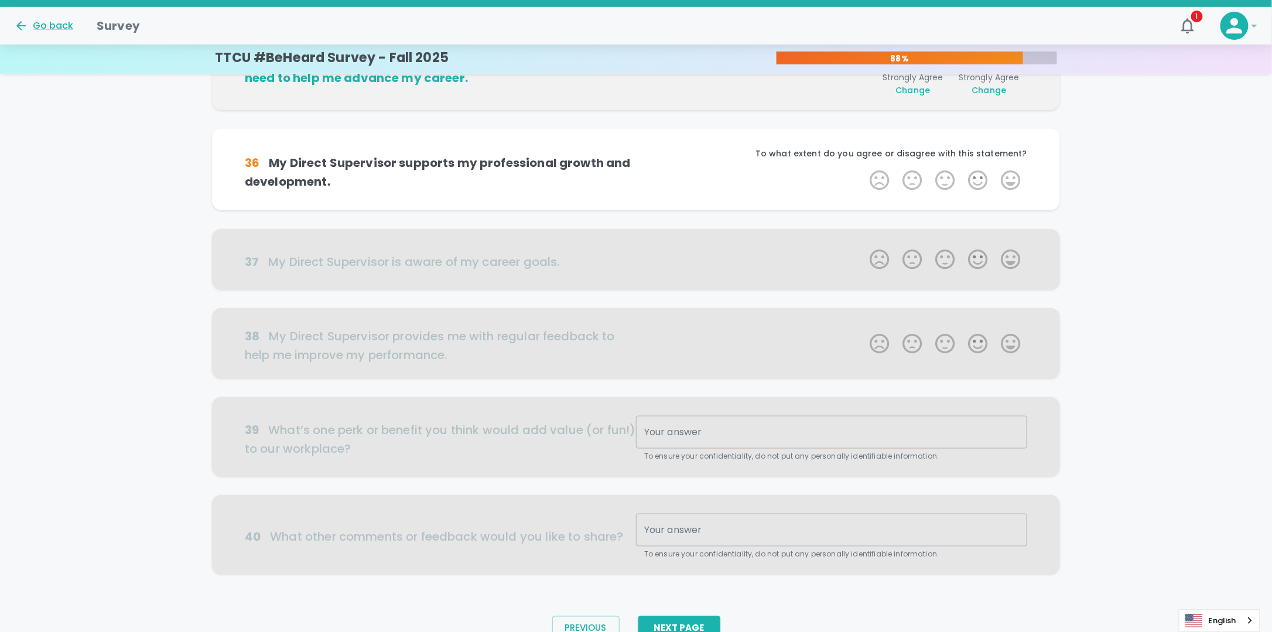
scroll to position [515, 0]
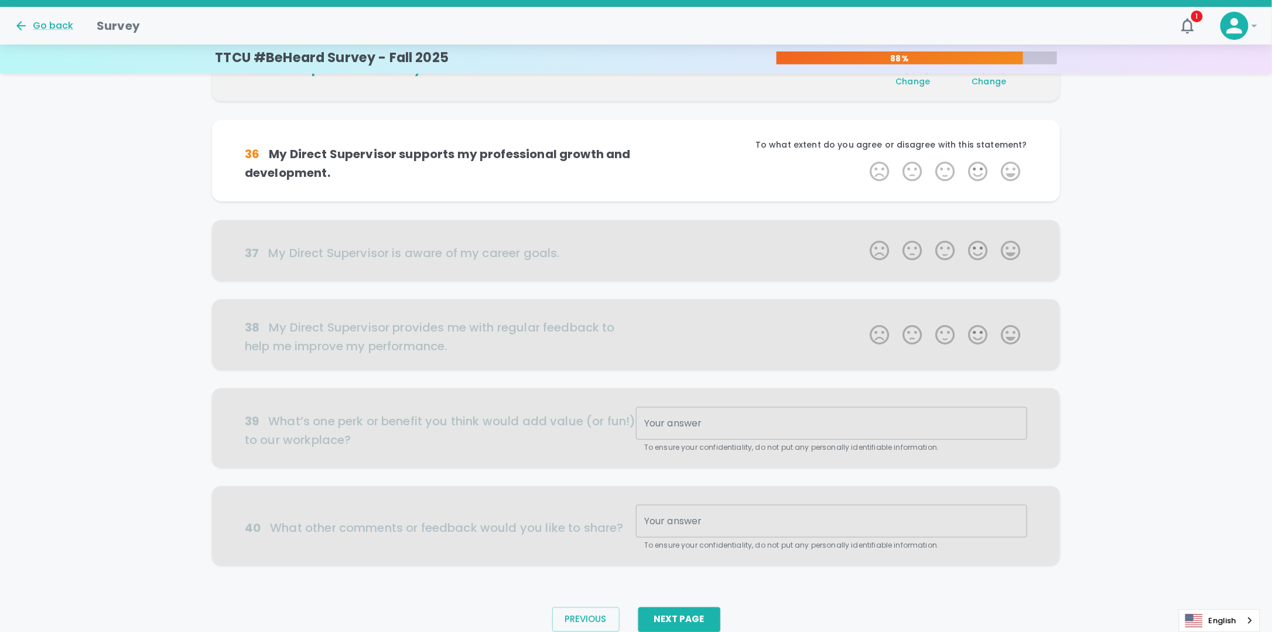
click at [1013, 165] on label "5 Stars" at bounding box center [1010, 171] width 33 height 23
click at [863, 160] on input "5 Stars" at bounding box center [863, 159] width 1 height 1
click at [1013, 168] on label "5 Stars" at bounding box center [1010, 171] width 33 height 23
click at [863, 160] on input "5 Stars" at bounding box center [863, 159] width 1 height 1
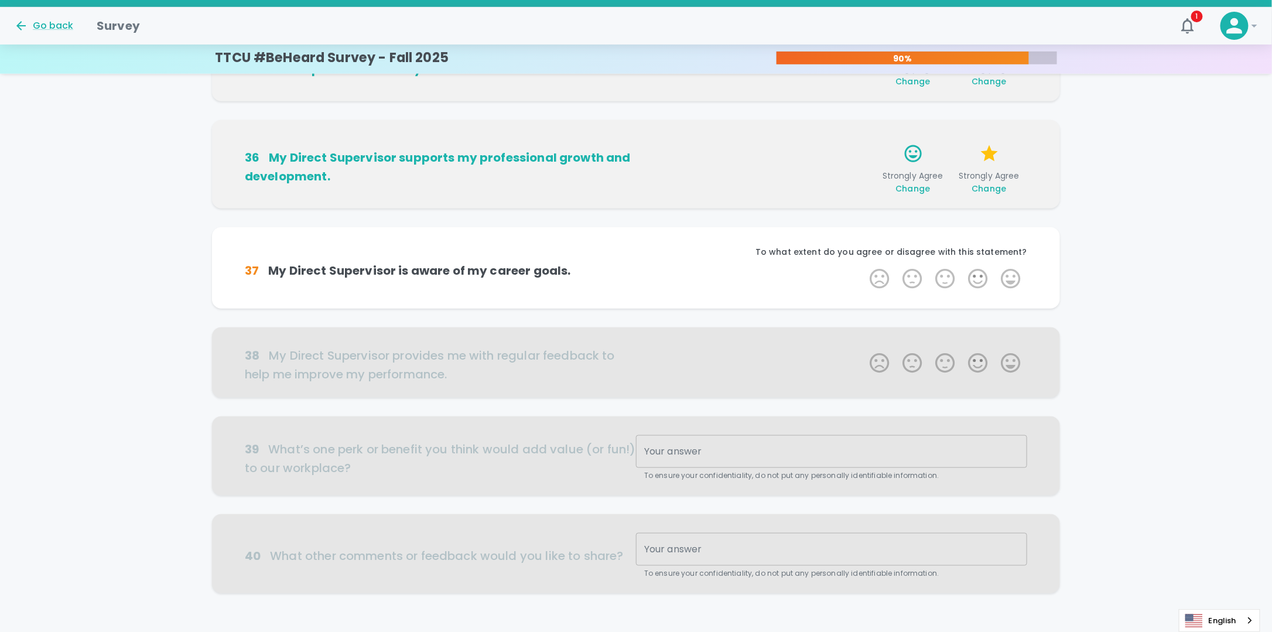
scroll to position [562, 0]
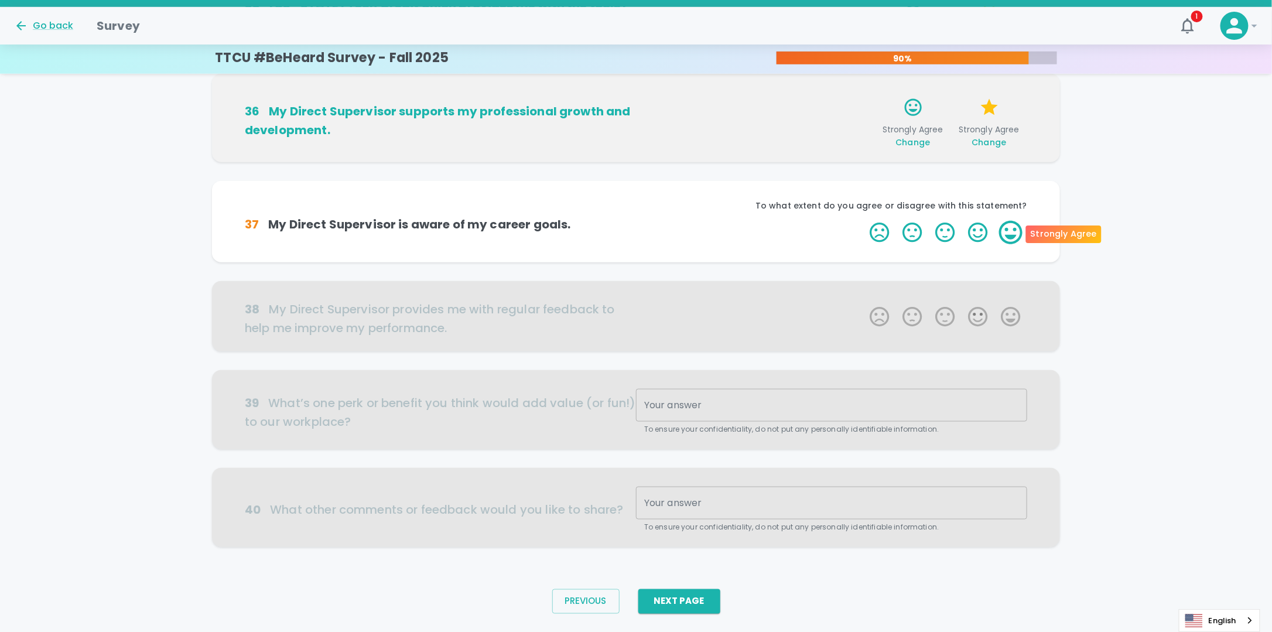
click at [1013, 232] on label "5 Stars" at bounding box center [1010, 232] width 33 height 23
click at [863, 221] on input "5 Stars" at bounding box center [863, 220] width 1 height 1
click at [1012, 235] on label "5 Stars" at bounding box center [1010, 232] width 33 height 23
click at [863, 221] on input "5 Stars" at bounding box center [863, 220] width 1 height 1
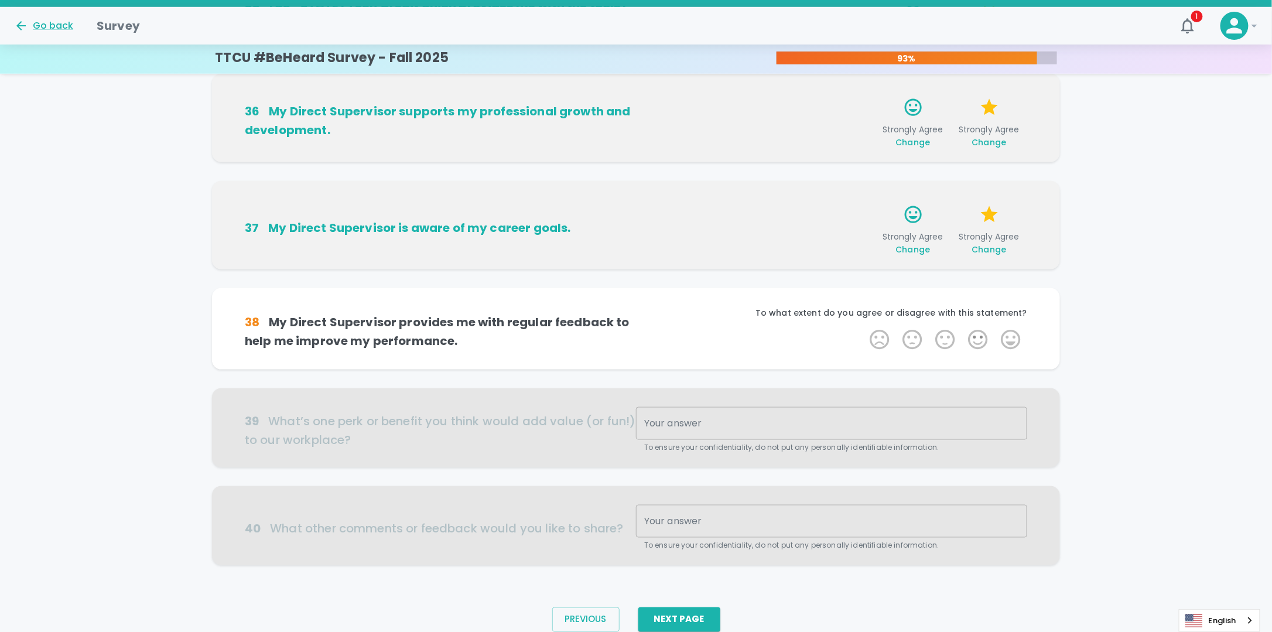
scroll to position [590, 0]
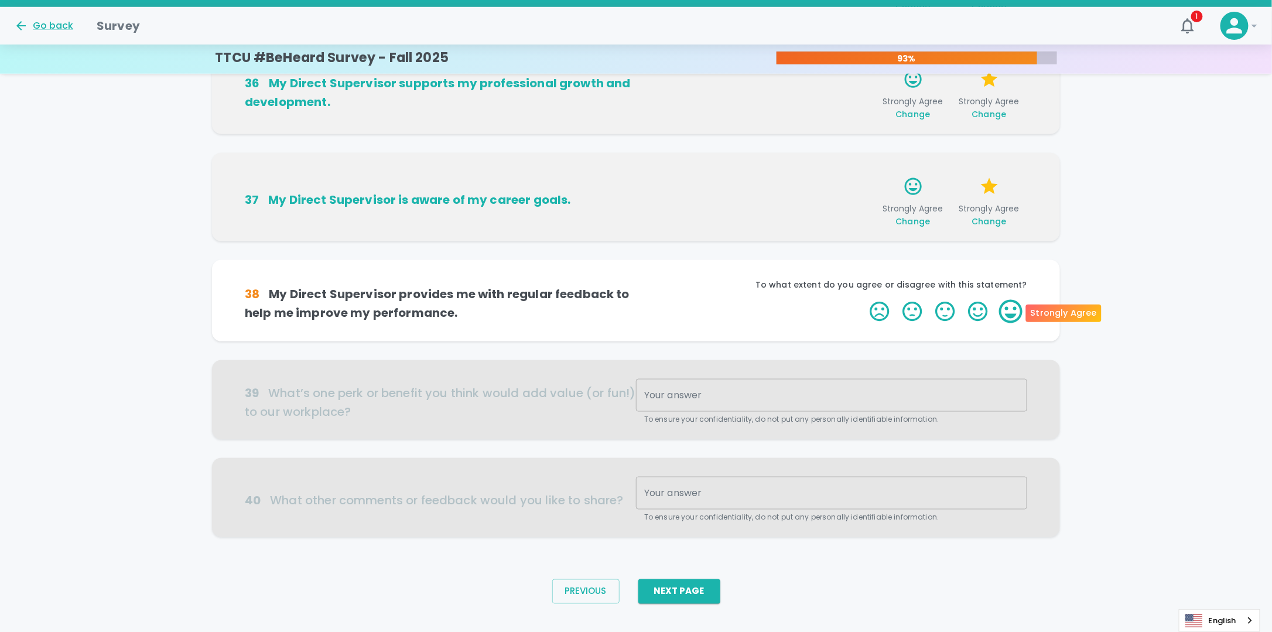
click at [1004, 319] on label "5 Stars" at bounding box center [1010, 311] width 33 height 23
click at [863, 300] on input "5 Stars" at bounding box center [863, 299] width 1 height 1
click at [1015, 314] on label "5 Stars" at bounding box center [1010, 311] width 33 height 23
click at [863, 300] on input "5 Stars" at bounding box center [863, 299] width 1 height 1
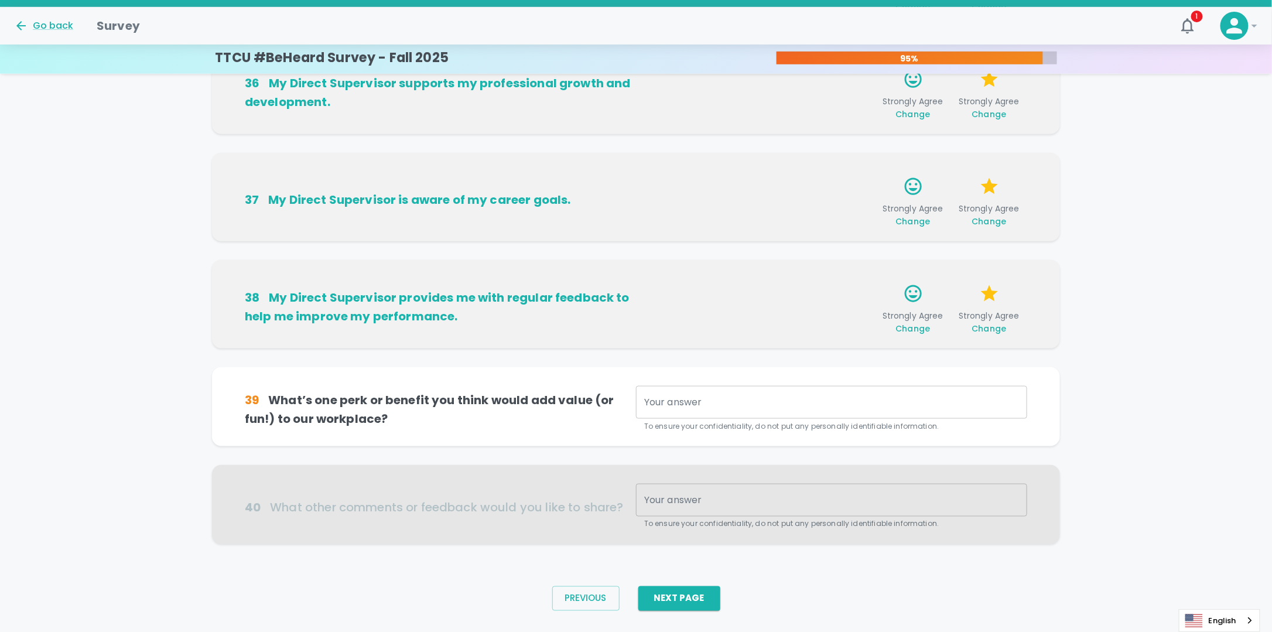
scroll to position [608, 0]
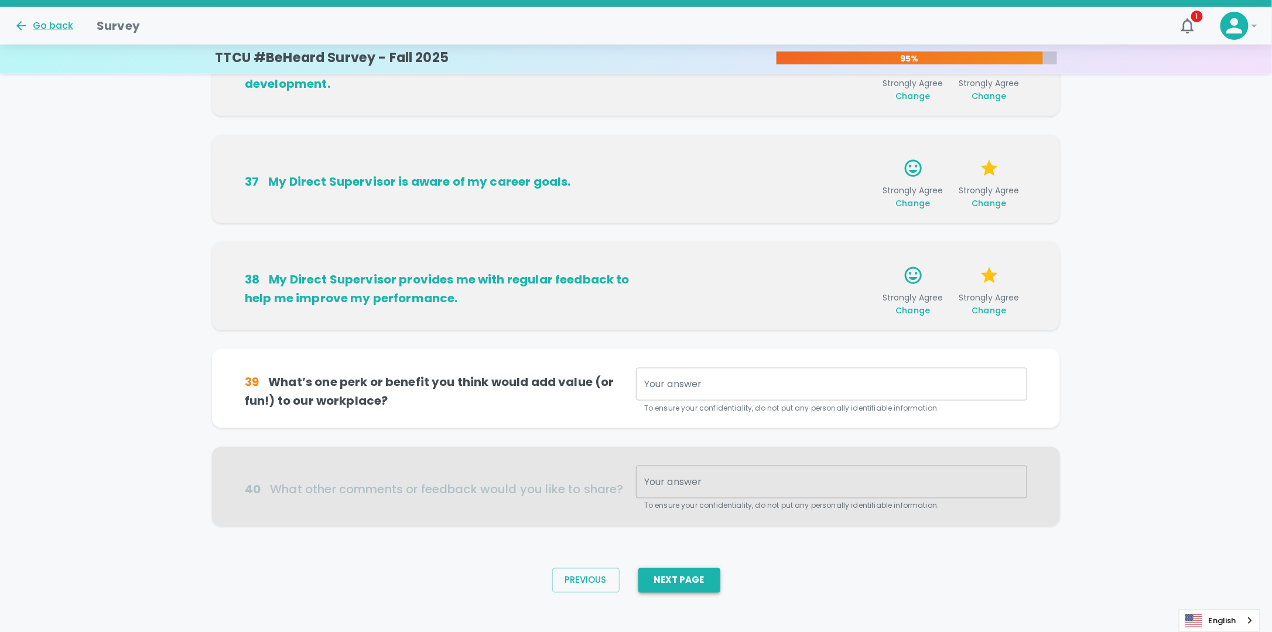
click at [683, 587] on button "Next Page" at bounding box center [679, 580] width 82 height 25
click at [768, 381] on textarea "Your answer" at bounding box center [831, 384] width 375 height 13
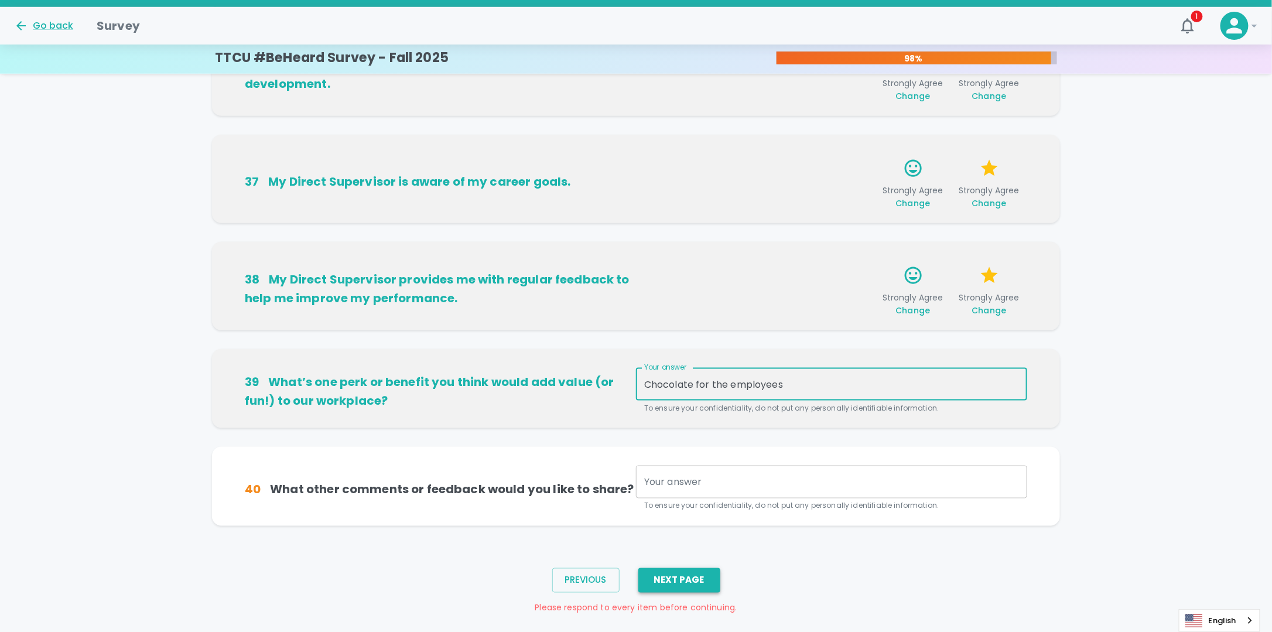
type textarea "Chocolate for the employees"
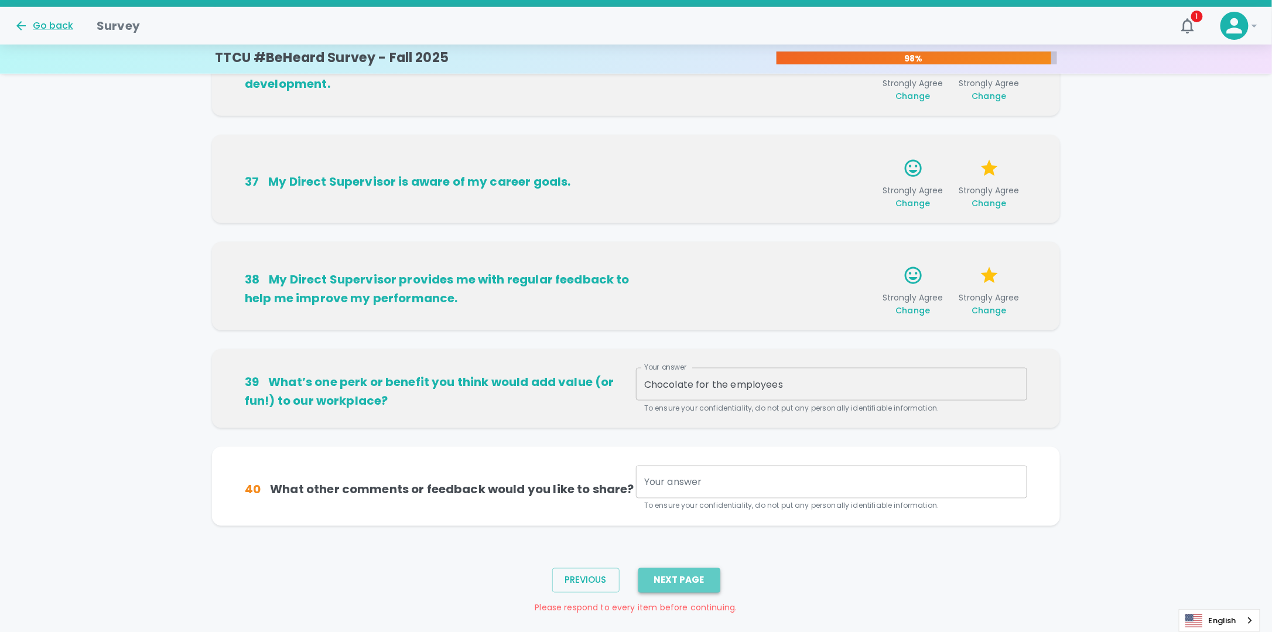
click at [688, 584] on button "Next Page" at bounding box center [679, 580] width 82 height 25
click at [709, 488] on div "x Your answer" at bounding box center [831, 482] width 391 height 33
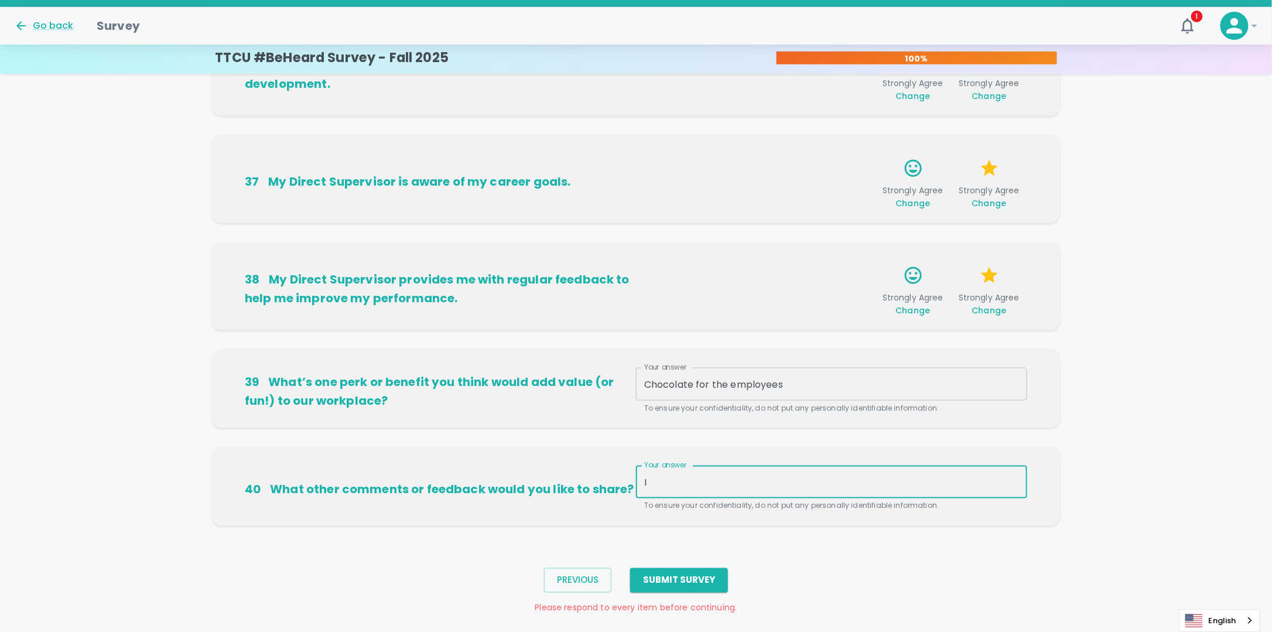
type textarea "I"
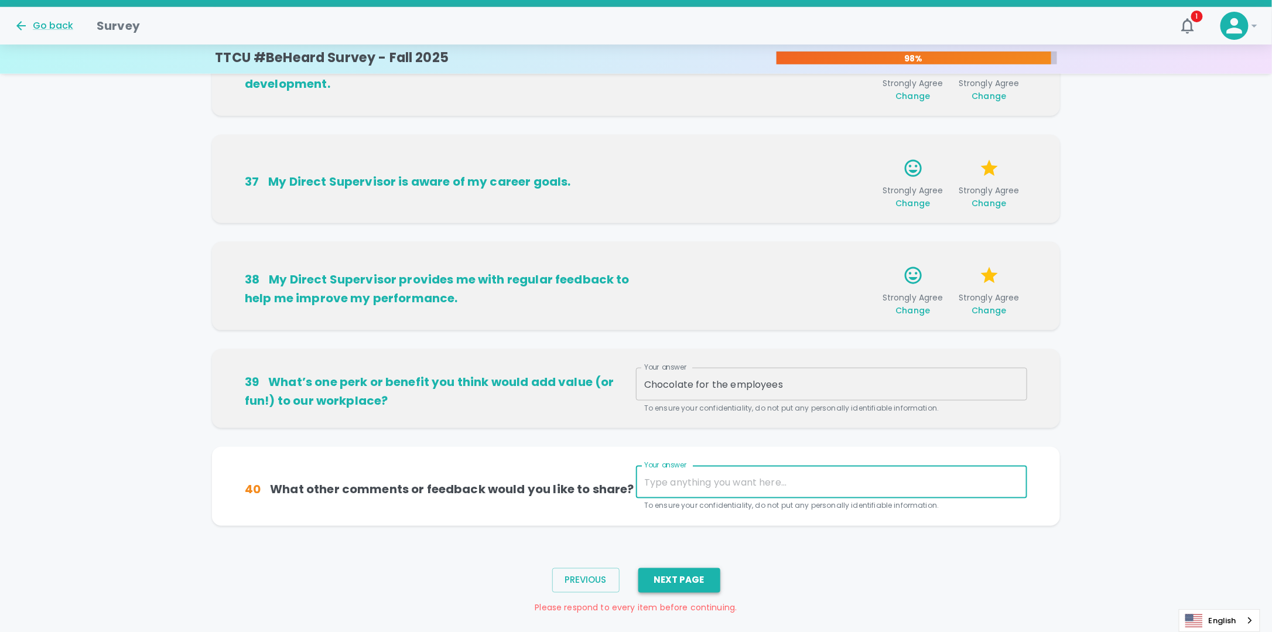
click at [679, 580] on button "Next Page" at bounding box center [679, 580] width 82 height 25
click at [704, 478] on textarea "Your answer" at bounding box center [831, 481] width 375 height 13
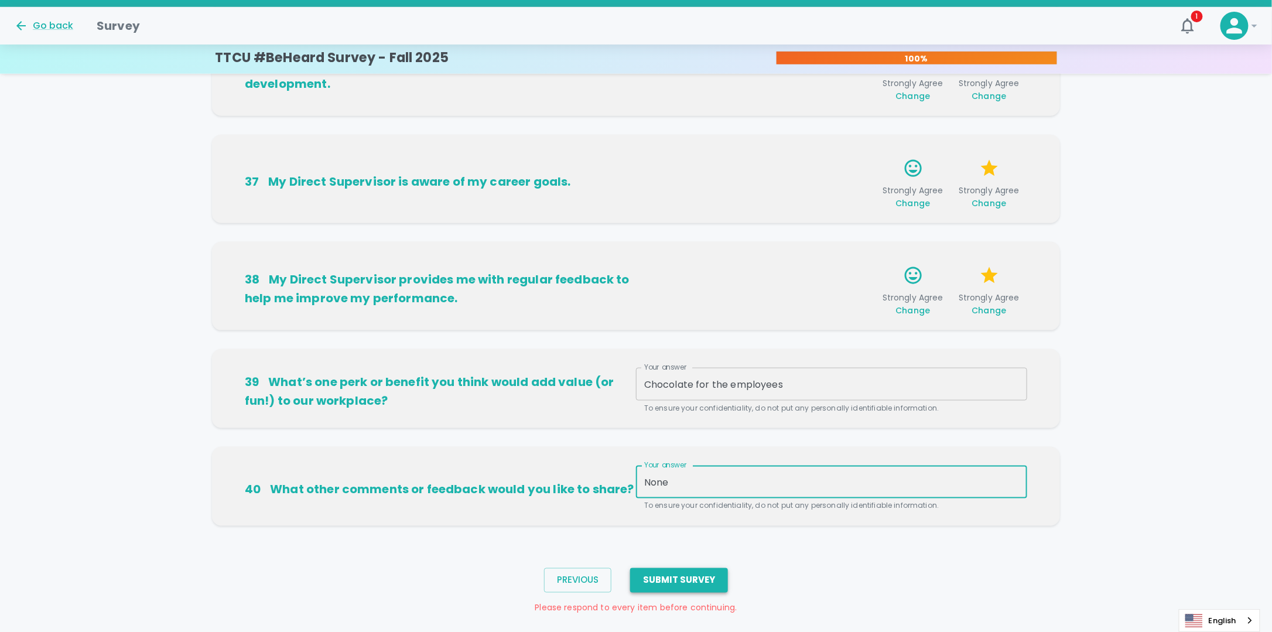
type textarea "None"
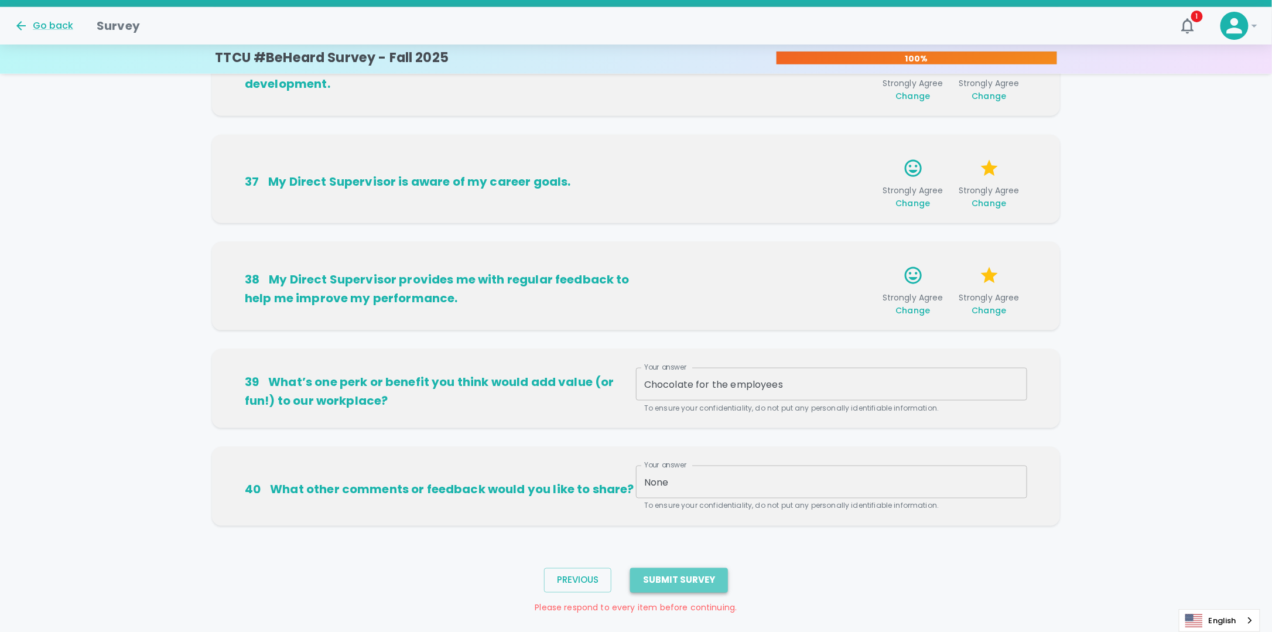
click at [692, 576] on button "Submit Survey" at bounding box center [679, 580] width 98 height 25
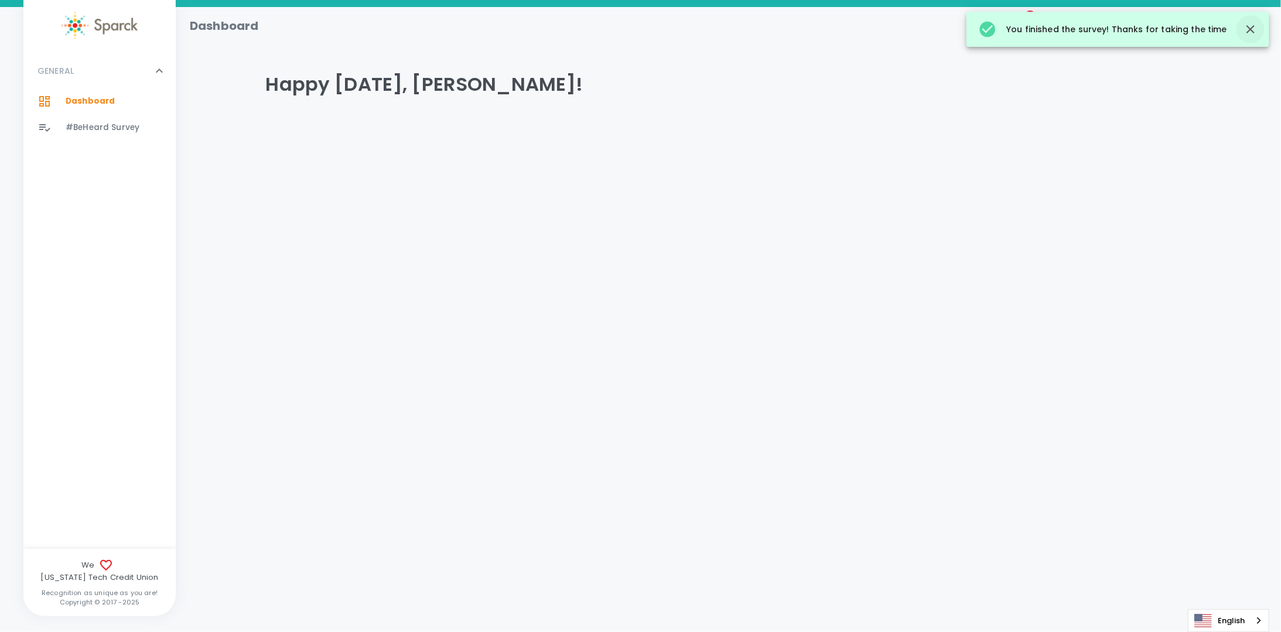
click at [1249, 30] on icon "button" at bounding box center [1250, 29] width 8 height 8
